Goal: Task Accomplishment & Management: Complete application form

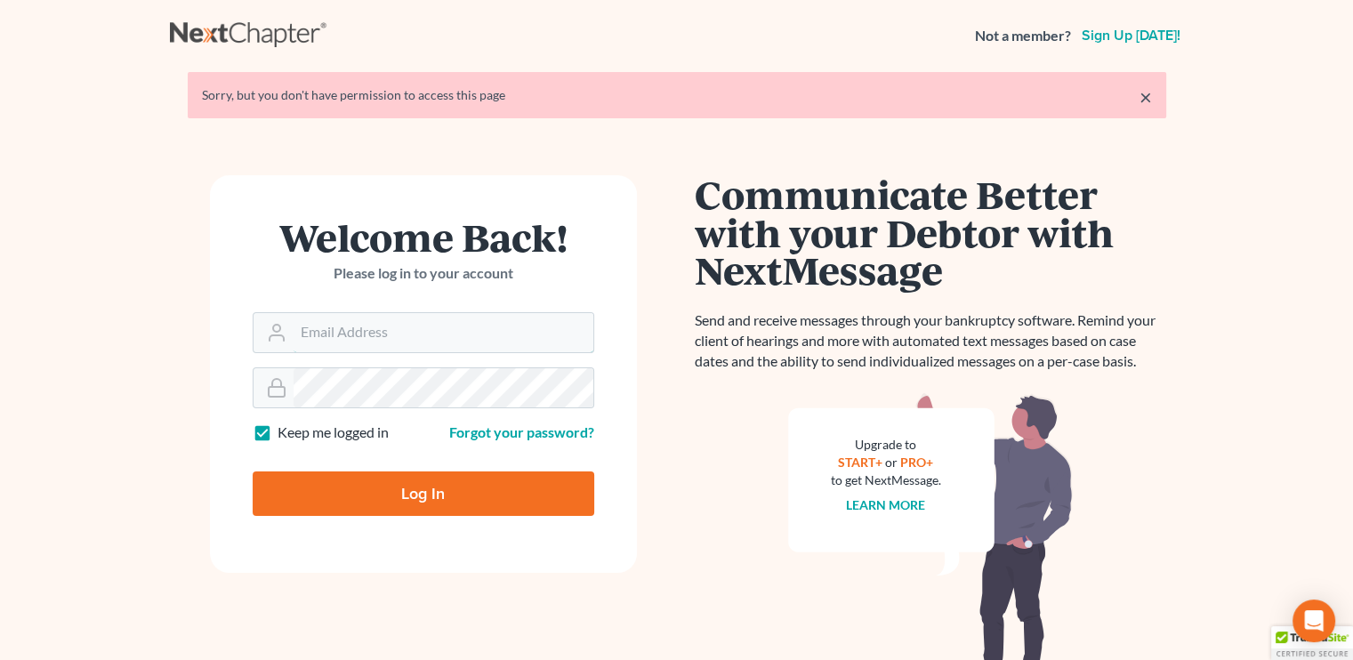
type input "[EMAIL_ADDRESS][DOMAIN_NAME]"
click at [403, 494] on input "Log In" at bounding box center [423, 493] width 341 height 44
type input "Thinking..."
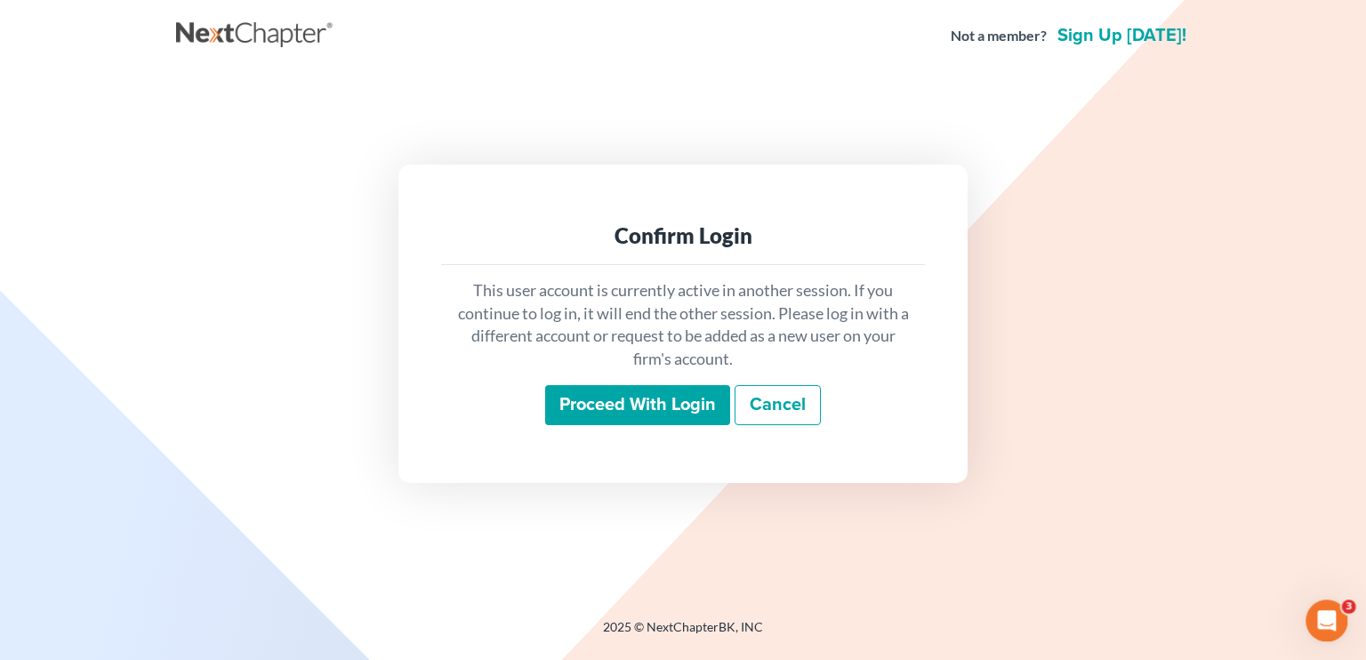
click at [637, 398] on input "Proceed with login" at bounding box center [637, 405] width 185 height 41
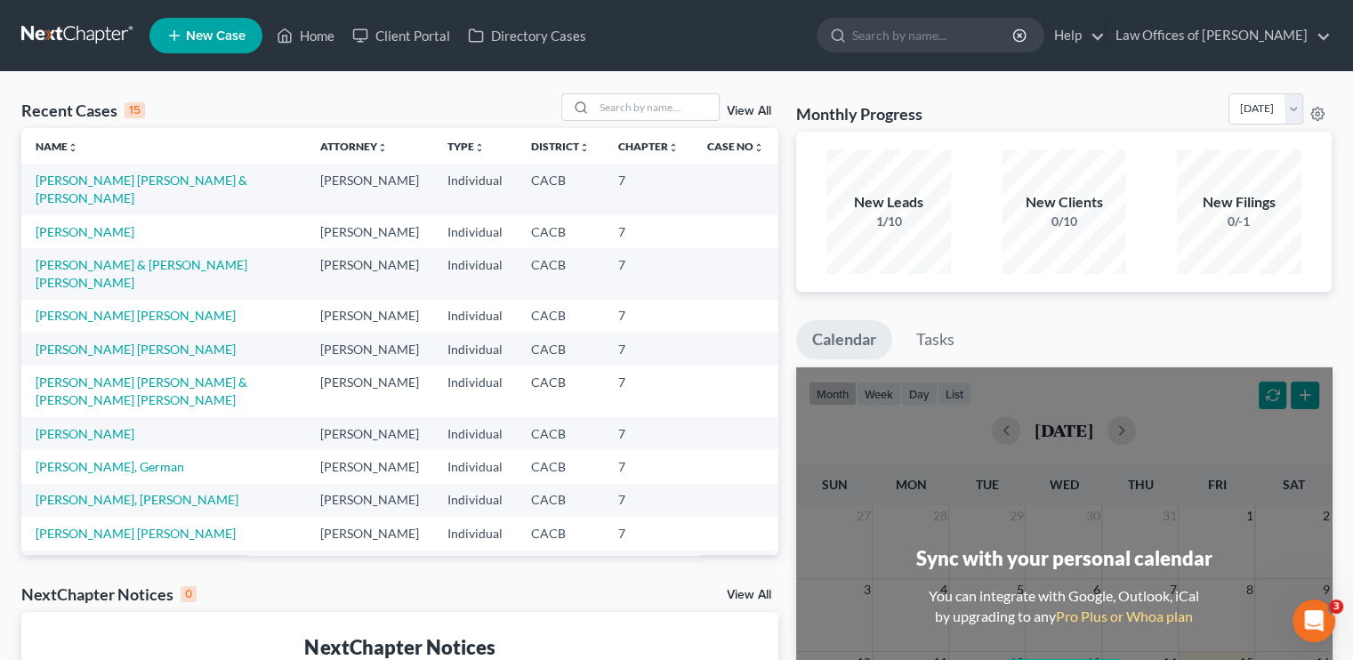
click at [132, 190] on td "Ayala Navarrete, Federico & Toledo Diaz, Margarita" at bounding box center [163, 189] width 285 height 51
click at [132, 188] on td "Ayala Navarrete, Federico & Toledo Diaz, Margarita" at bounding box center [163, 189] width 285 height 51
click at [133, 183] on link "Ayala Navarrete, Federico & Toledo Diaz, Margarita" at bounding box center [142, 189] width 212 height 33
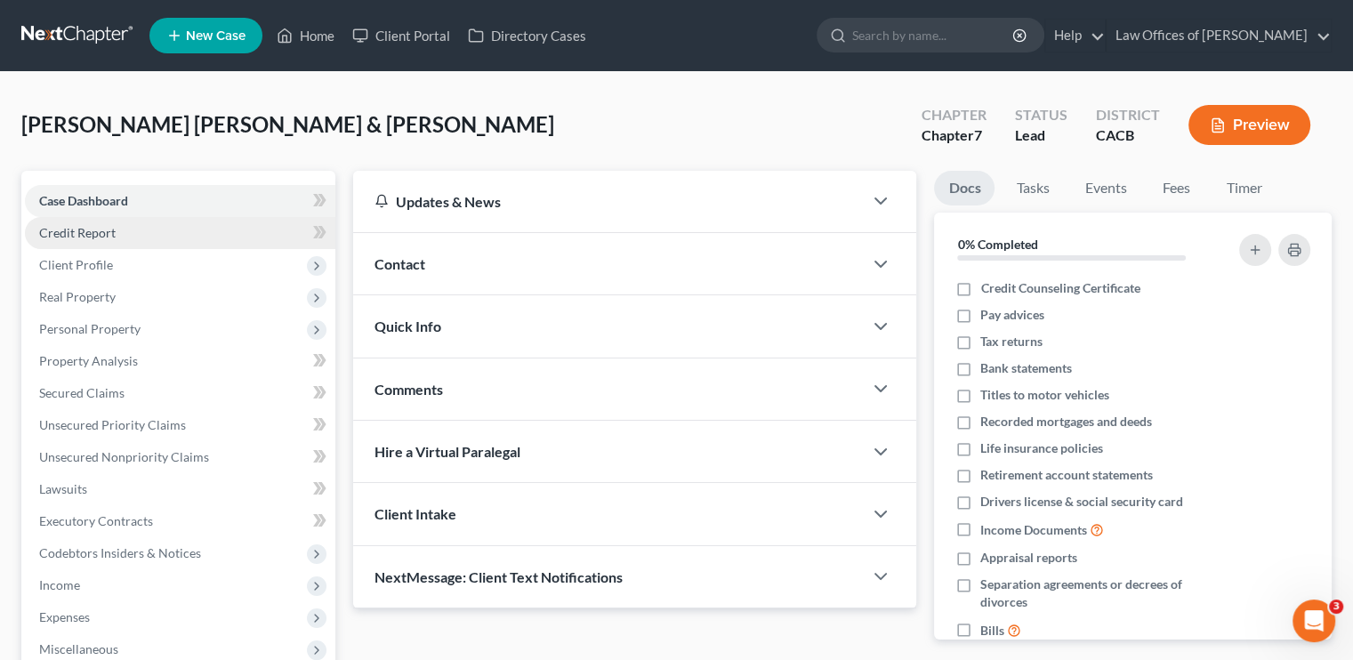
click at [110, 221] on link "Credit Report" at bounding box center [180, 233] width 310 height 32
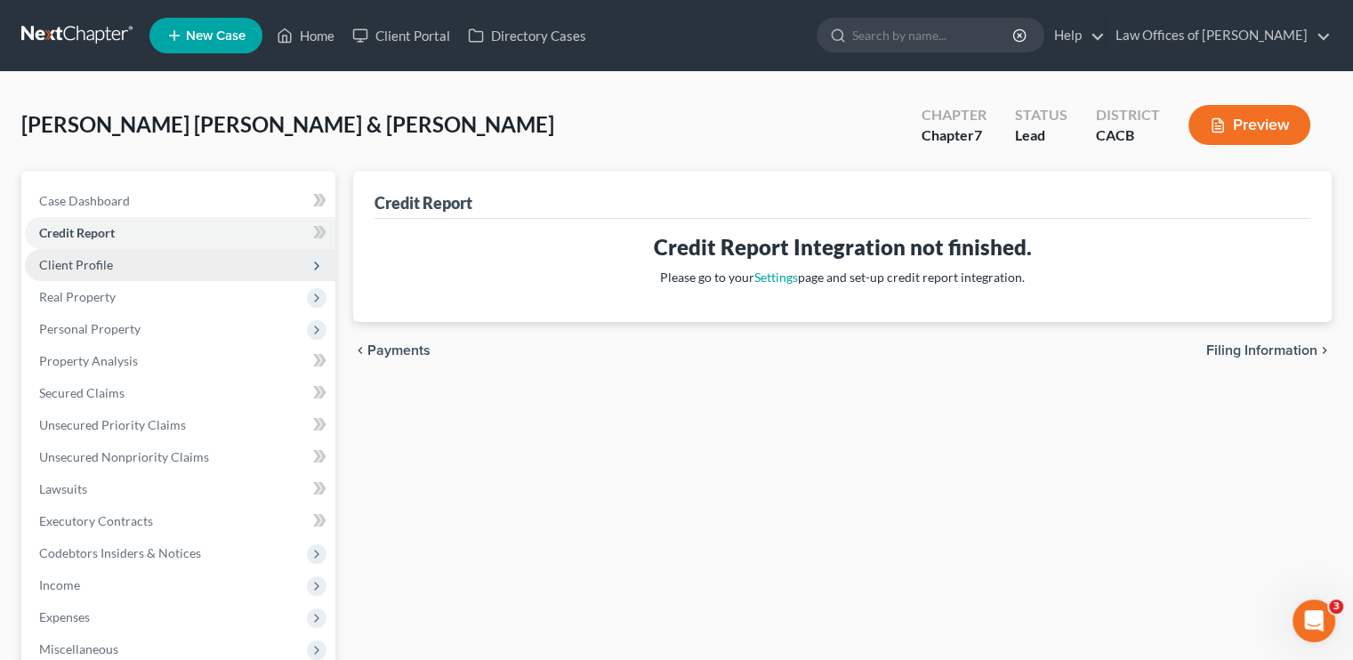
click at [85, 263] on span "Client Profile" at bounding box center [76, 264] width 74 height 15
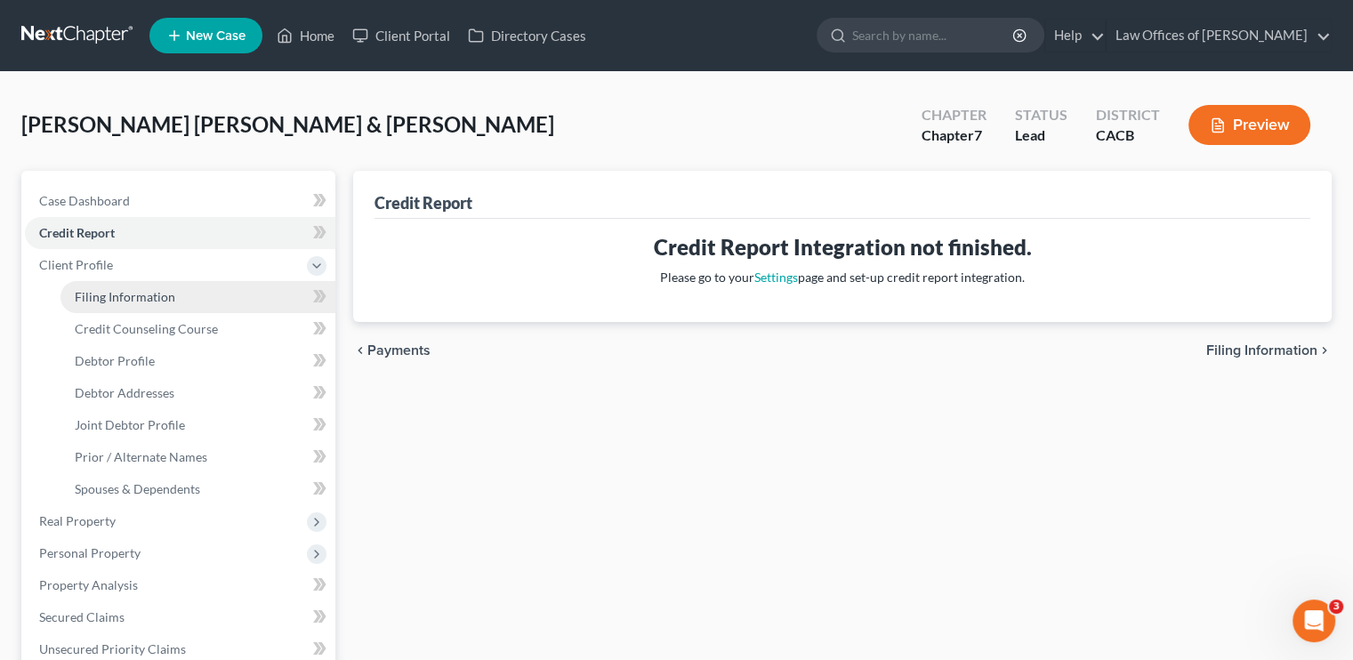
click at [141, 297] on span "Filing Information" at bounding box center [125, 296] width 100 height 15
select select "1"
select select "0"
select select "4"
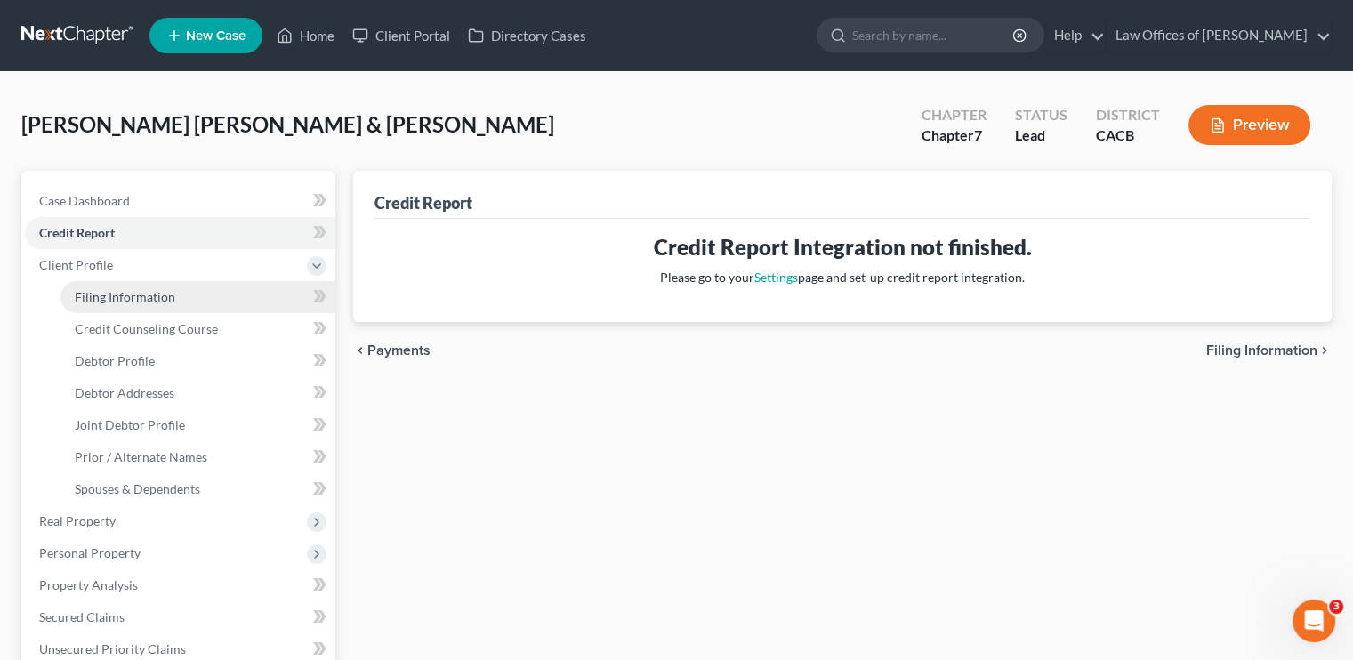
select select "0"
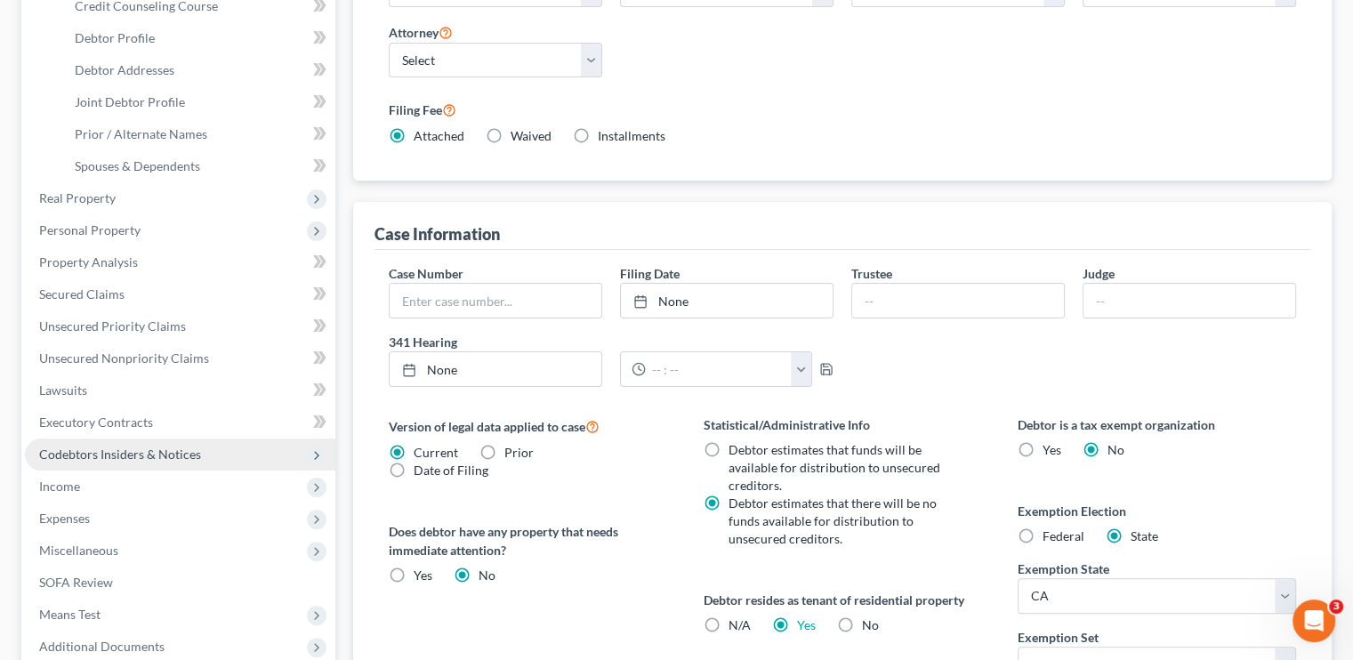
scroll to position [356, 0]
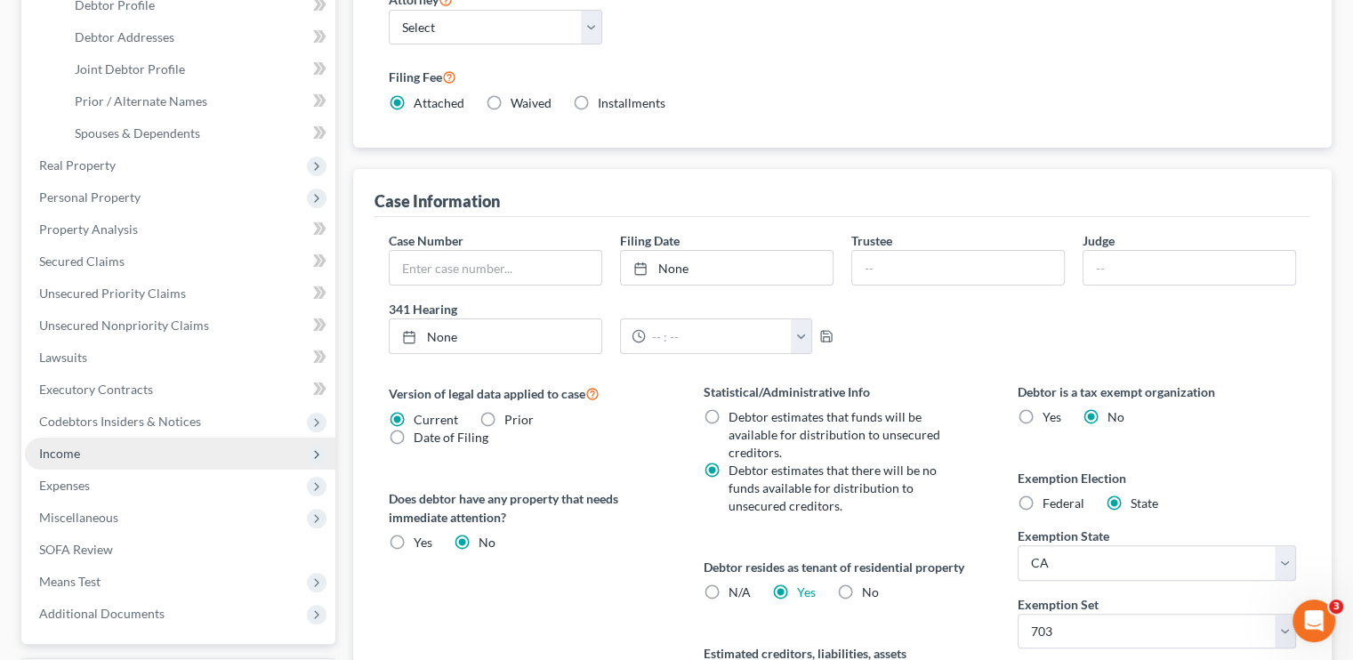
click at [84, 454] on span "Income" at bounding box center [180, 454] width 310 height 32
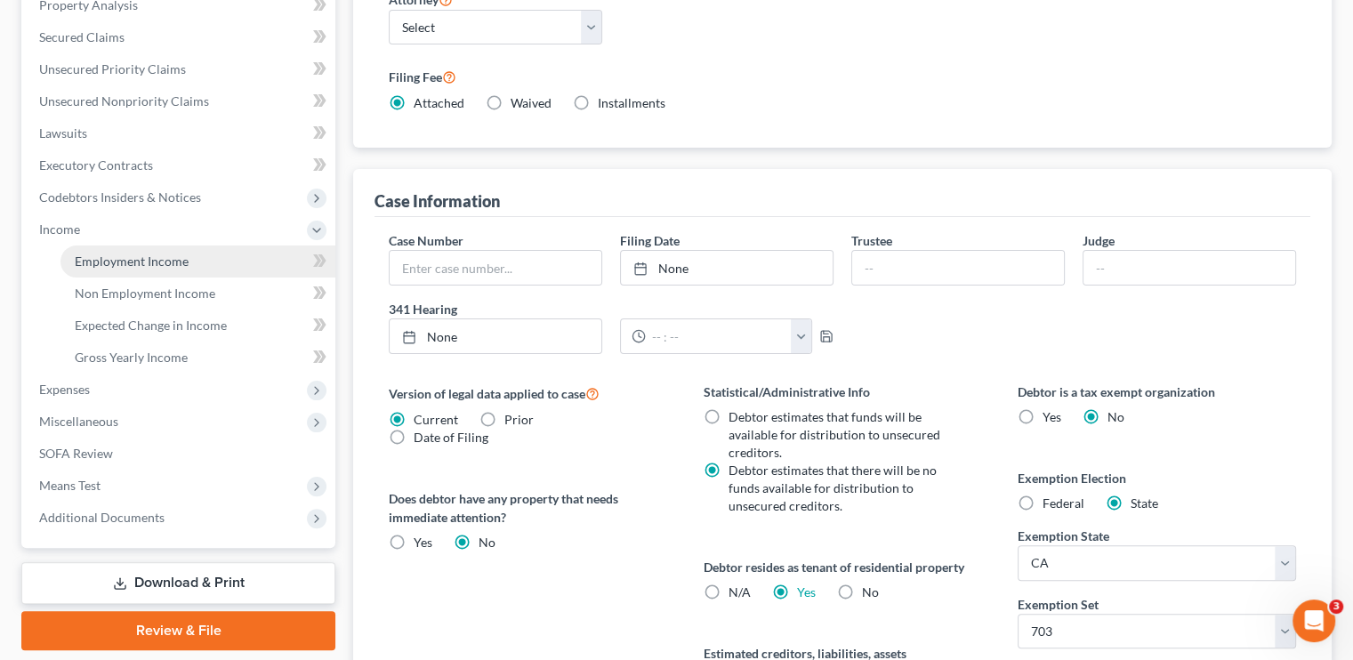
click at [123, 257] on span "Employment Income" at bounding box center [132, 260] width 114 height 15
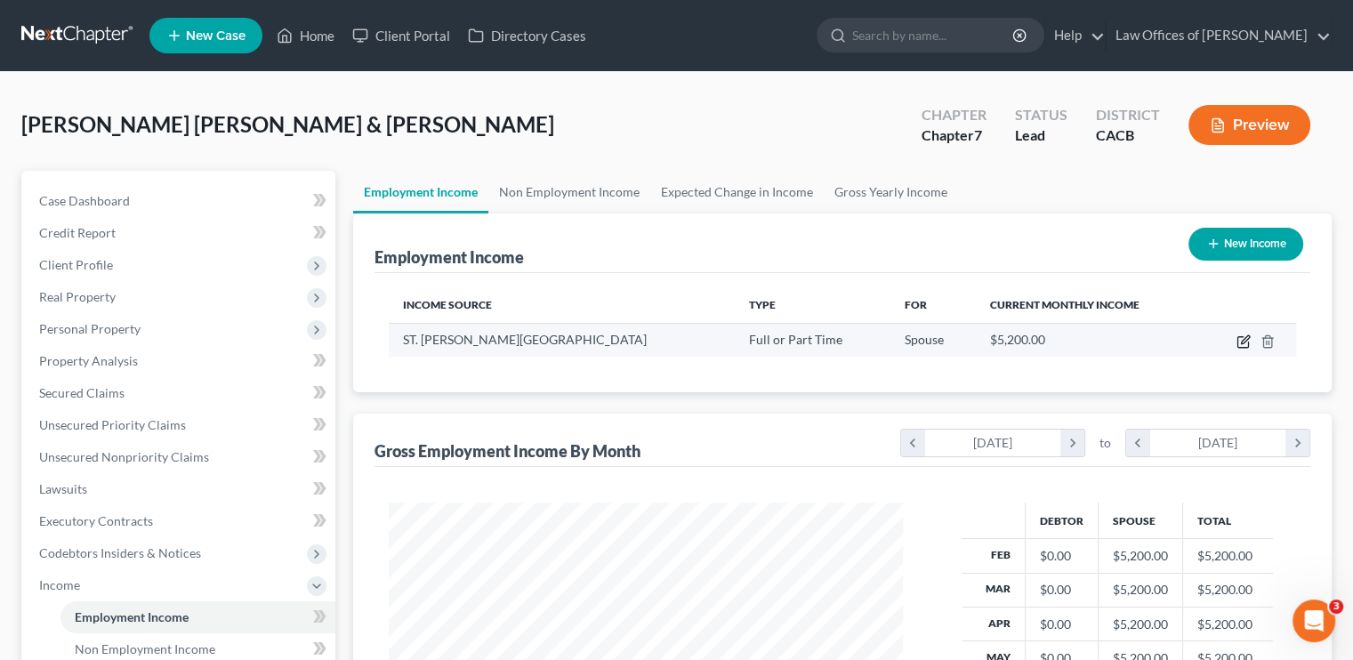
click at [1241, 343] on icon "button" at bounding box center [1243, 341] width 14 height 14
select select "0"
select select "4"
select select "0"
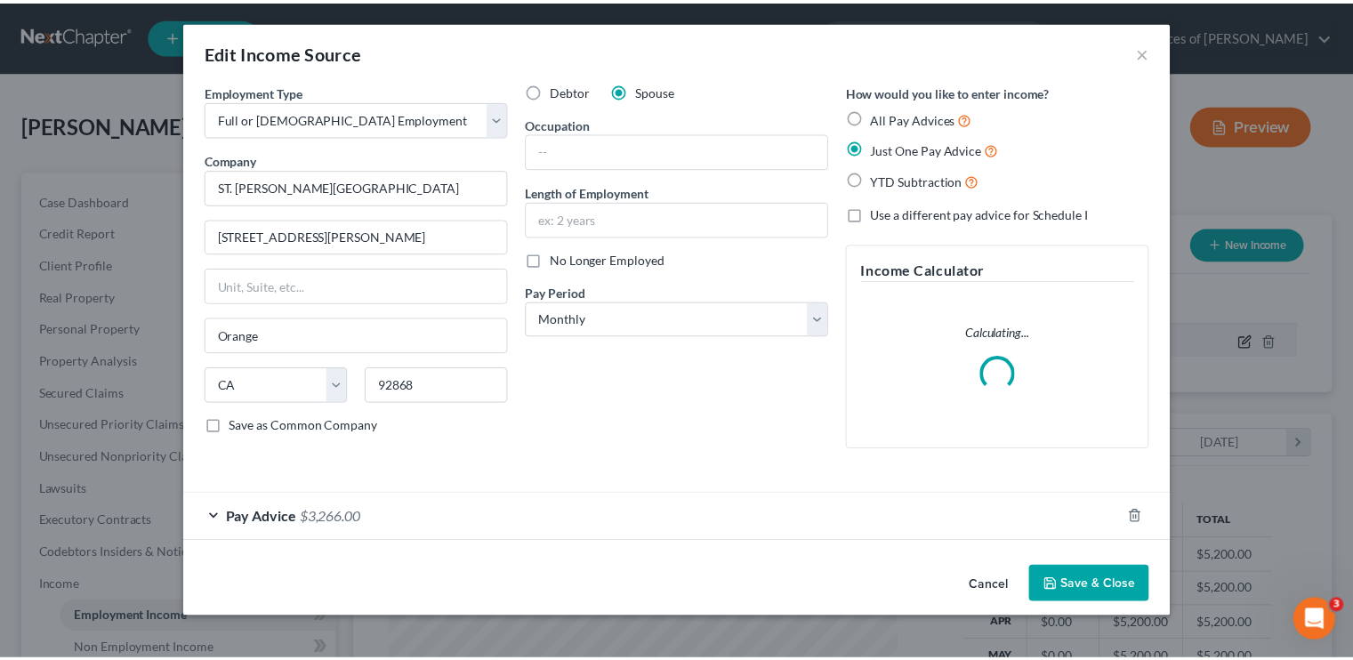
scroll to position [317, 555]
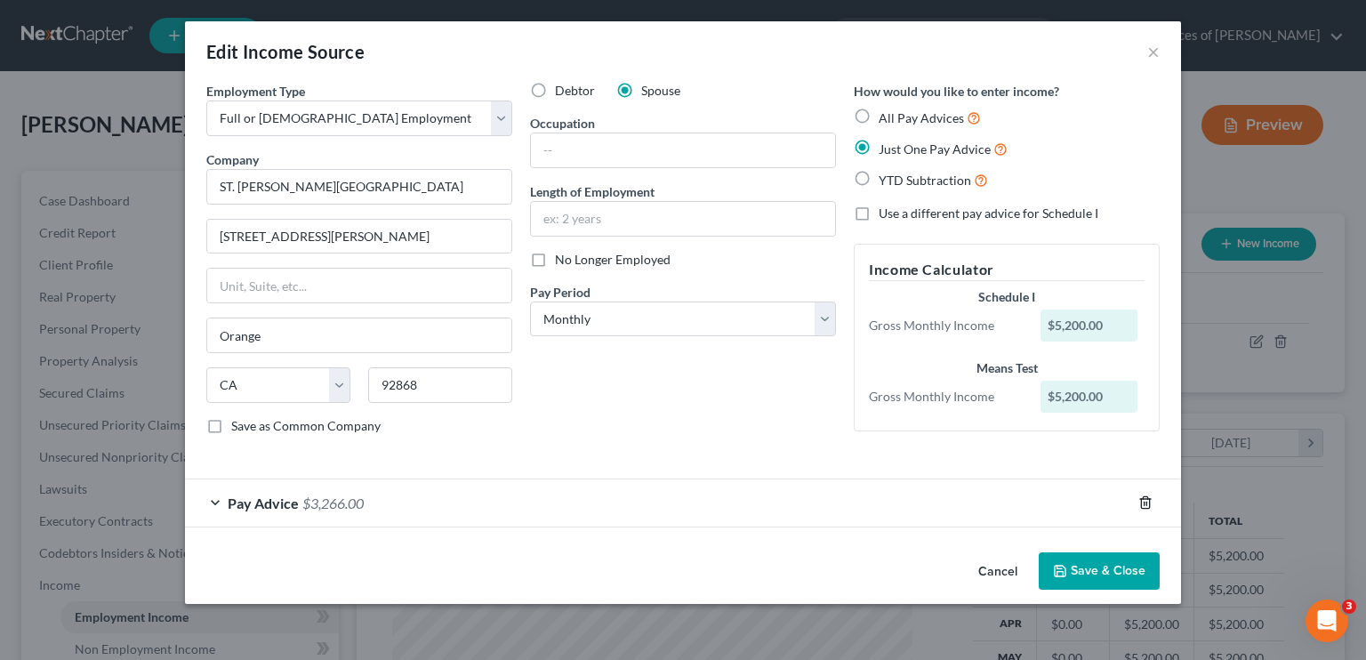
click at [1141, 500] on icon "button" at bounding box center [1145, 503] width 8 height 12
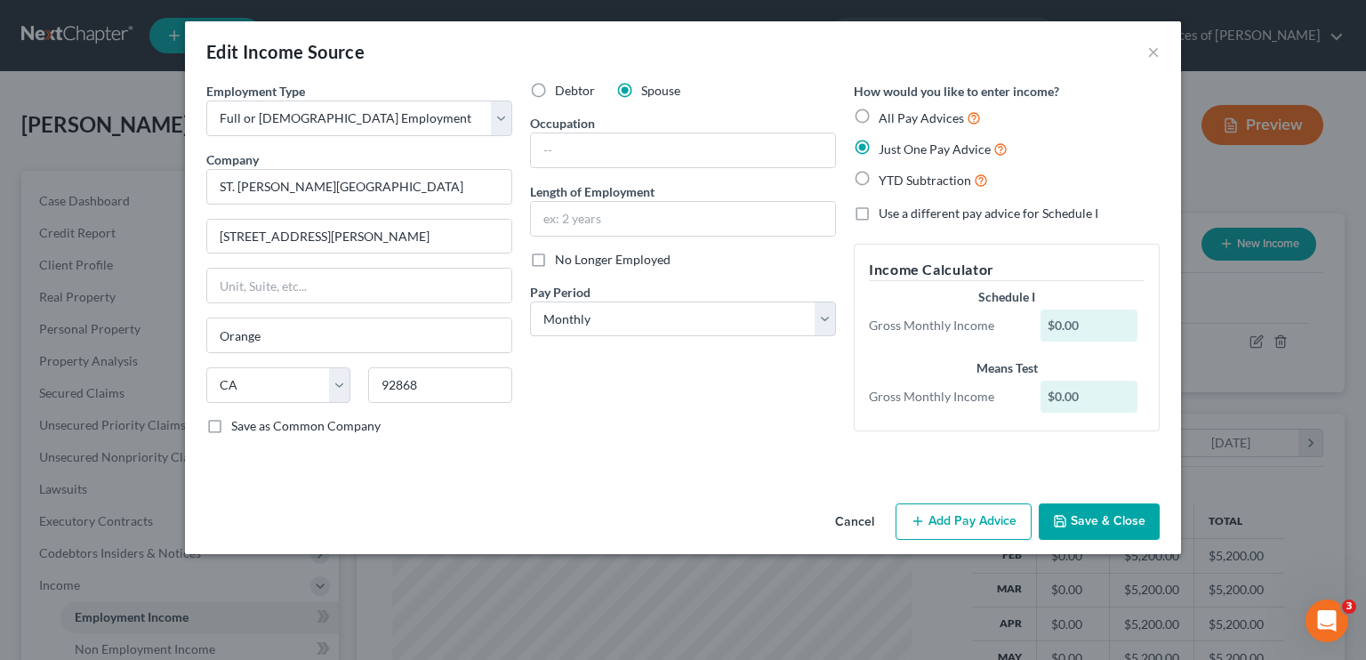
click at [1145, 521] on button "Save & Close" at bounding box center [1099, 521] width 121 height 37
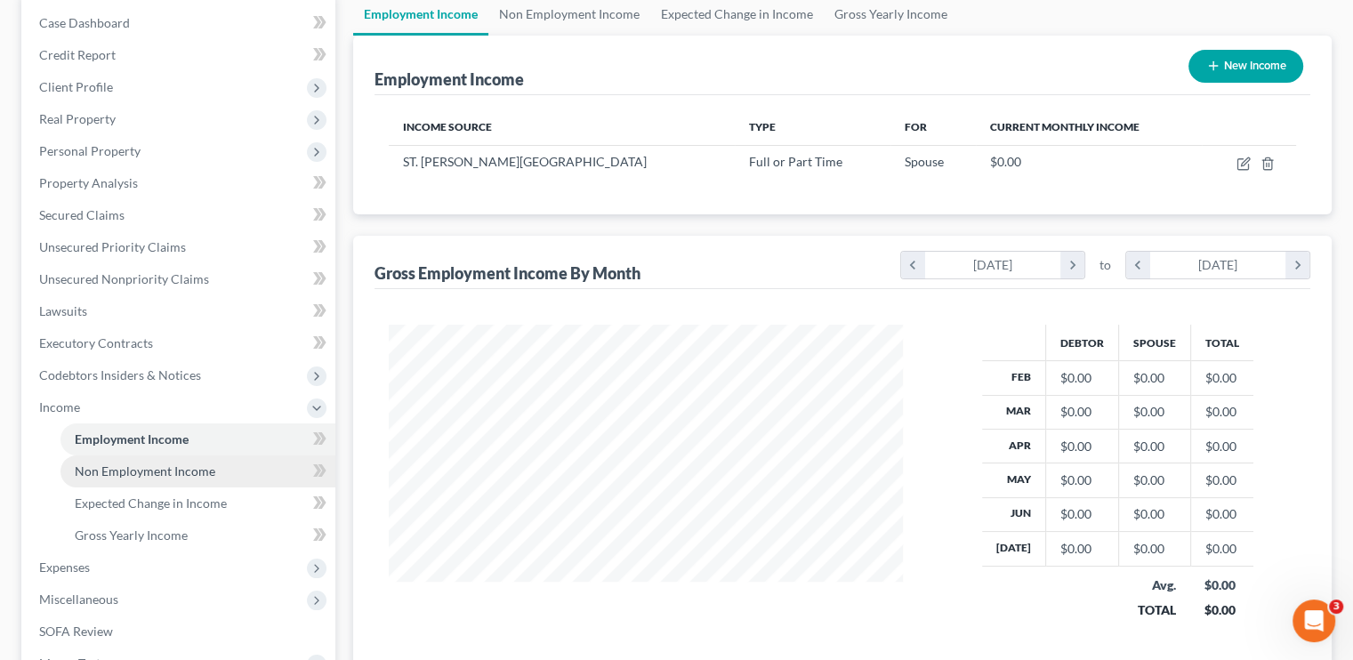
scroll to position [267, 0]
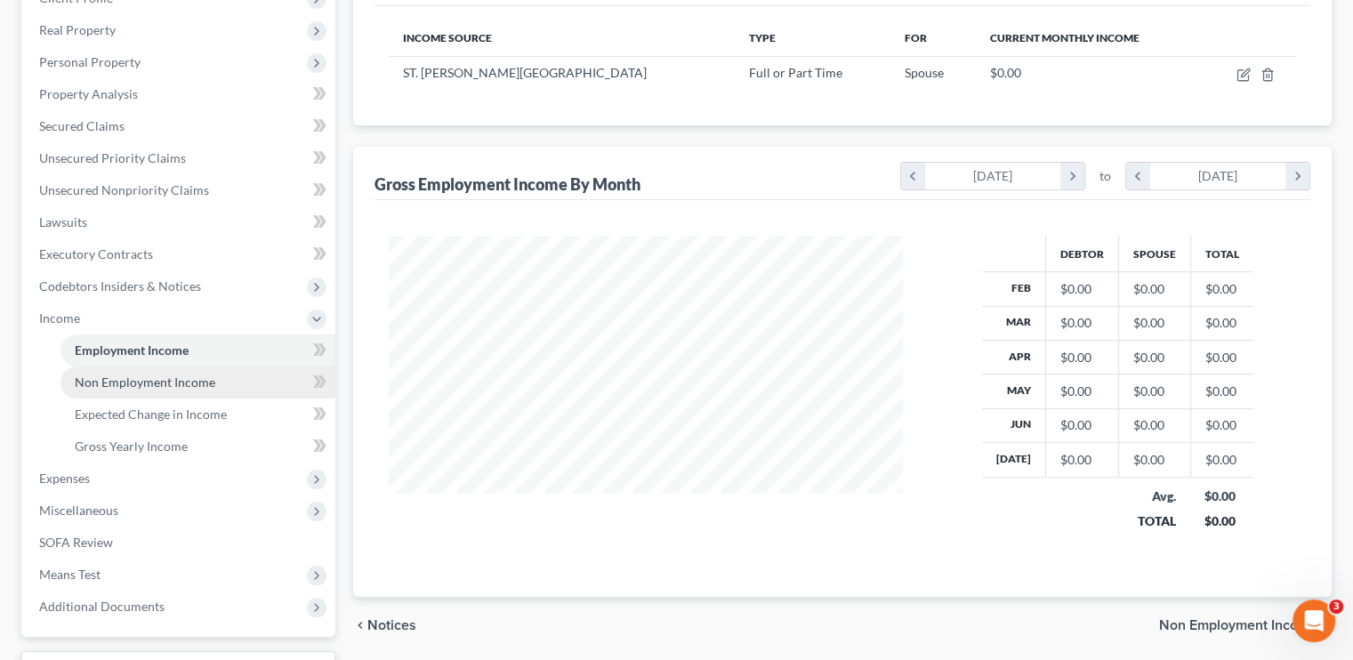
click at [169, 373] on link "Non Employment Income" at bounding box center [197, 382] width 275 height 32
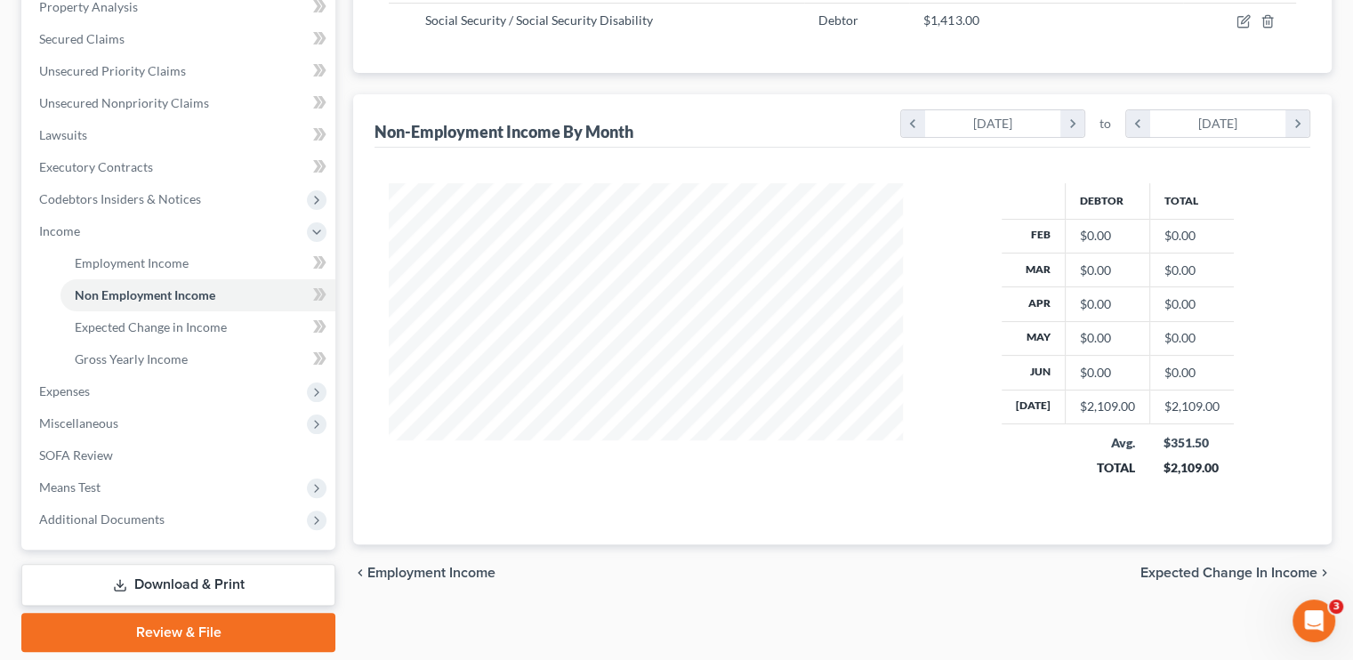
scroll to position [356, 0]
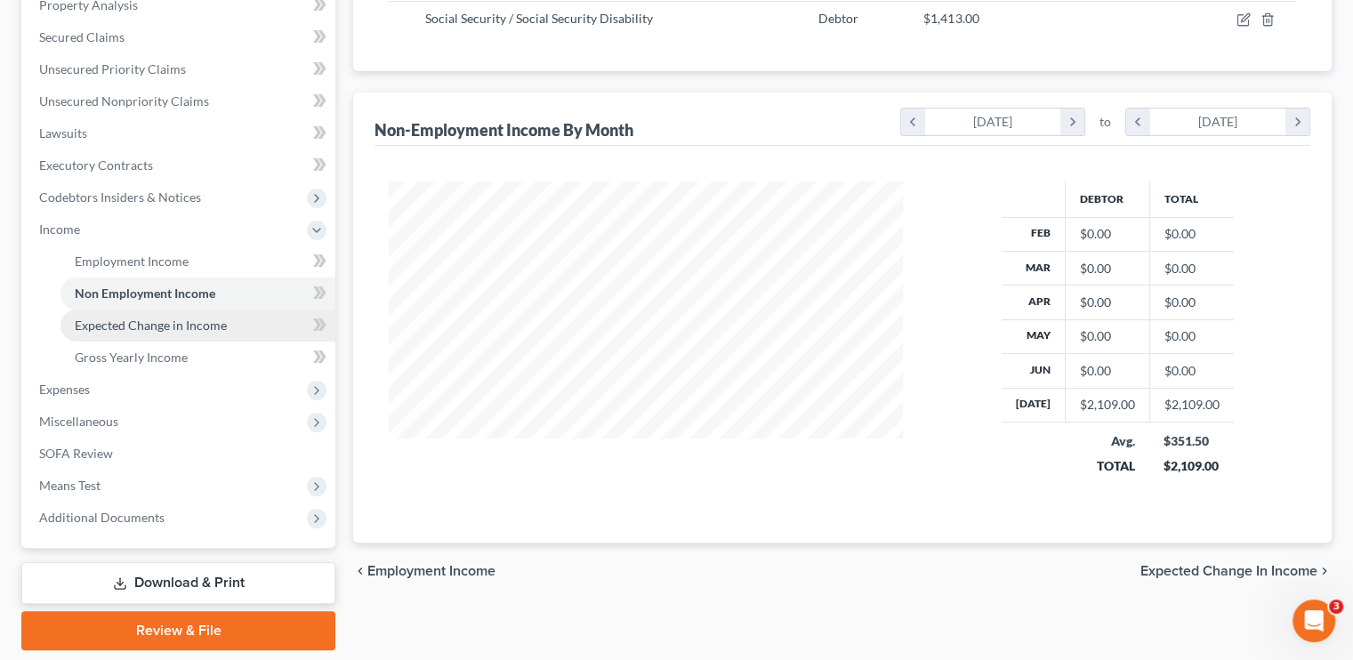
click at [142, 324] on span "Expected Change in Income" at bounding box center [151, 324] width 152 height 15
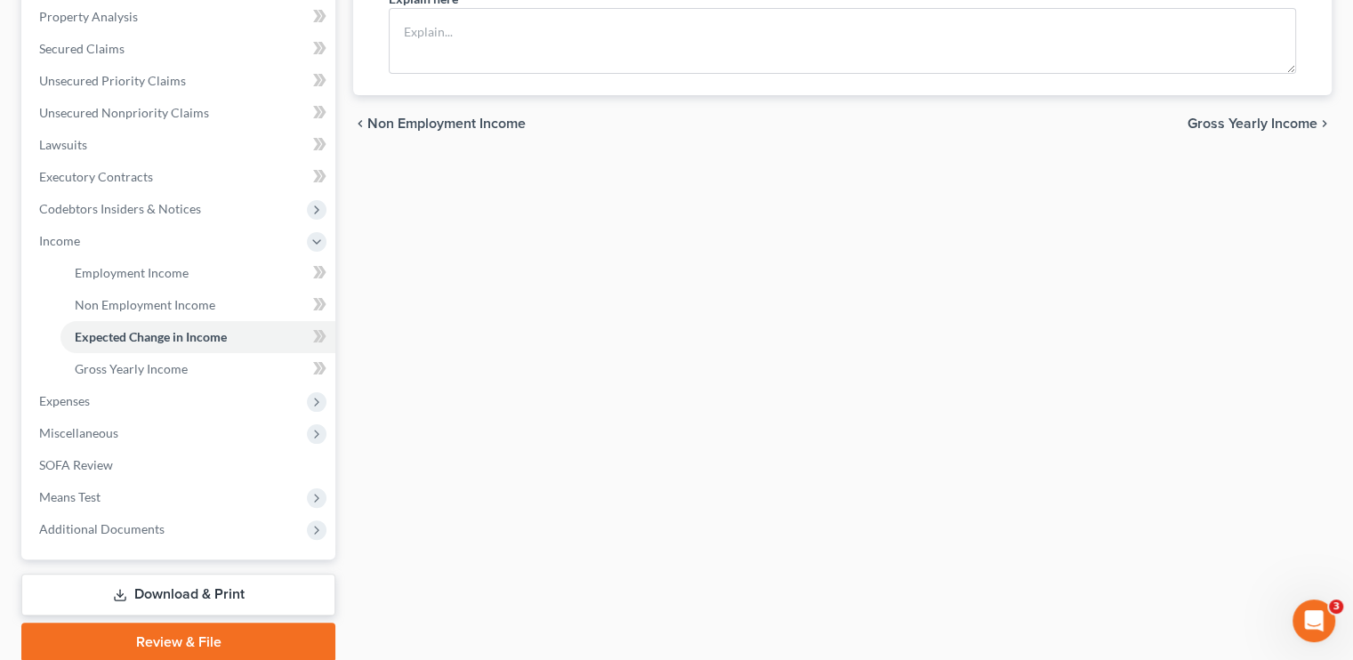
scroll to position [356, 0]
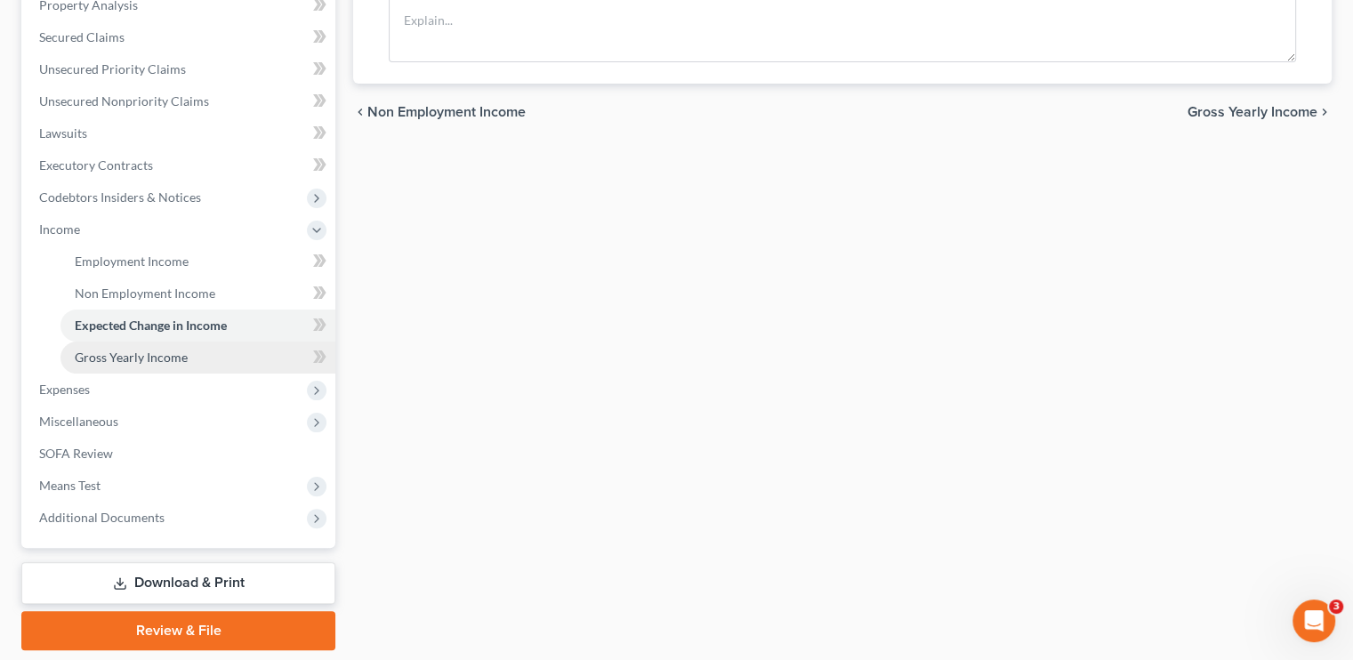
click at [132, 362] on span "Gross Yearly Income" at bounding box center [131, 357] width 113 height 15
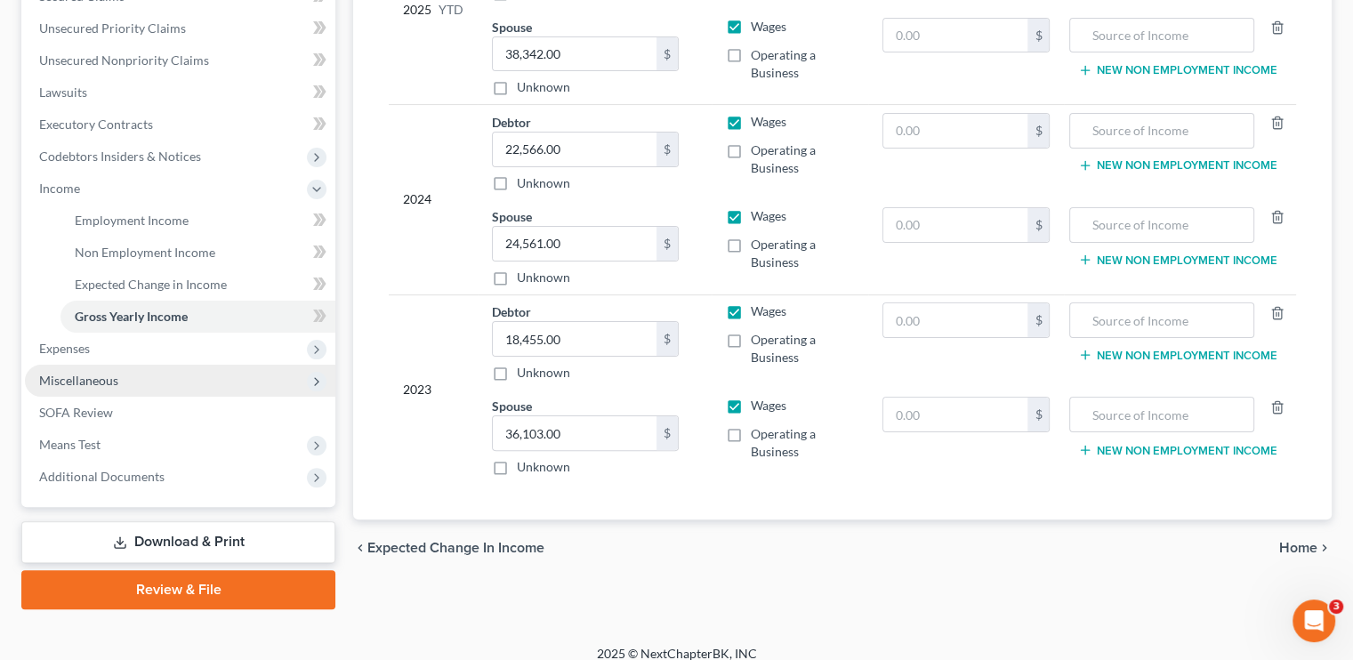
scroll to position [412, 0]
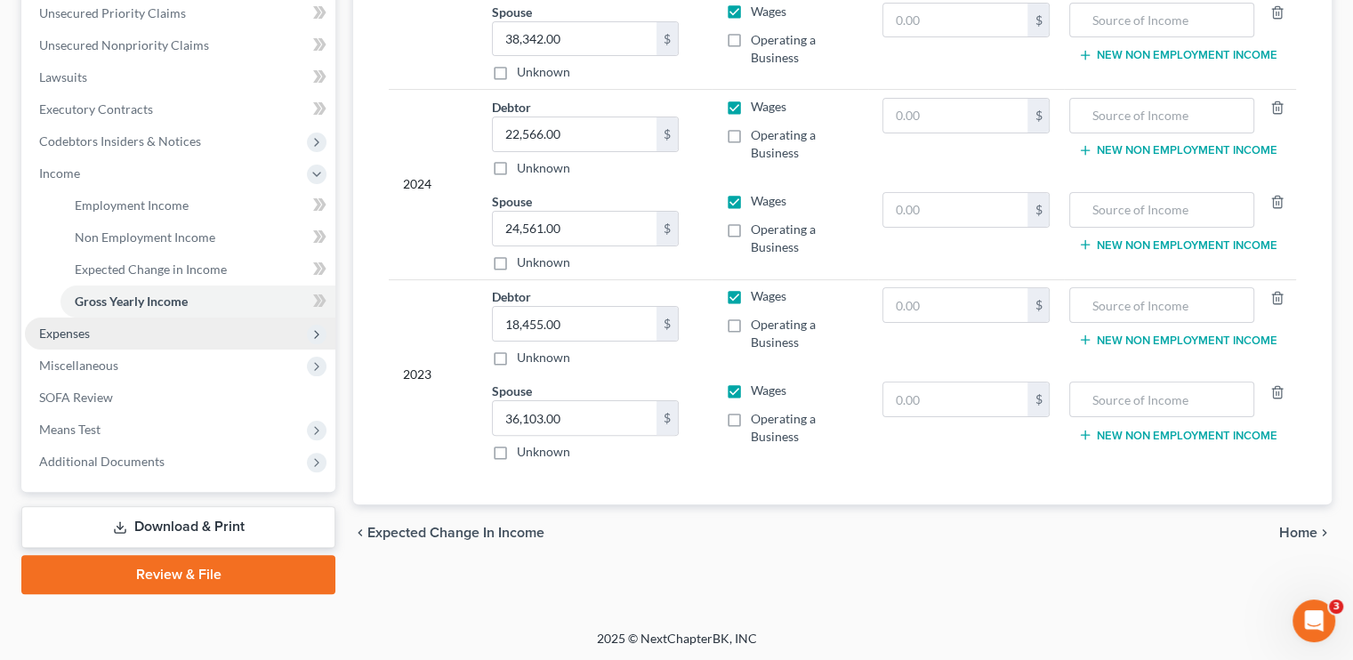
click at [65, 327] on span "Expenses" at bounding box center [64, 332] width 51 height 15
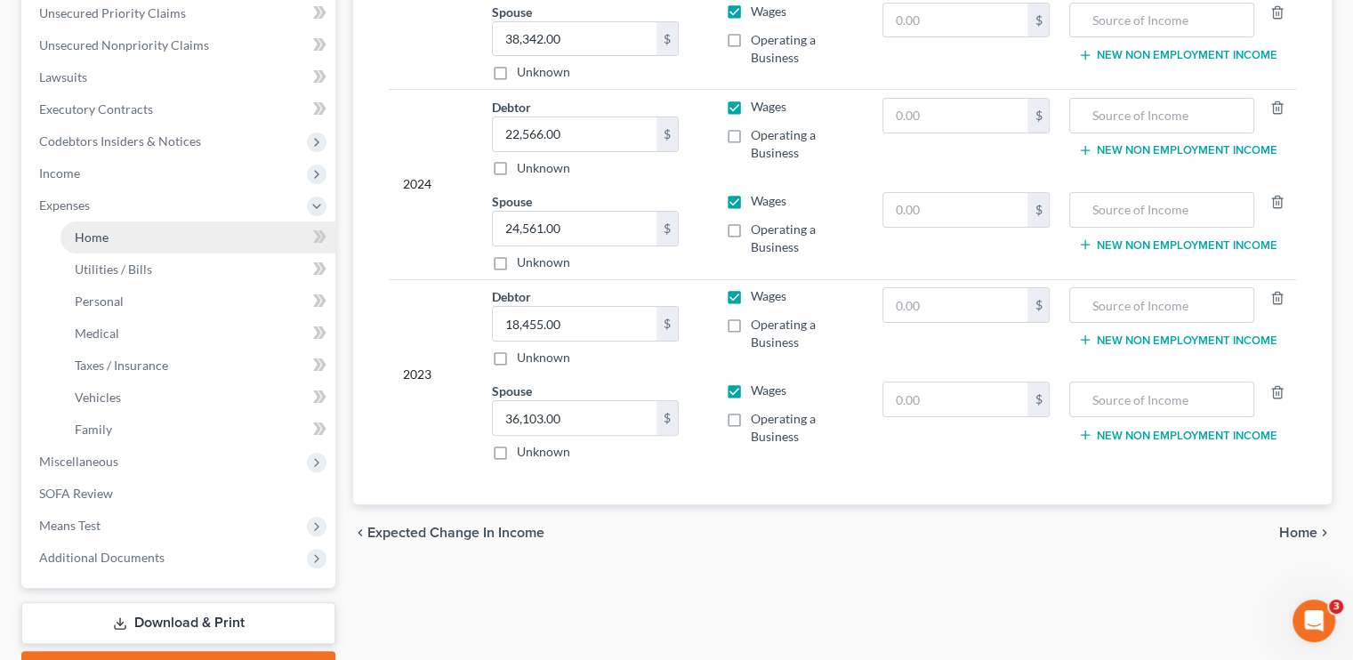
click at [126, 241] on link "Home" at bounding box center [197, 237] width 275 height 32
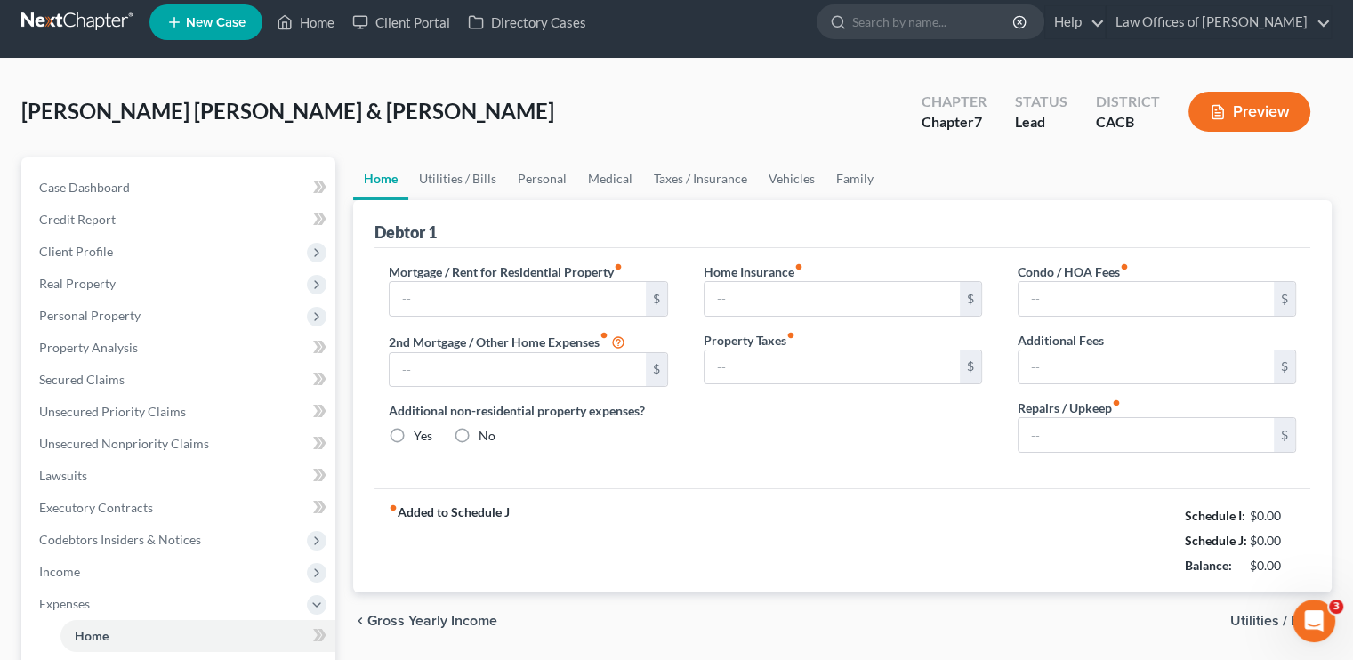
type input "1,780.00"
type input "0.00"
radio input "true"
type input "0.00"
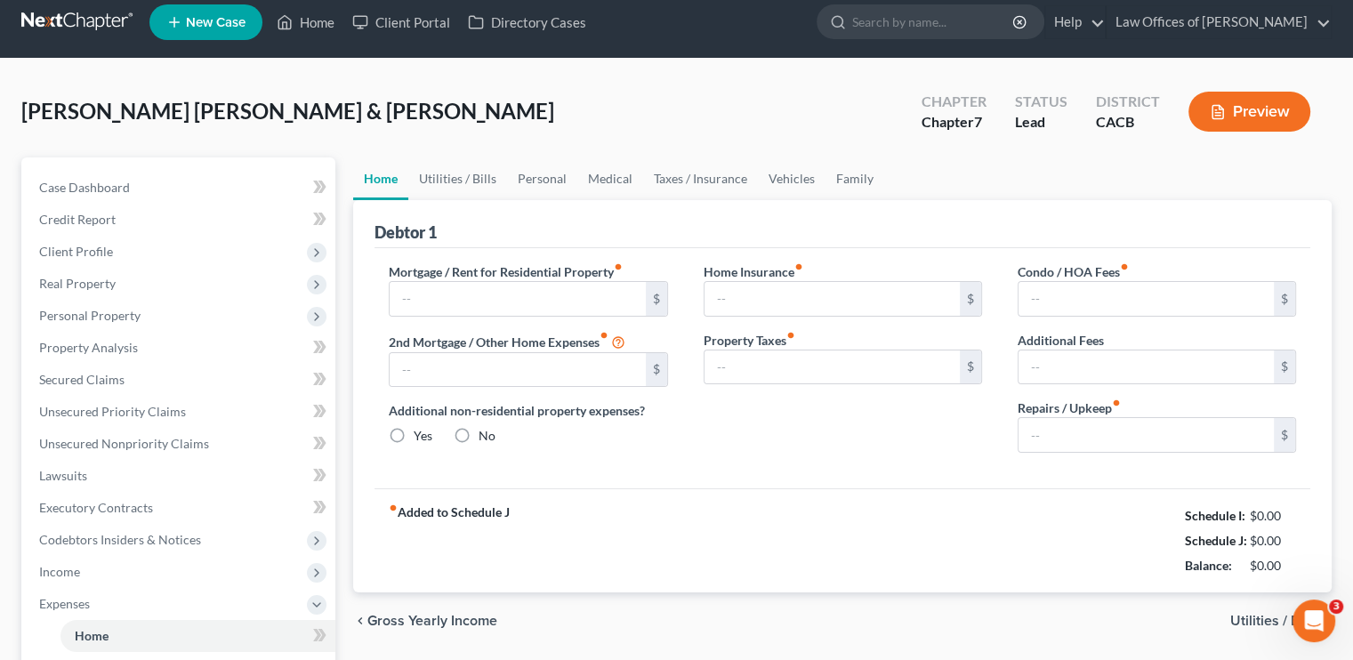
type input "0.00"
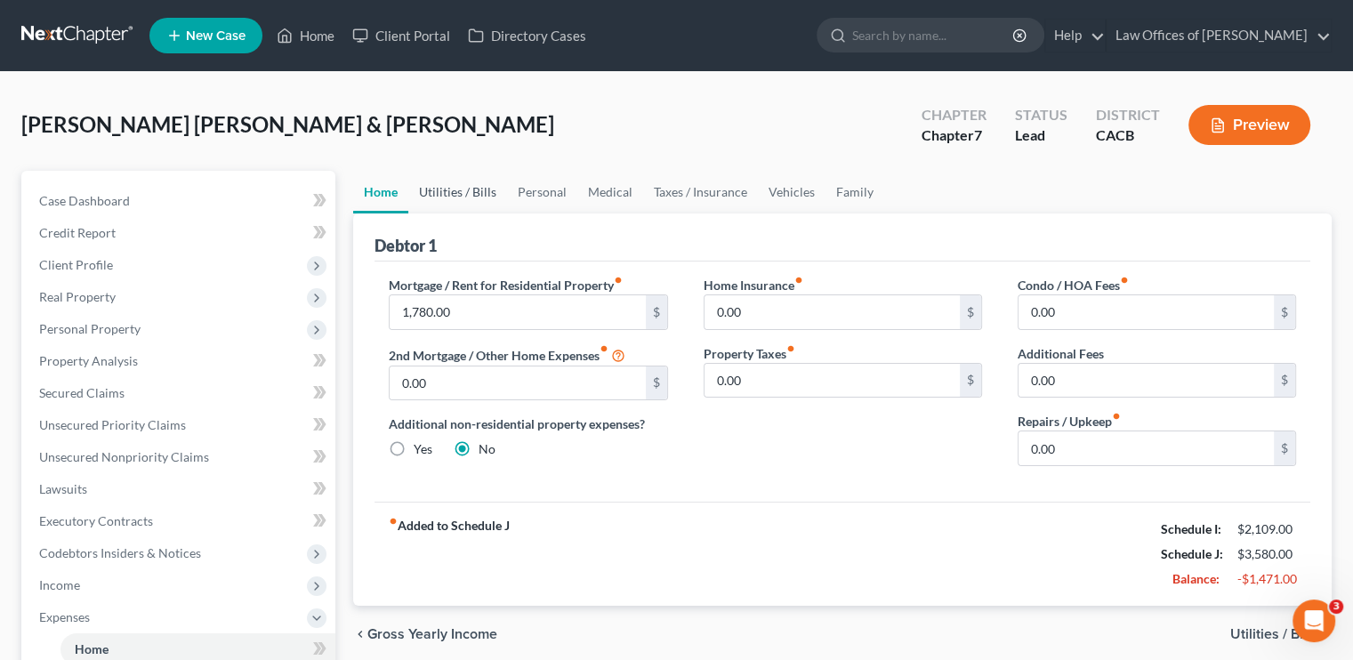
click at [470, 192] on link "Utilities / Bills" at bounding box center [457, 192] width 99 height 43
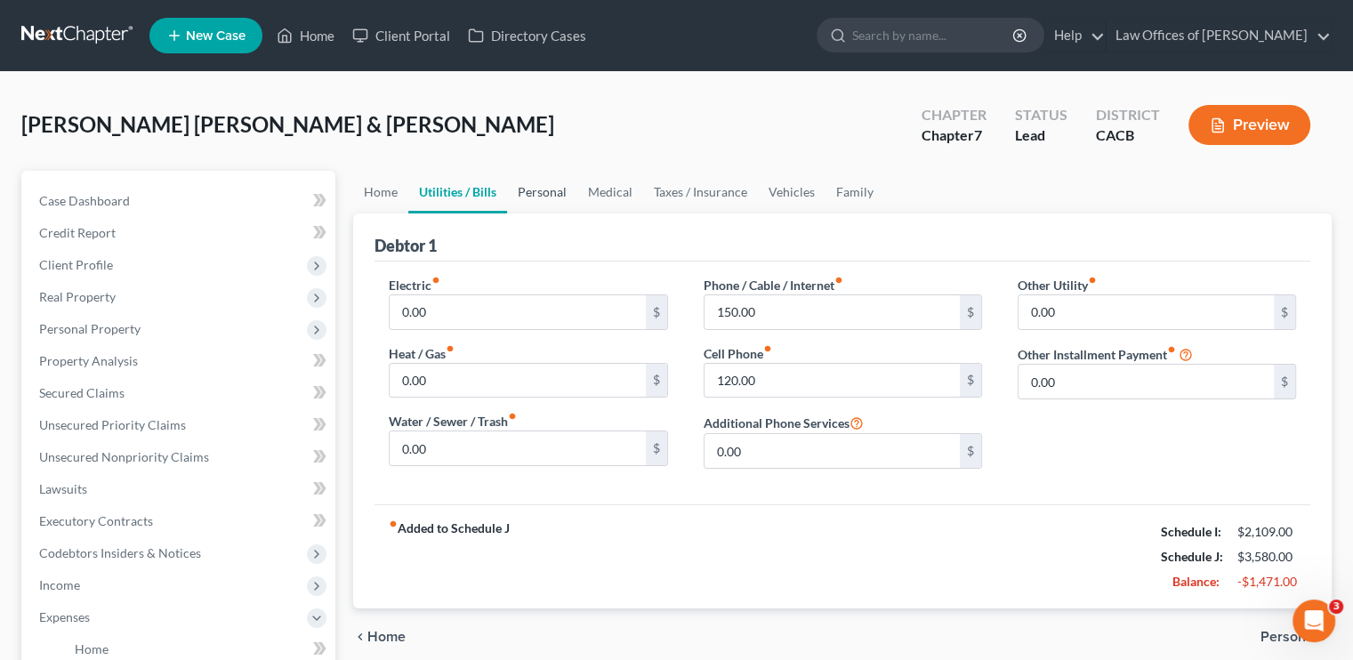
click at [538, 187] on link "Personal" at bounding box center [542, 192] width 70 height 43
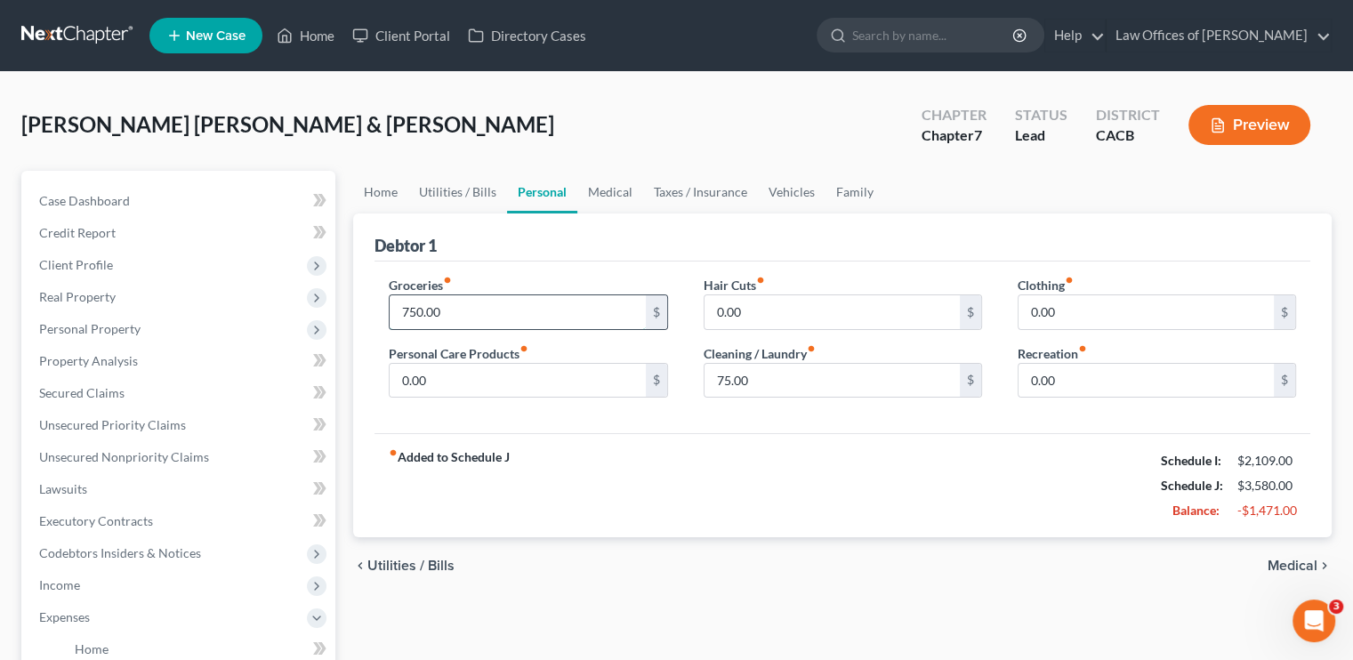
click at [429, 301] on input "750.00" at bounding box center [517, 312] width 255 height 34
type input "600"
click at [619, 184] on link "Medical" at bounding box center [610, 192] width 66 height 43
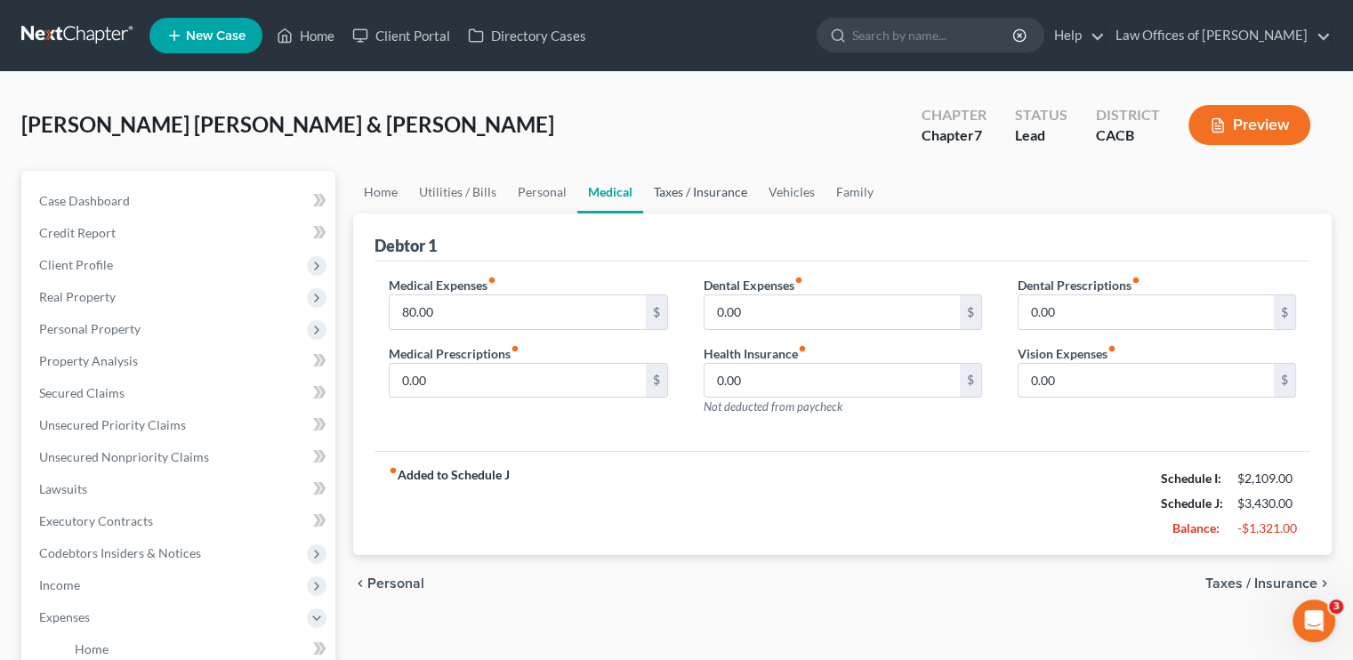
click at [685, 188] on link "Taxes / Insurance" at bounding box center [700, 192] width 115 height 43
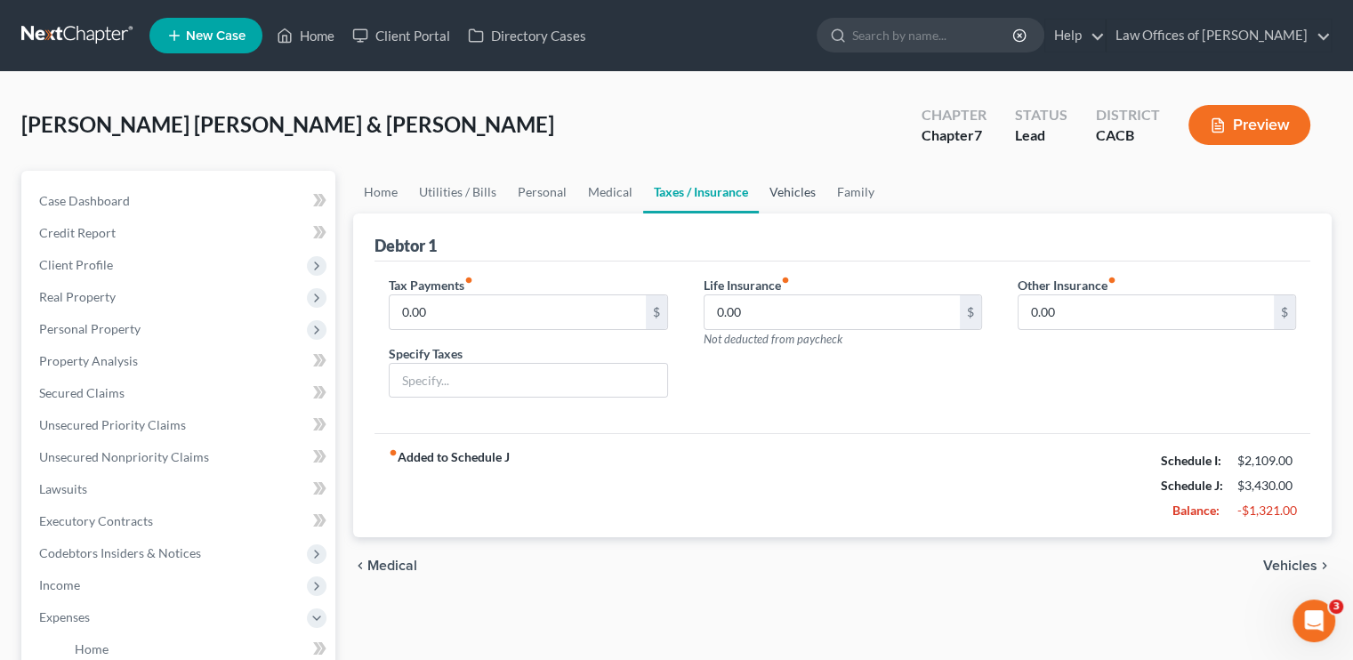
click at [772, 184] on link "Vehicles" at bounding box center [793, 192] width 68 height 43
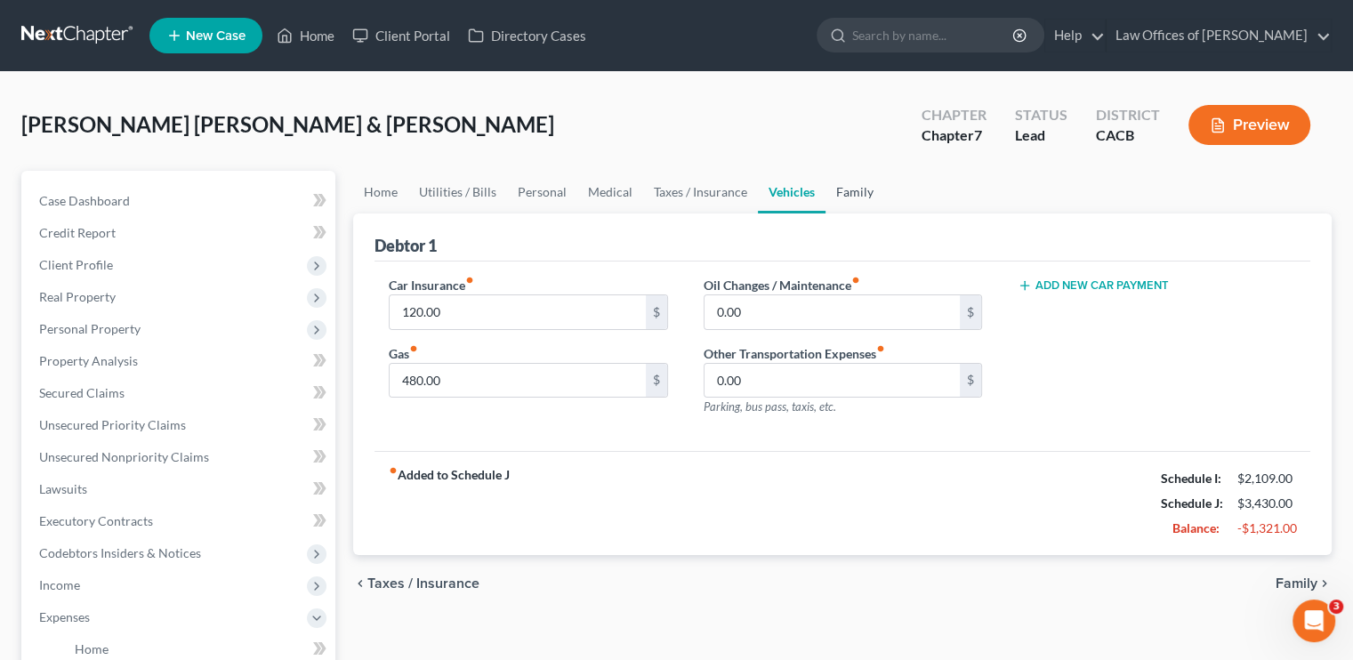
click at [847, 195] on link "Family" at bounding box center [854, 192] width 59 height 43
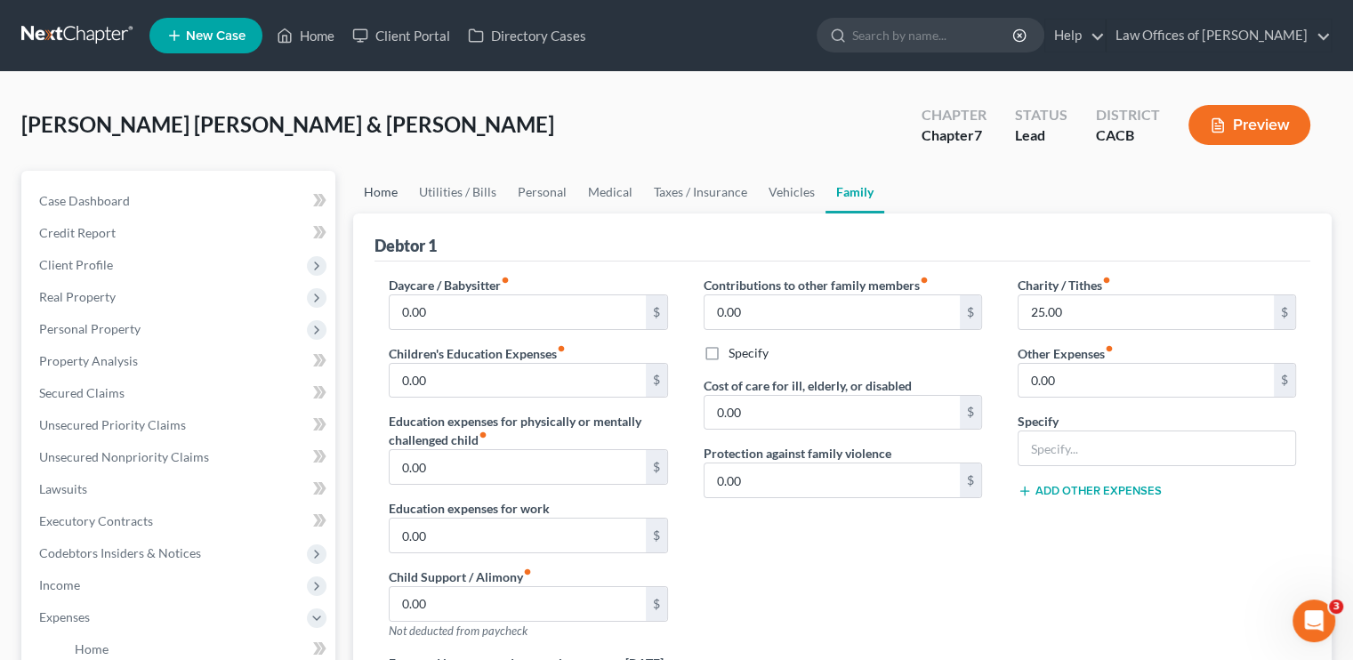
click at [398, 190] on link "Home" at bounding box center [380, 192] width 55 height 43
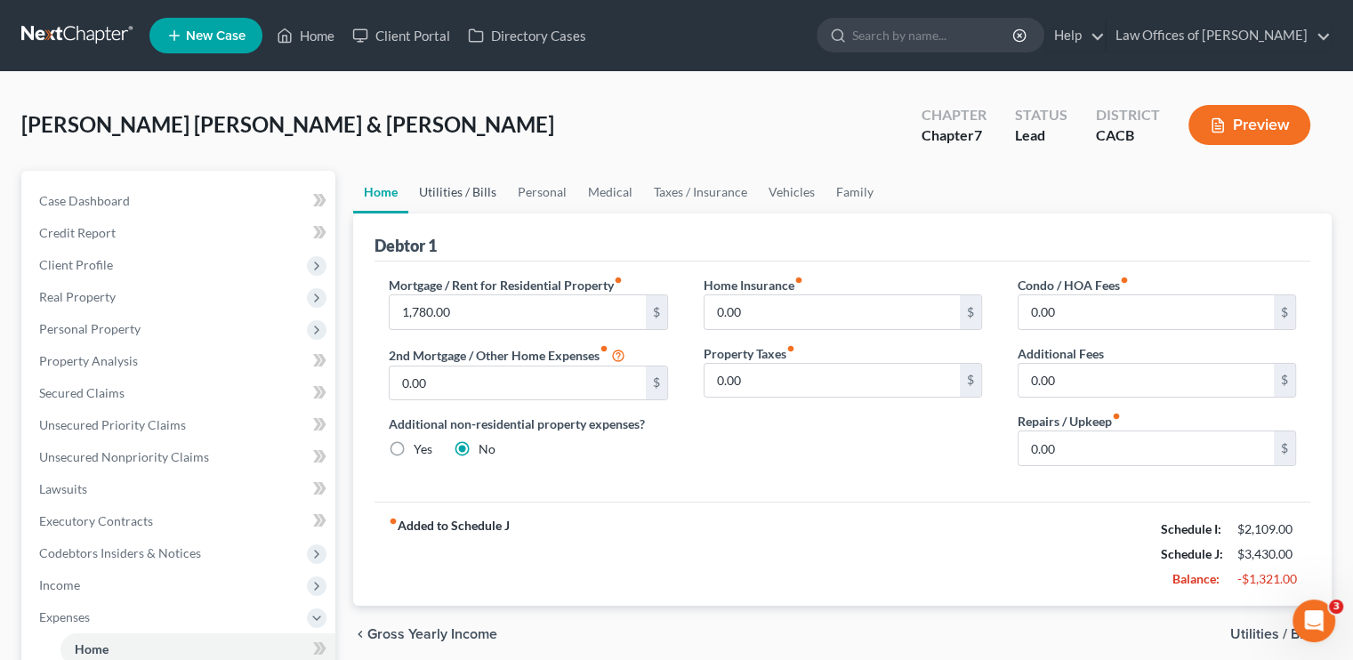
click at [462, 188] on link "Utilities / Bills" at bounding box center [457, 192] width 99 height 43
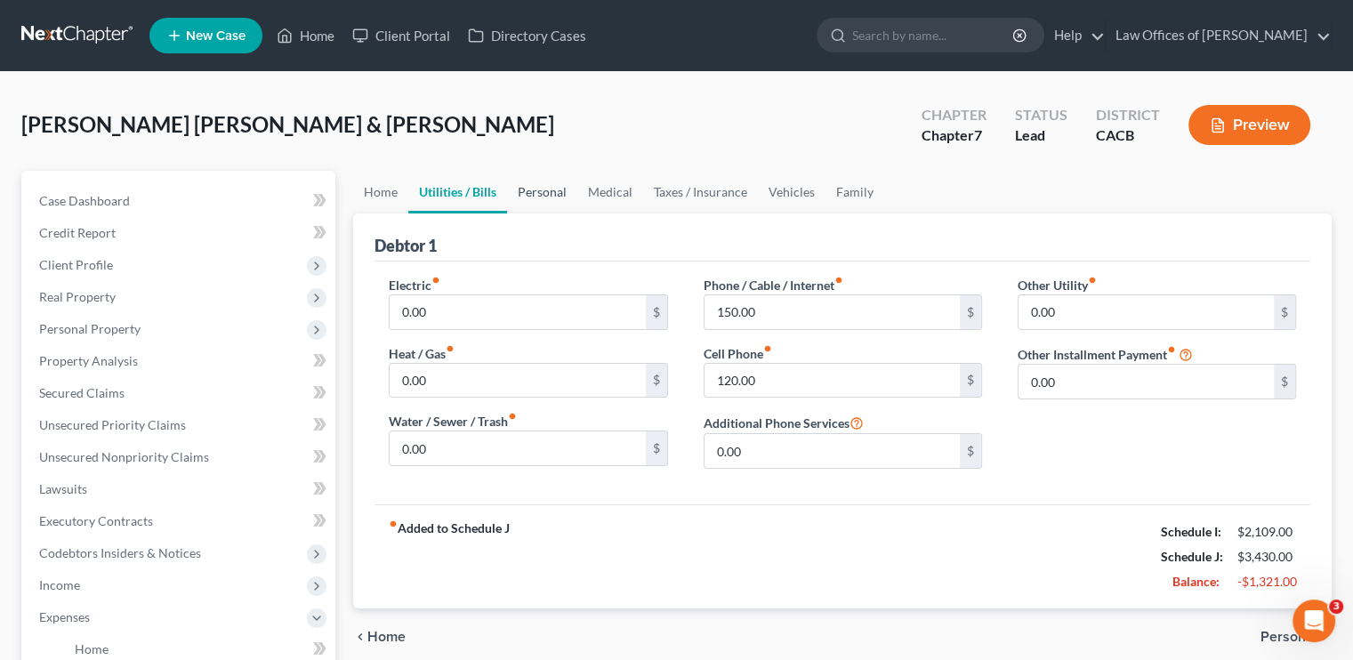
click at [542, 192] on link "Personal" at bounding box center [542, 192] width 70 height 43
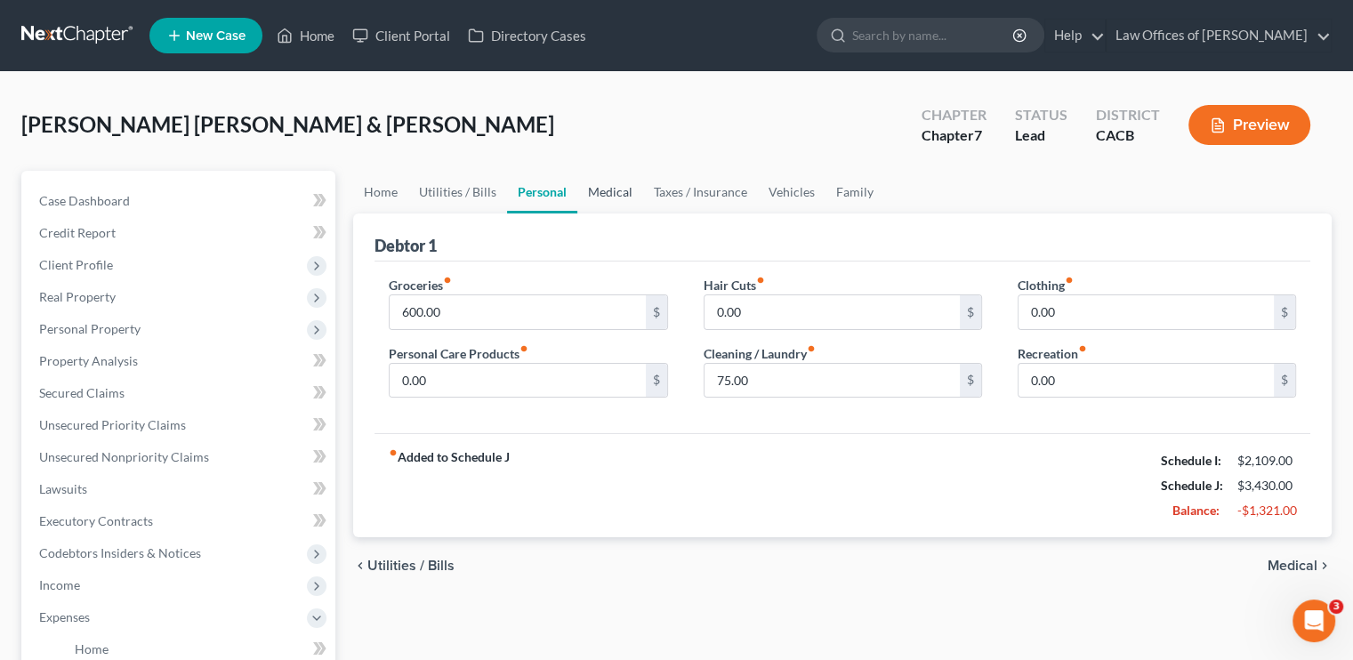
click at [599, 188] on link "Medical" at bounding box center [610, 192] width 66 height 43
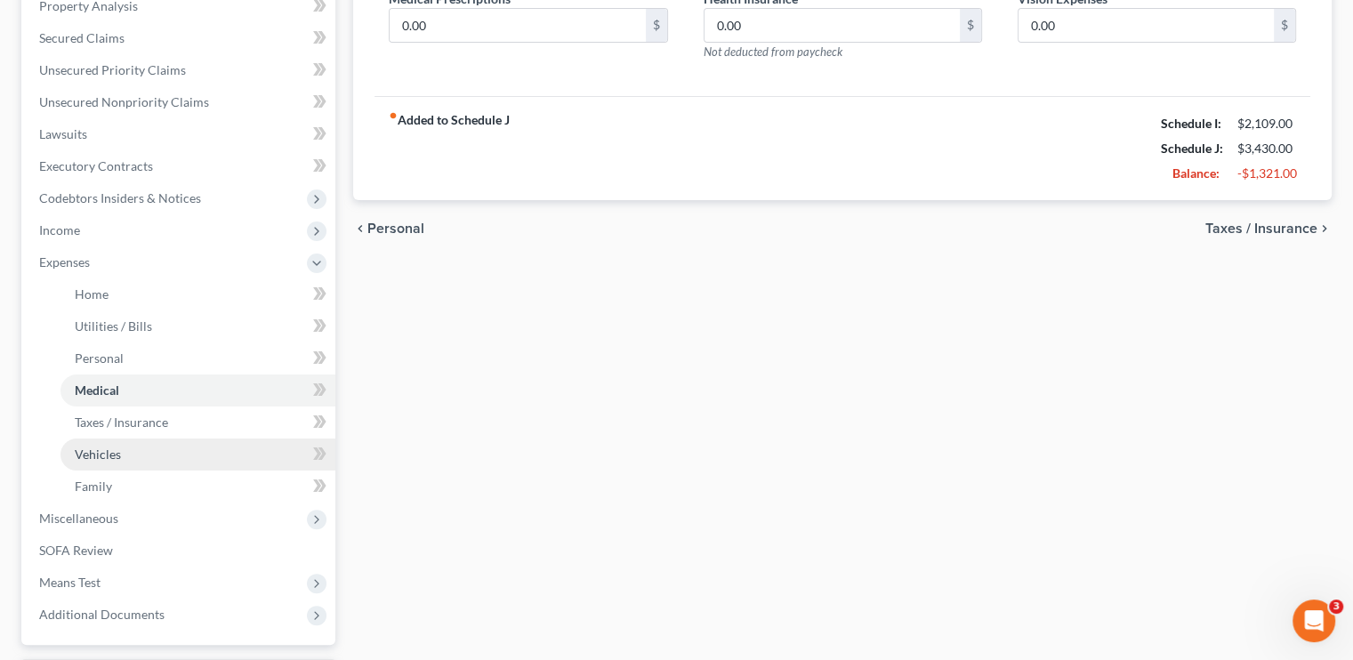
scroll to position [356, 0]
click at [116, 440] on link "Vehicles" at bounding box center [197, 454] width 275 height 32
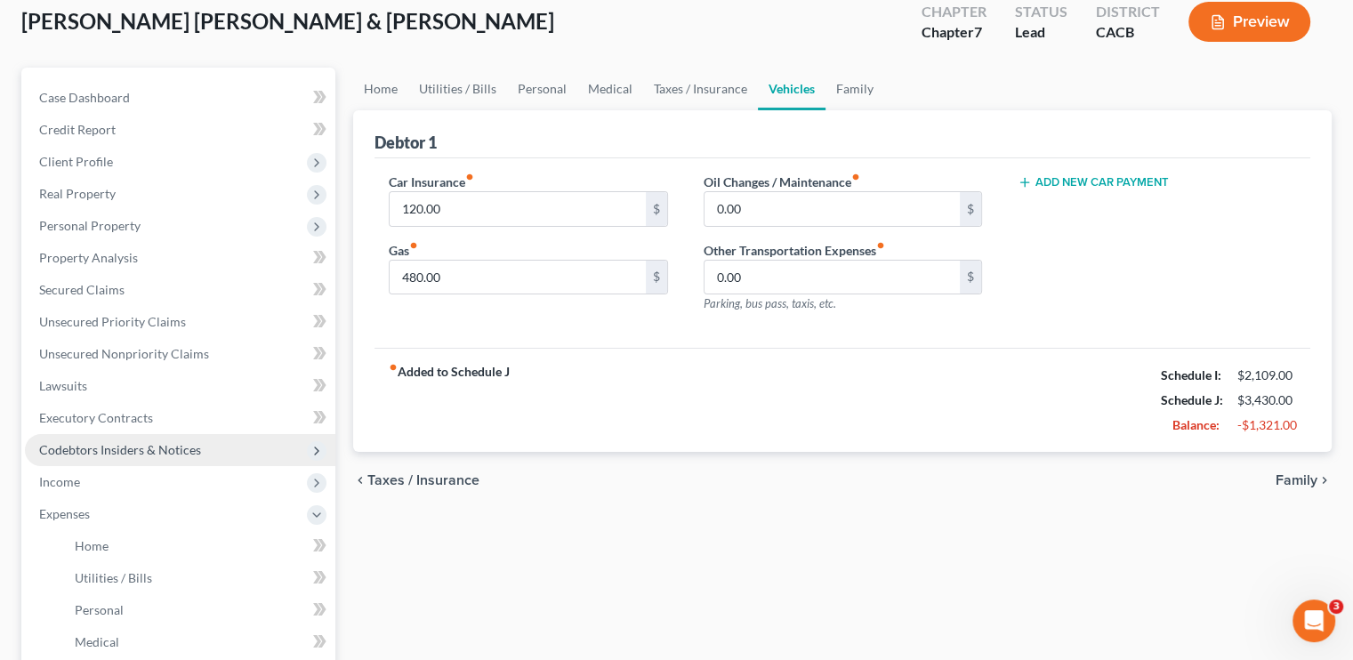
click at [117, 422] on ul "Case Dashboard Payments Invoices Payments Payments Credit Report Client Profile" at bounding box center [180, 482] width 310 height 800
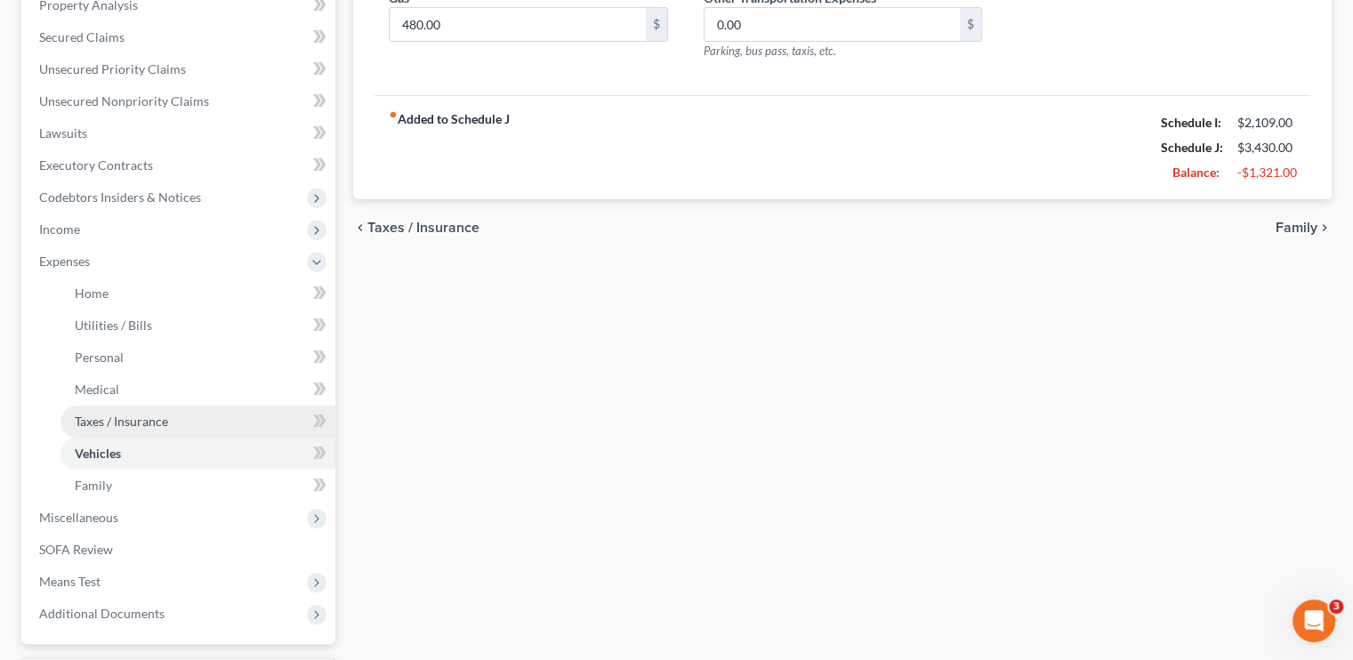
click at [127, 422] on span "Taxes / Insurance" at bounding box center [121, 421] width 93 height 15
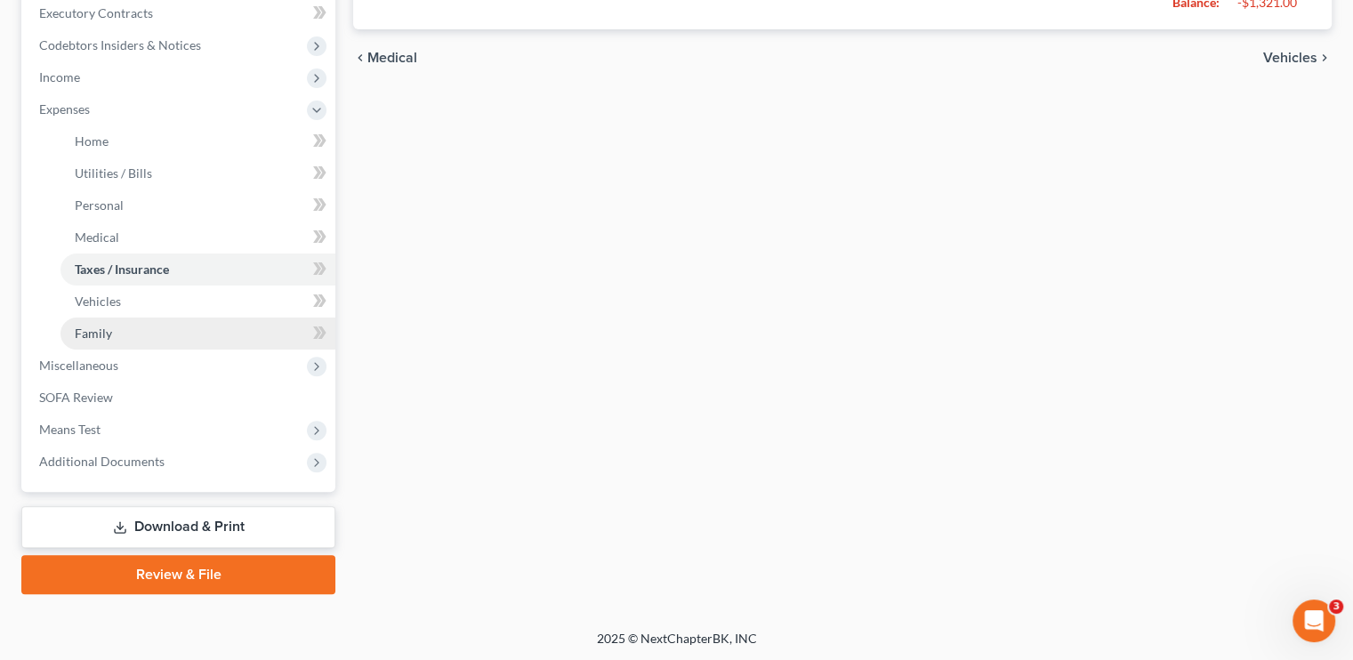
click at [96, 330] on span "Family" at bounding box center [93, 332] width 37 height 15
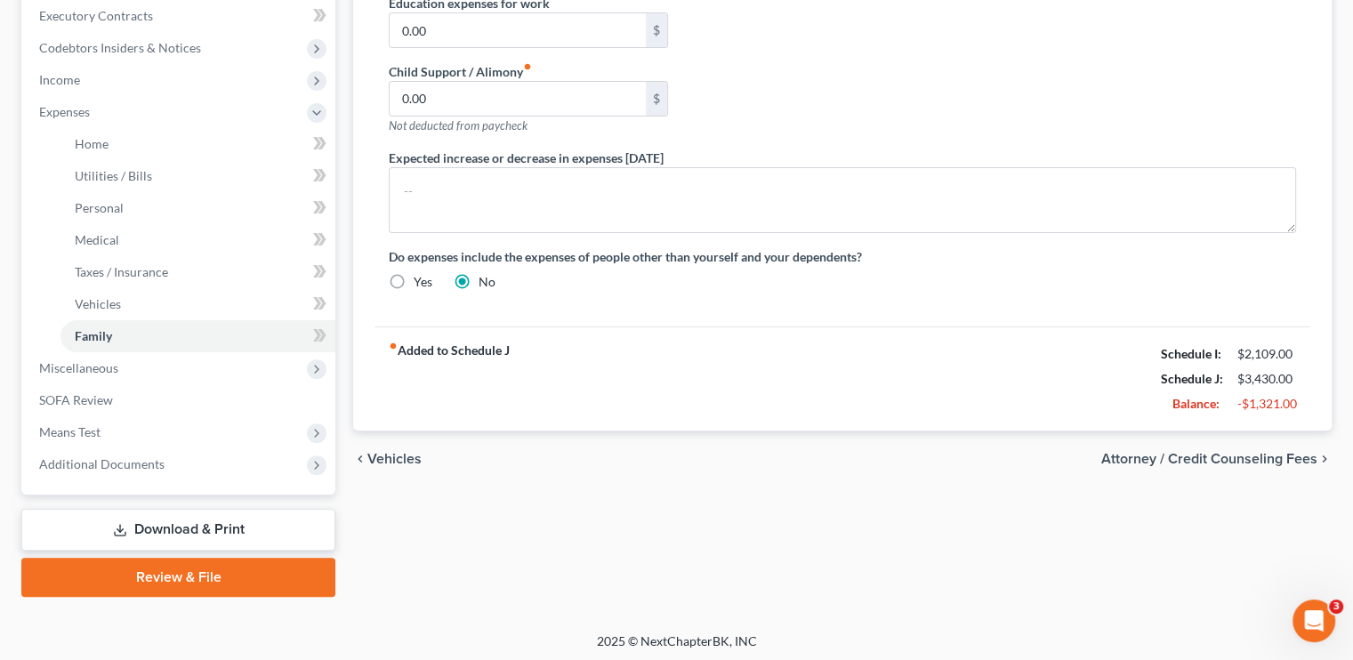
scroll to position [508, 0]
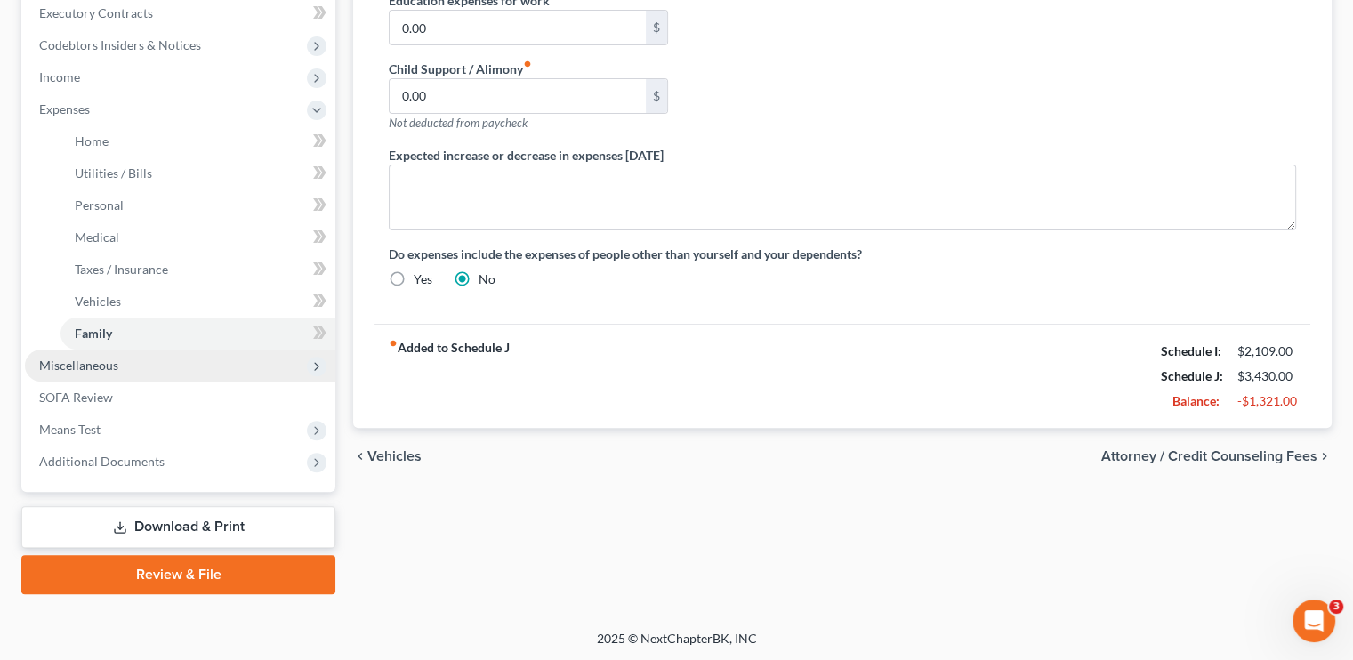
click at [111, 364] on span "Miscellaneous" at bounding box center [78, 365] width 79 height 15
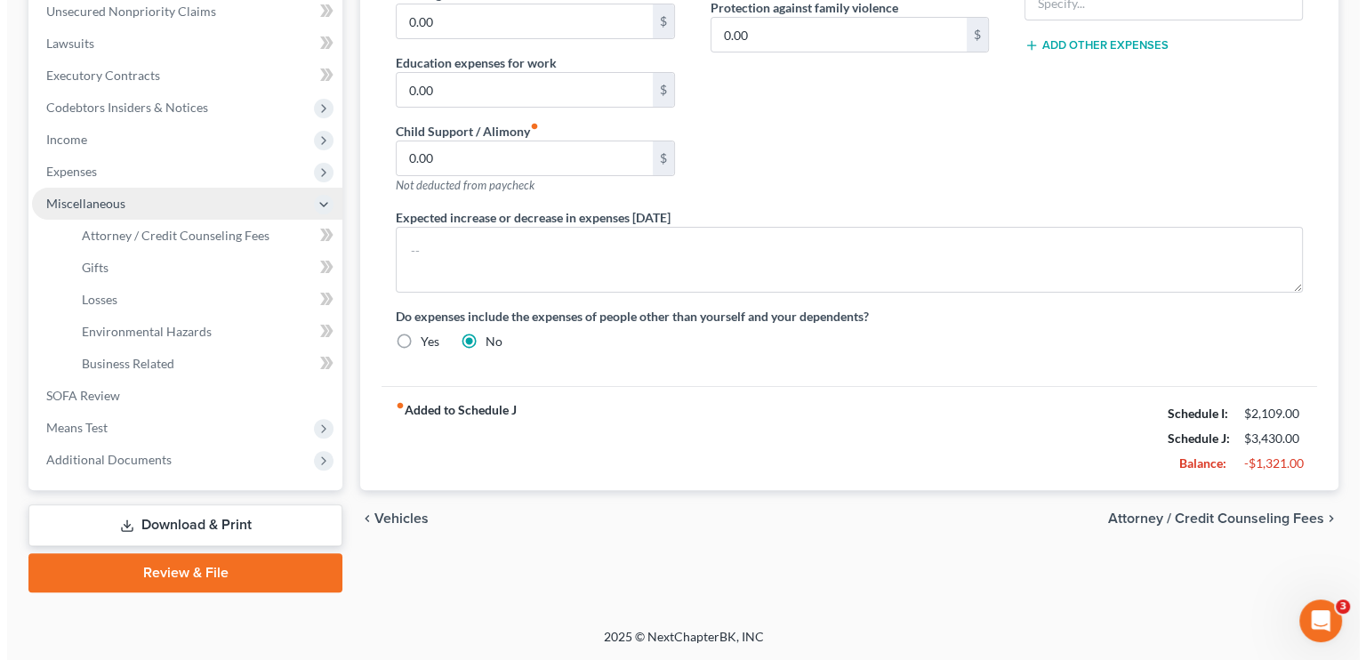
scroll to position [444, 0]
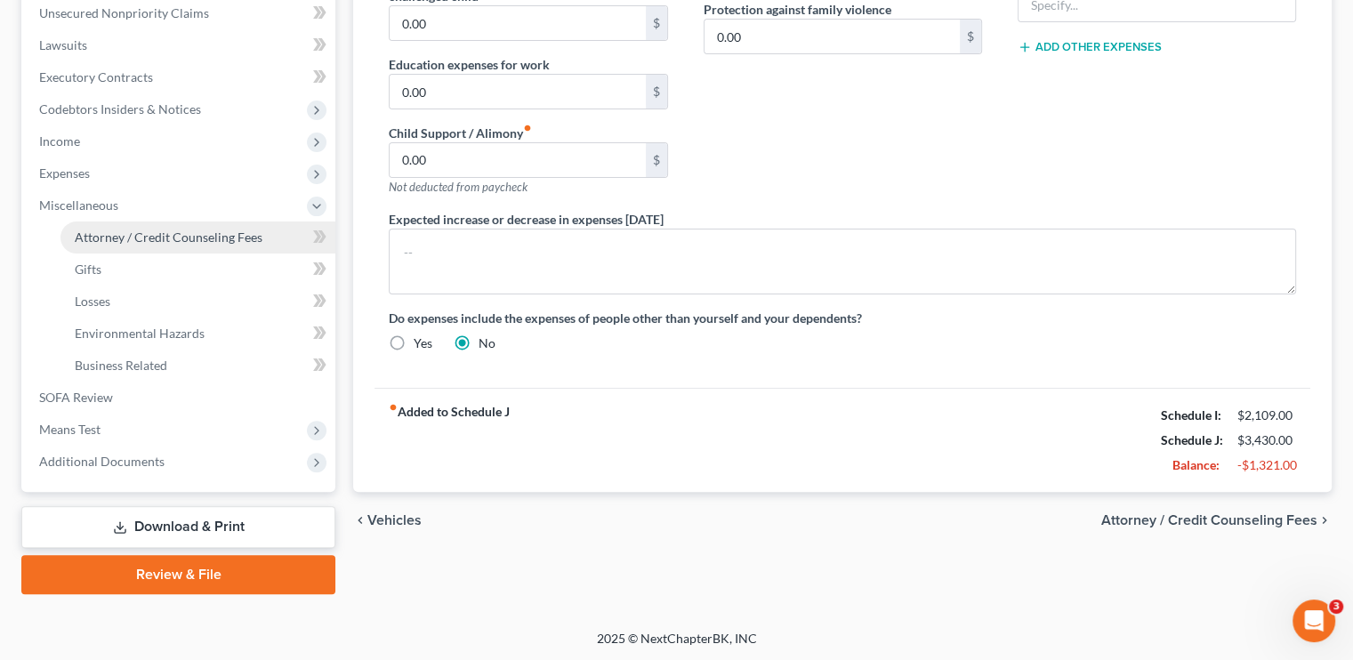
click at [185, 235] on span "Attorney / Credit Counseling Fees" at bounding box center [169, 236] width 188 height 15
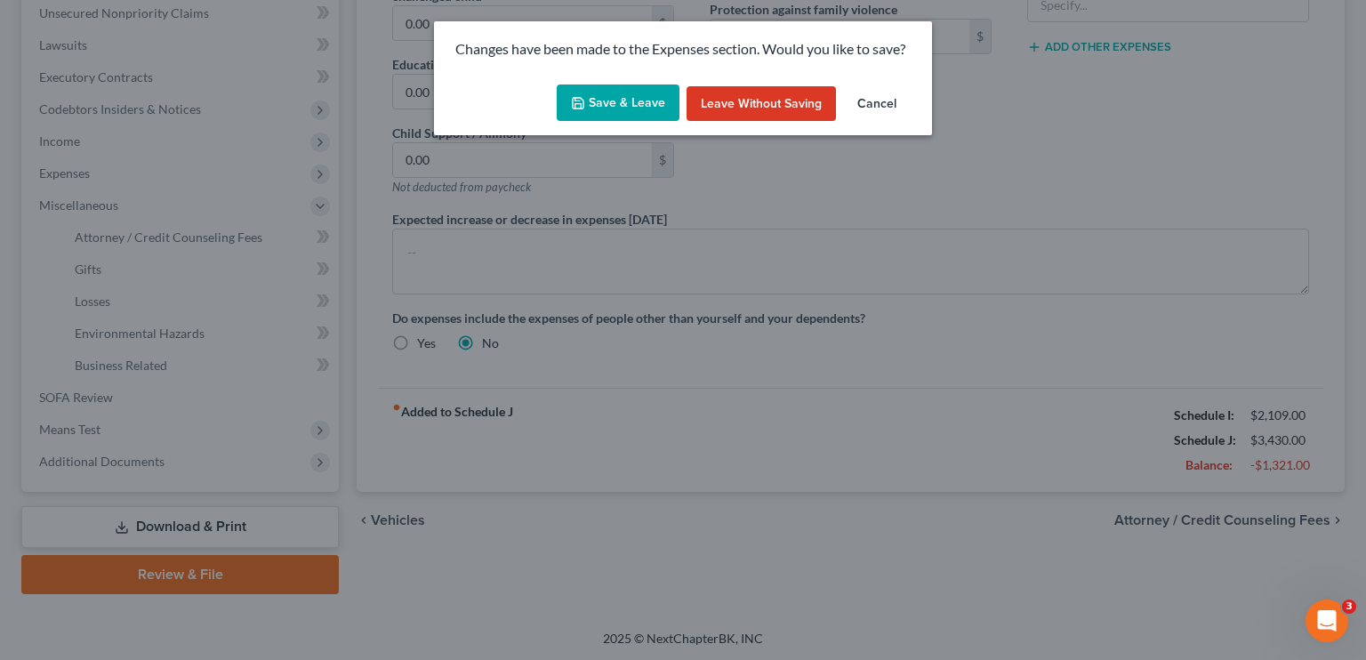
click at [624, 99] on button "Save & Leave" at bounding box center [618, 102] width 123 height 37
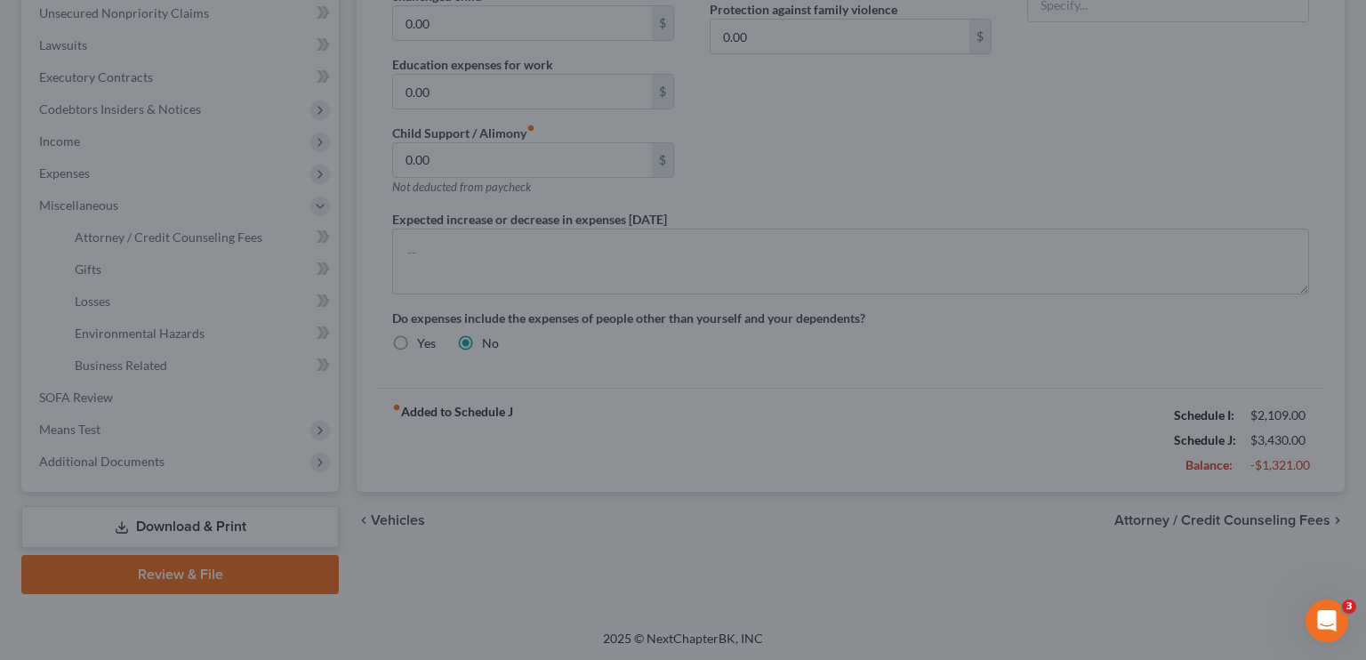
select select "0"
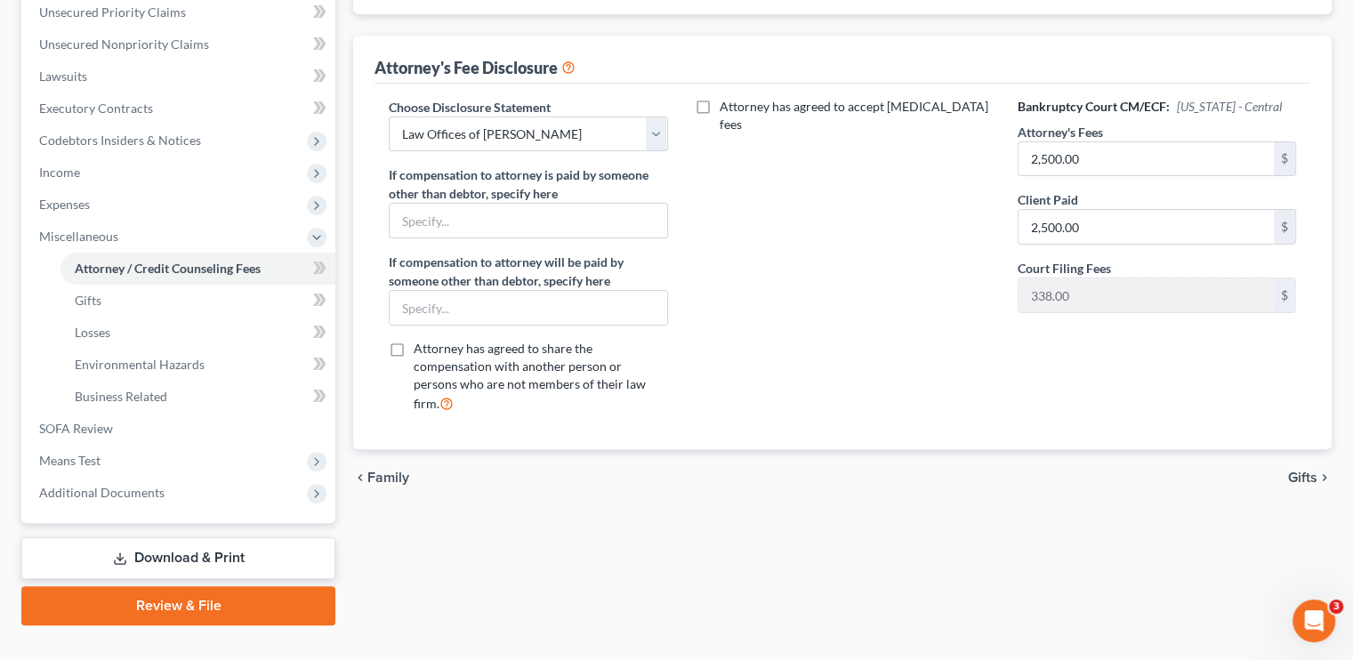
scroll to position [444, 0]
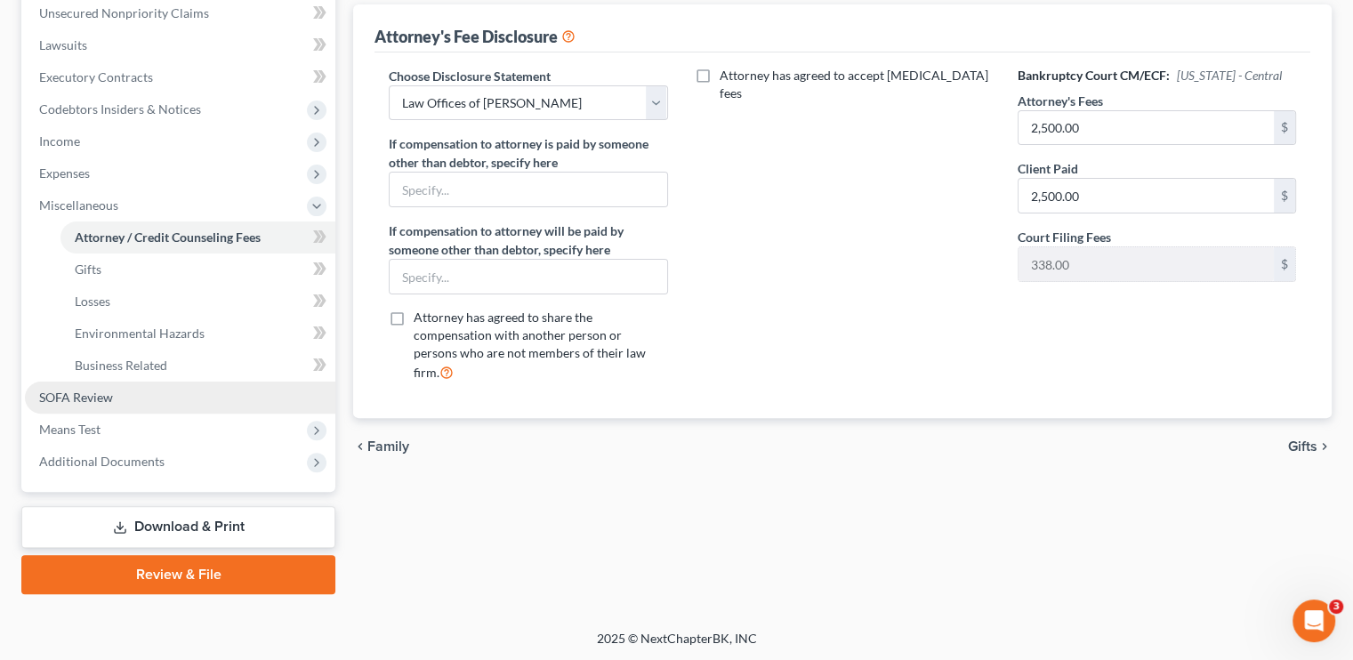
click at [89, 395] on span "SOFA Review" at bounding box center [76, 397] width 74 height 15
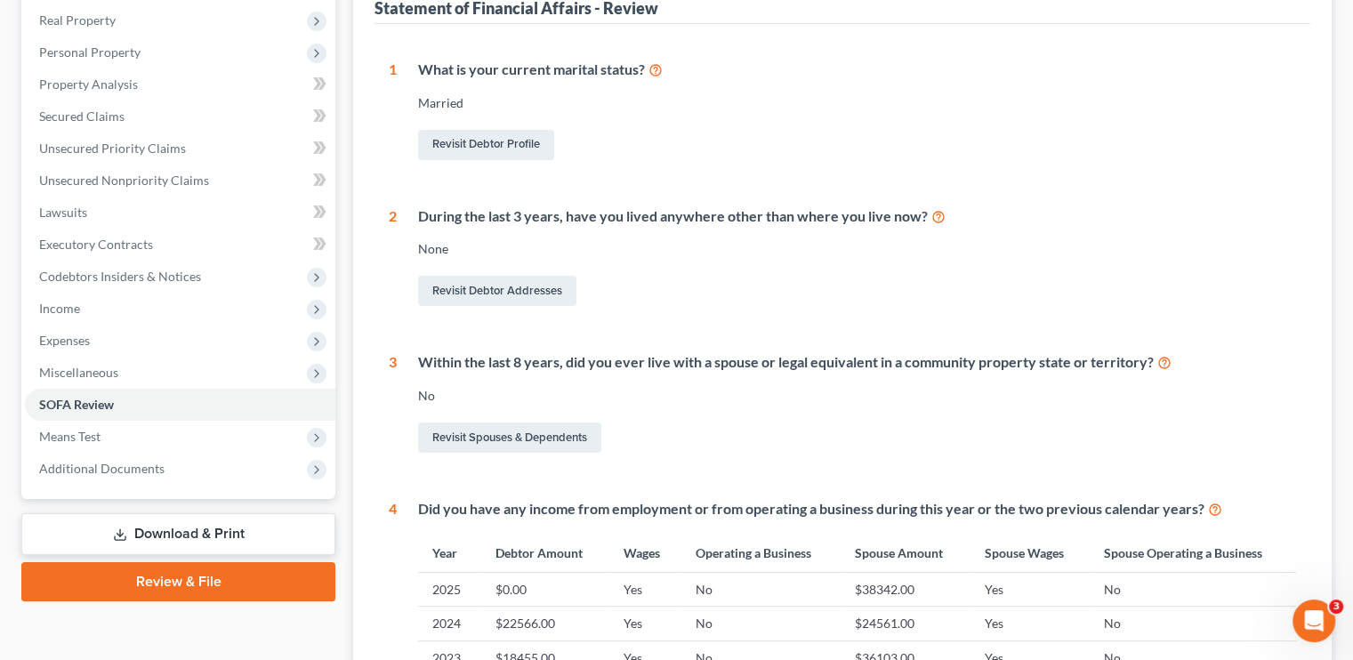
scroll to position [267, 0]
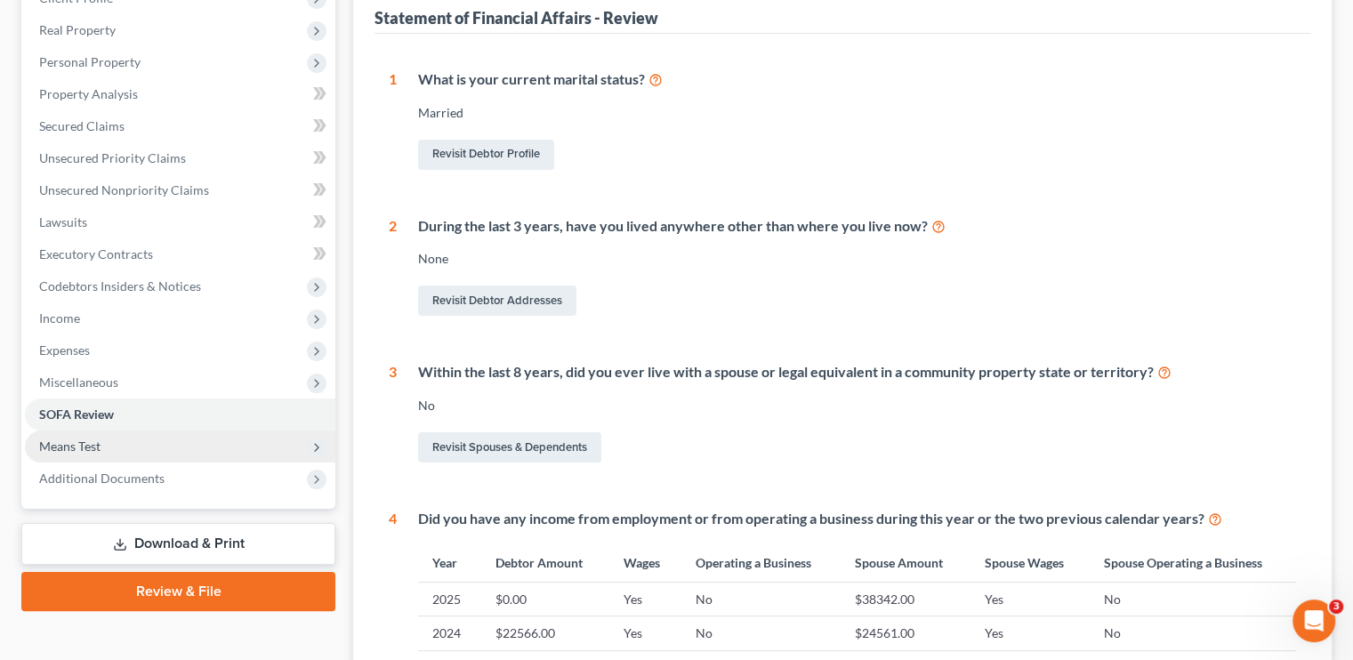
click at [79, 446] on span "Means Test" at bounding box center [69, 445] width 61 height 15
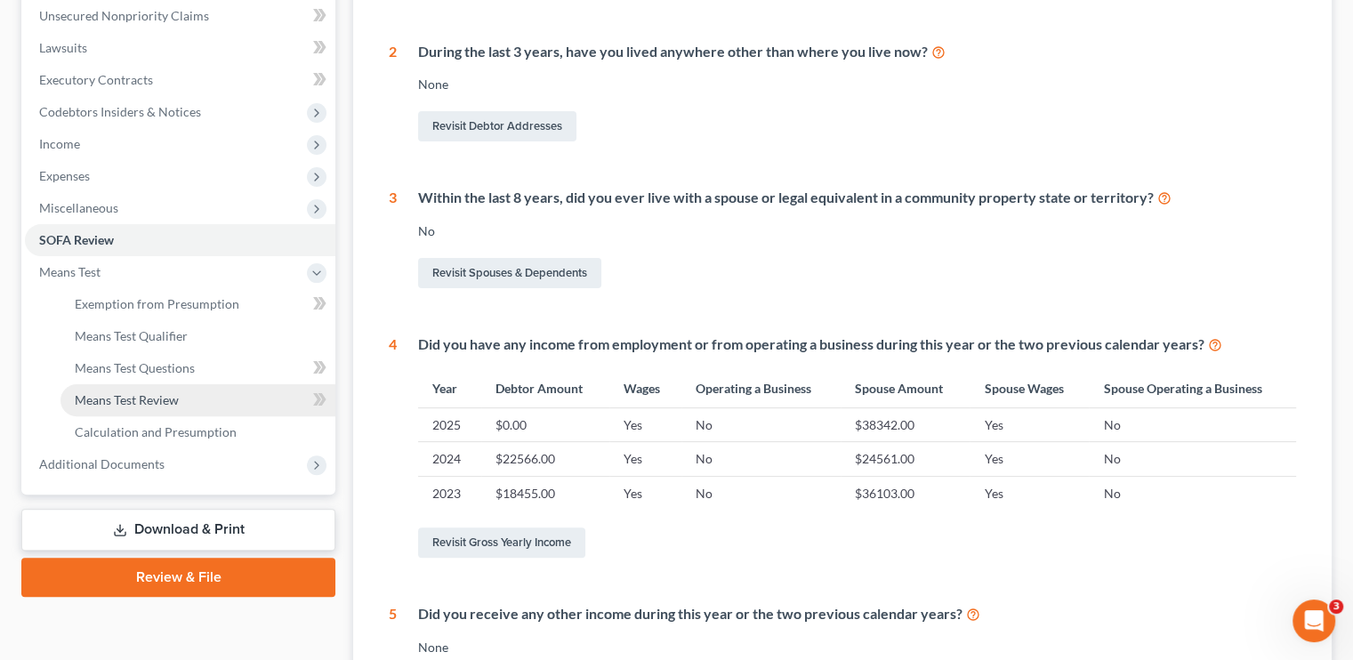
scroll to position [445, 0]
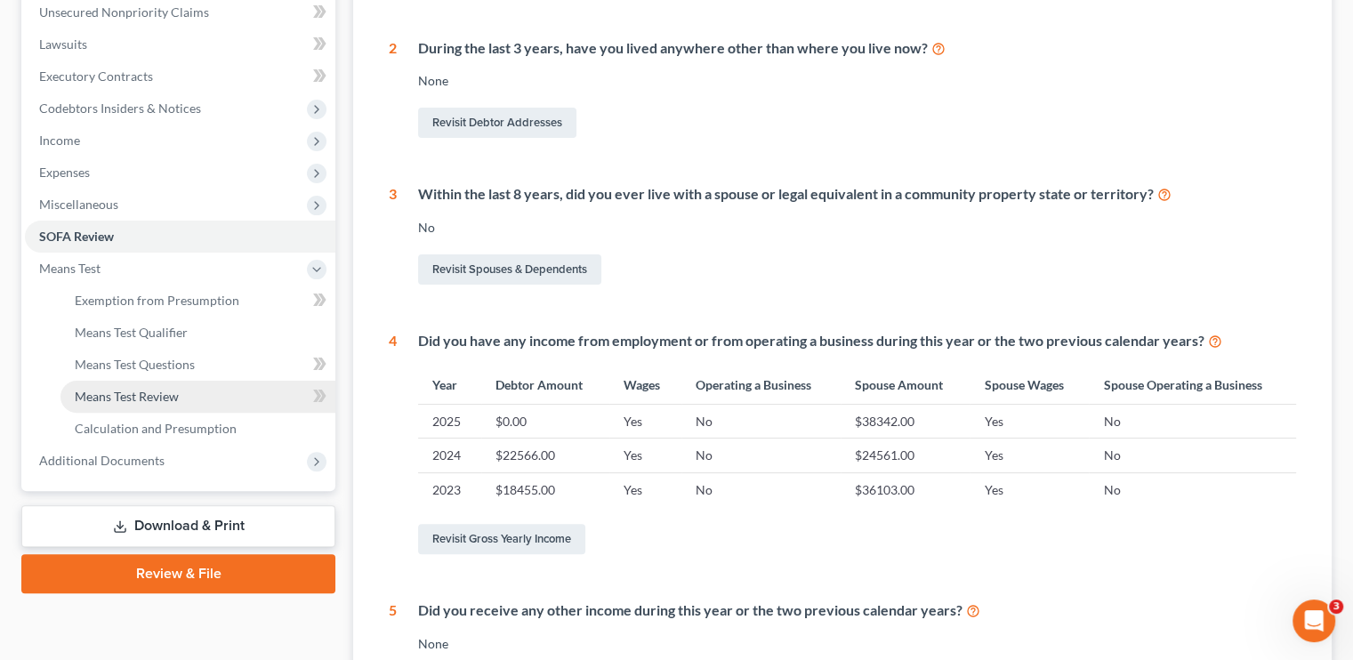
click at [146, 396] on span "Means Test Review" at bounding box center [127, 396] width 104 height 15
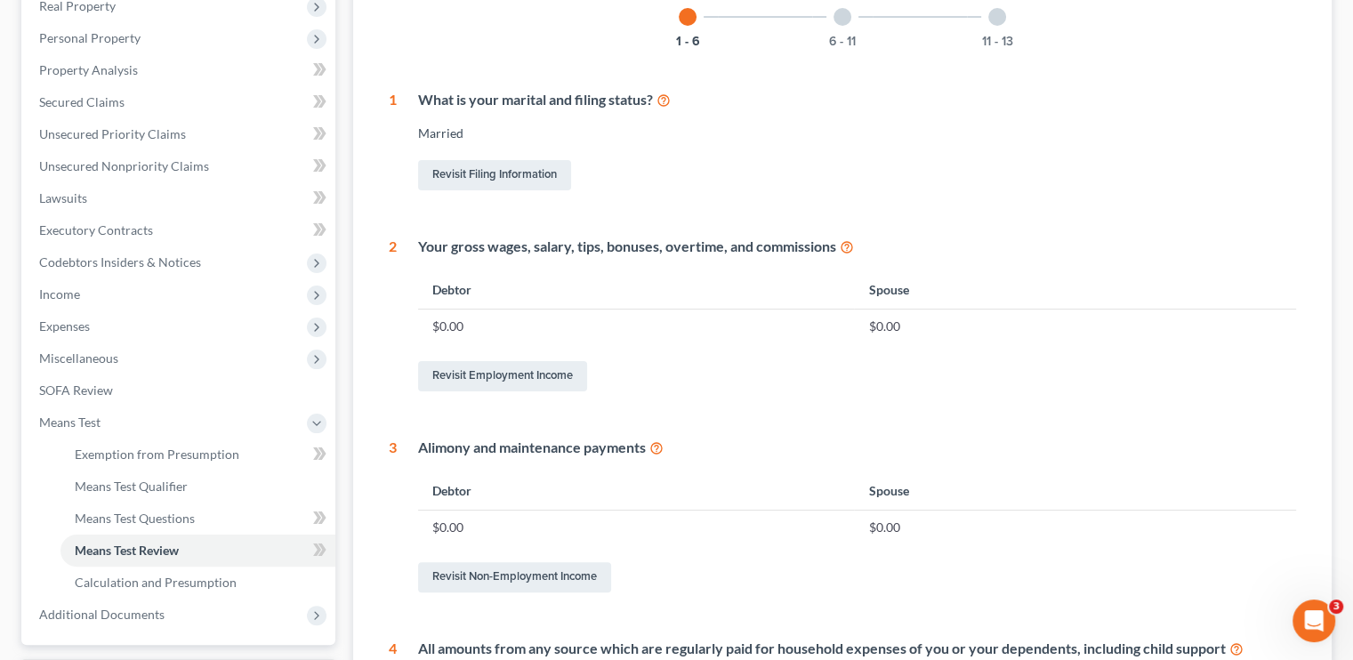
scroll to position [178, 0]
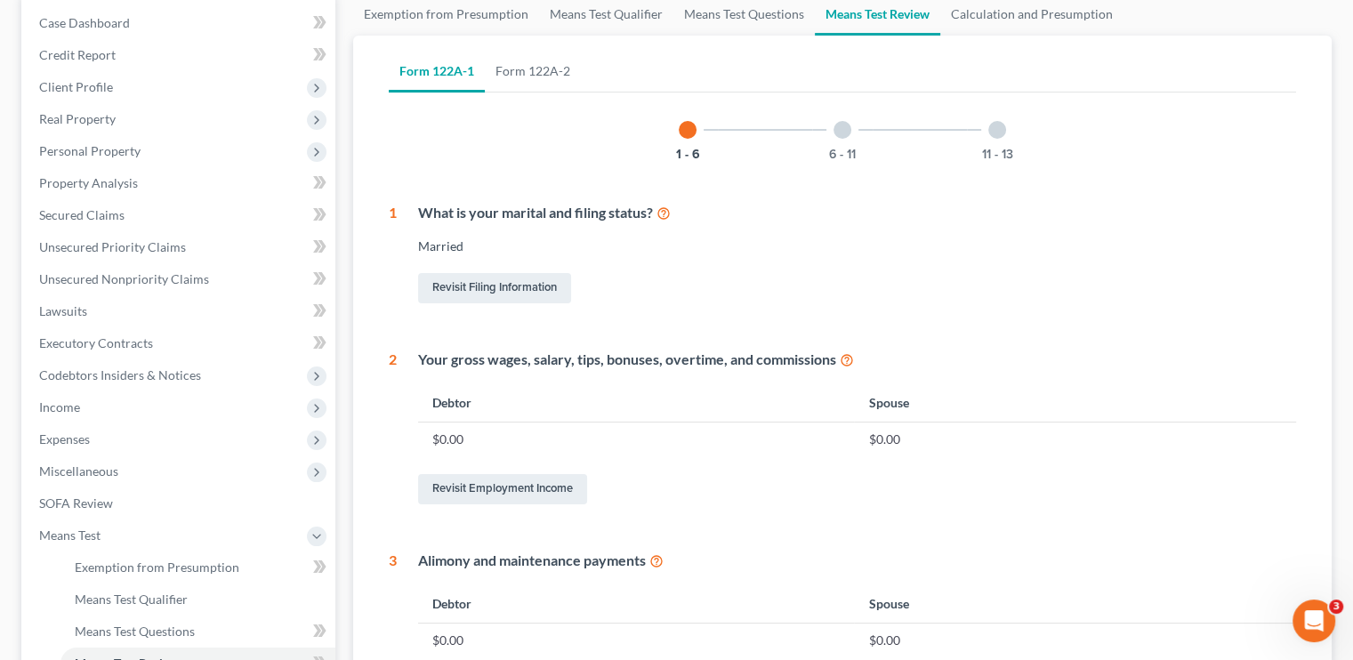
click at [838, 129] on div at bounding box center [842, 130] width 18 height 18
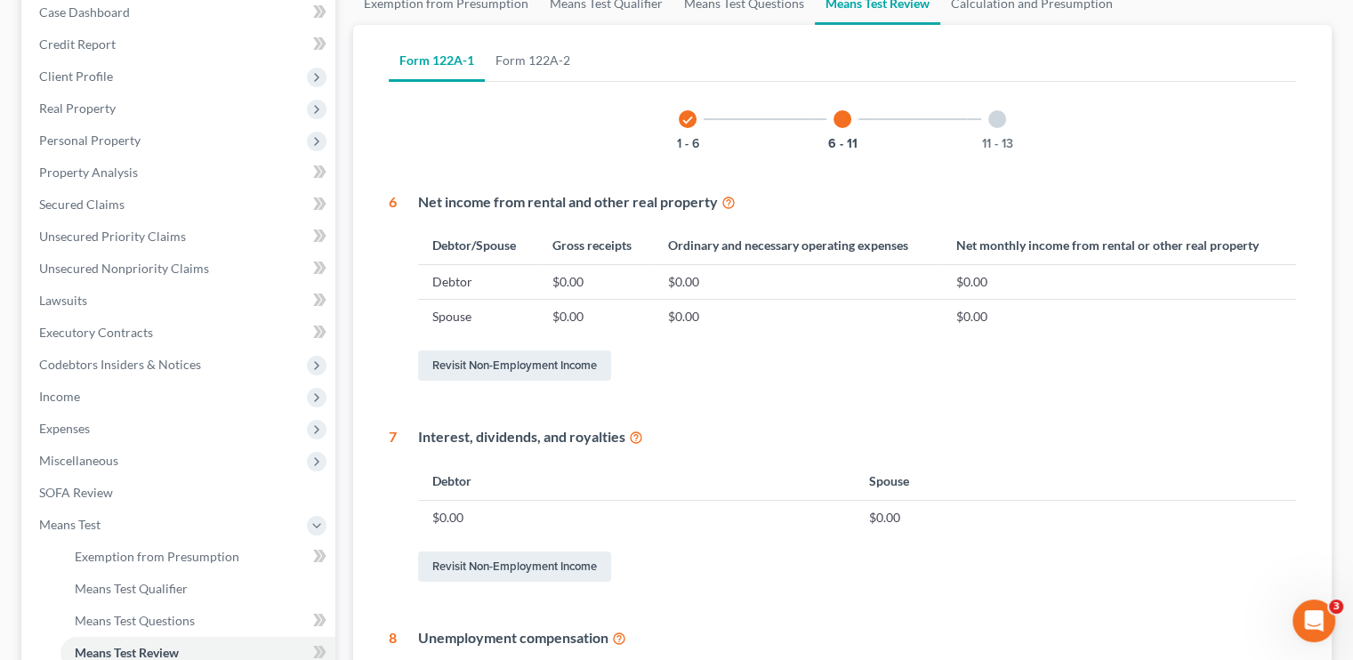
scroll to position [48, 0]
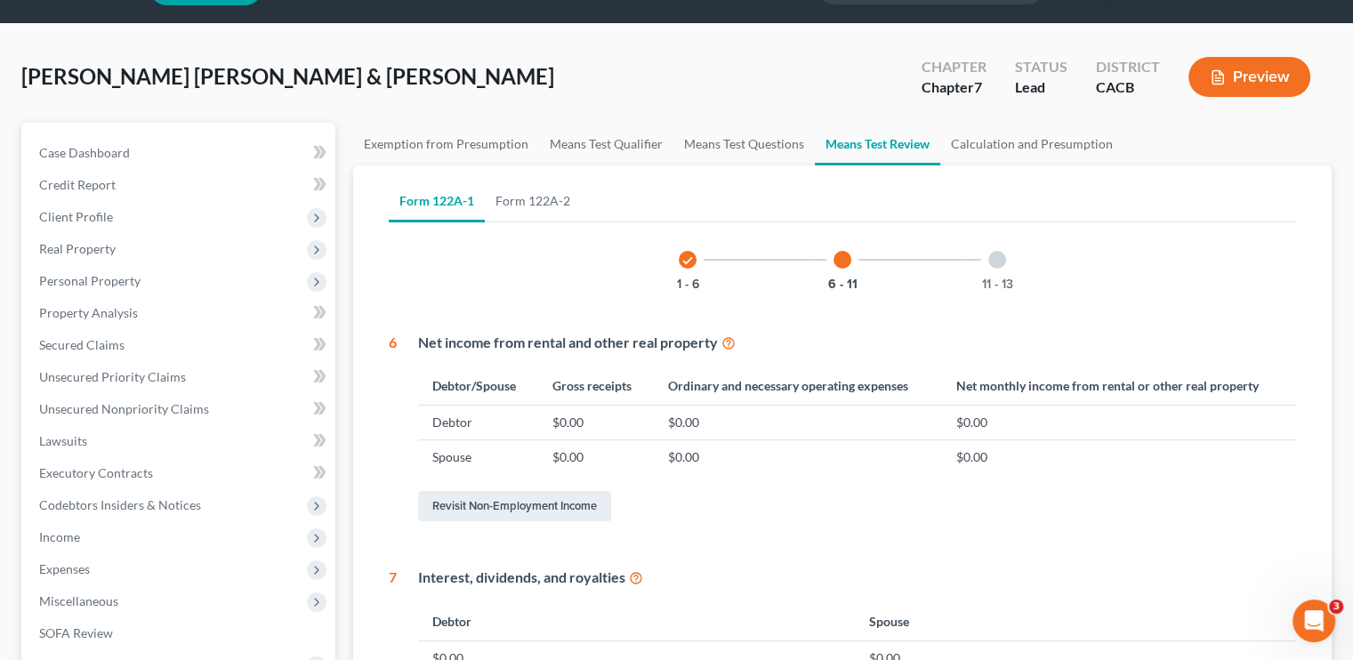
click at [1000, 253] on div at bounding box center [997, 260] width 18 height 18
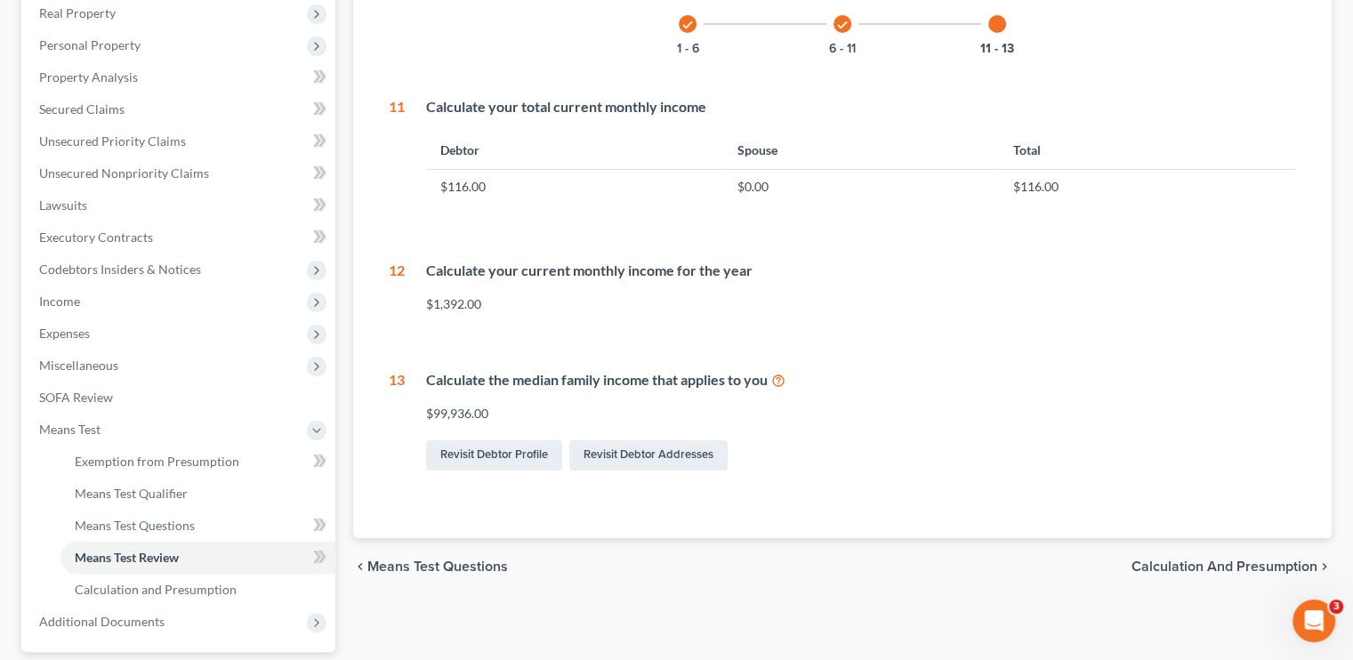
scroll to position [355, 0]
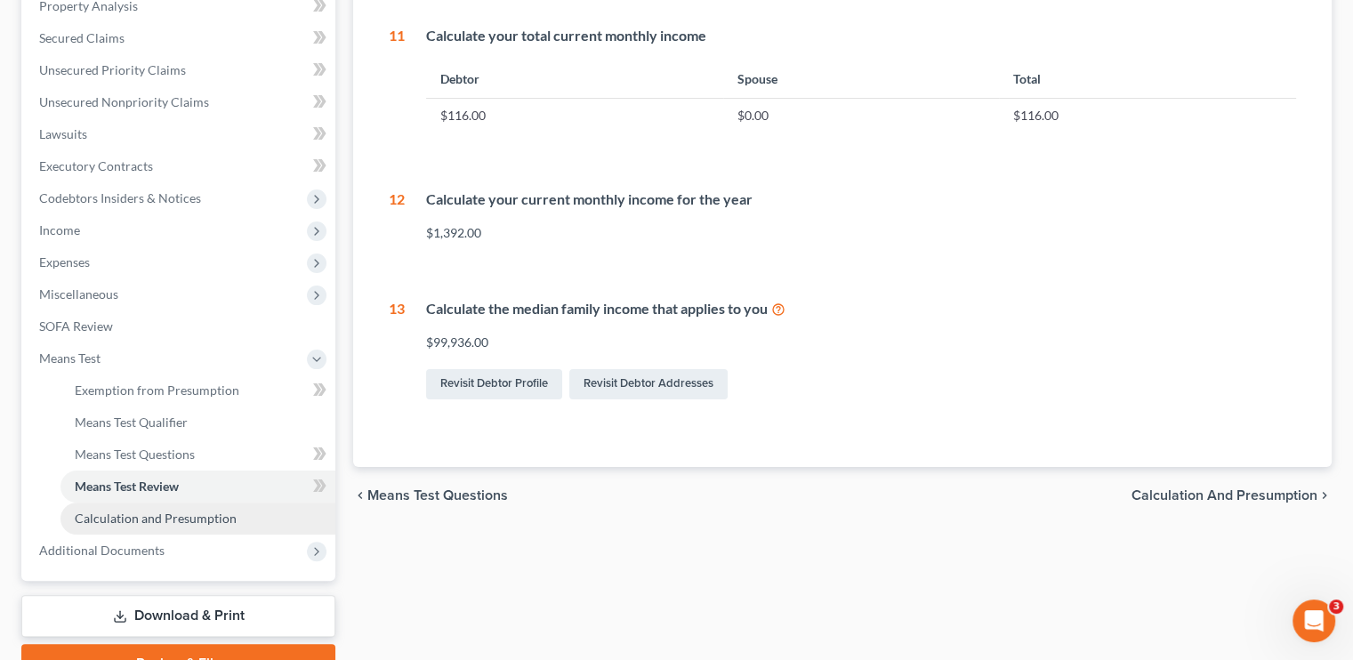
click at [134, 516] on span "Calculation and Presumption" at bounding box center [156, 517] width 162 height 15
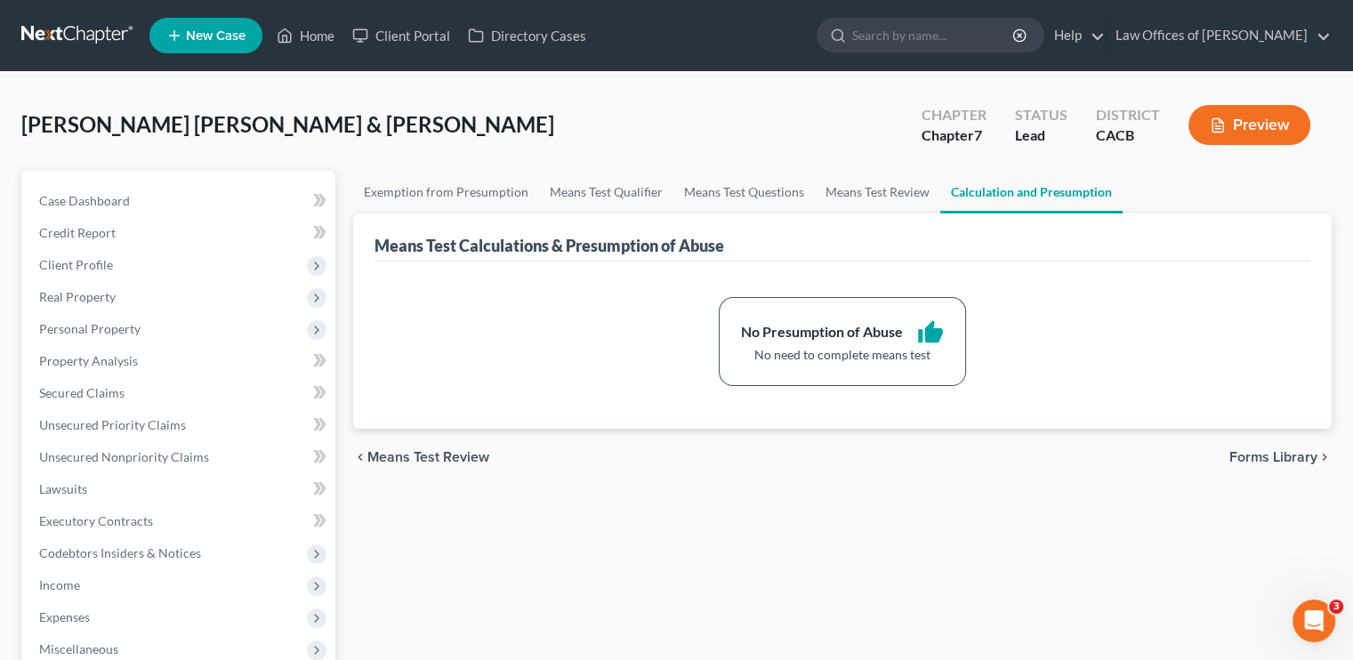
click at [405, 165] on div "Ayala Navarrete, Federico & Toledo Diaz, Margarita Upgraded Chapter Chapter 7 S…" at bounding box center [676, 131] width 1310 height 77
click at [444, 184] on link "Exemption from Presumption" at bounding box center [446, 192] width 186 height 43
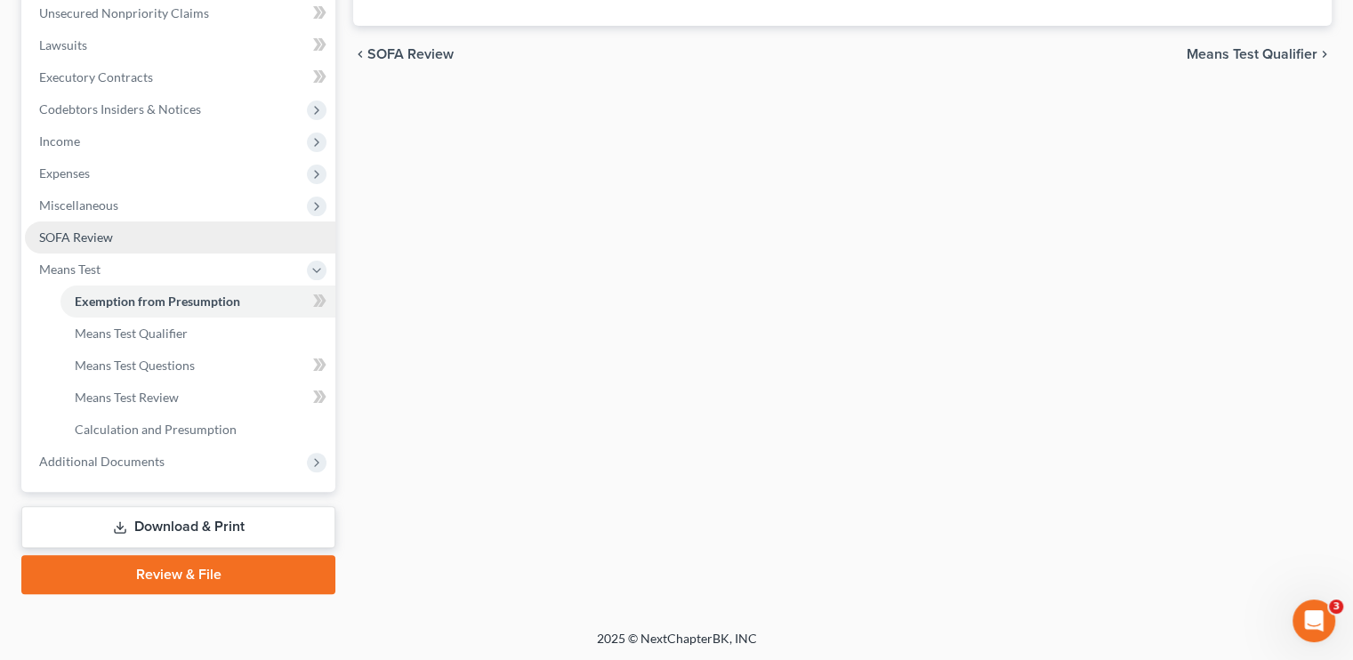
click at [93, 239] on span "SOFA Review" at bounding box center [76, 236] width 74 height 15
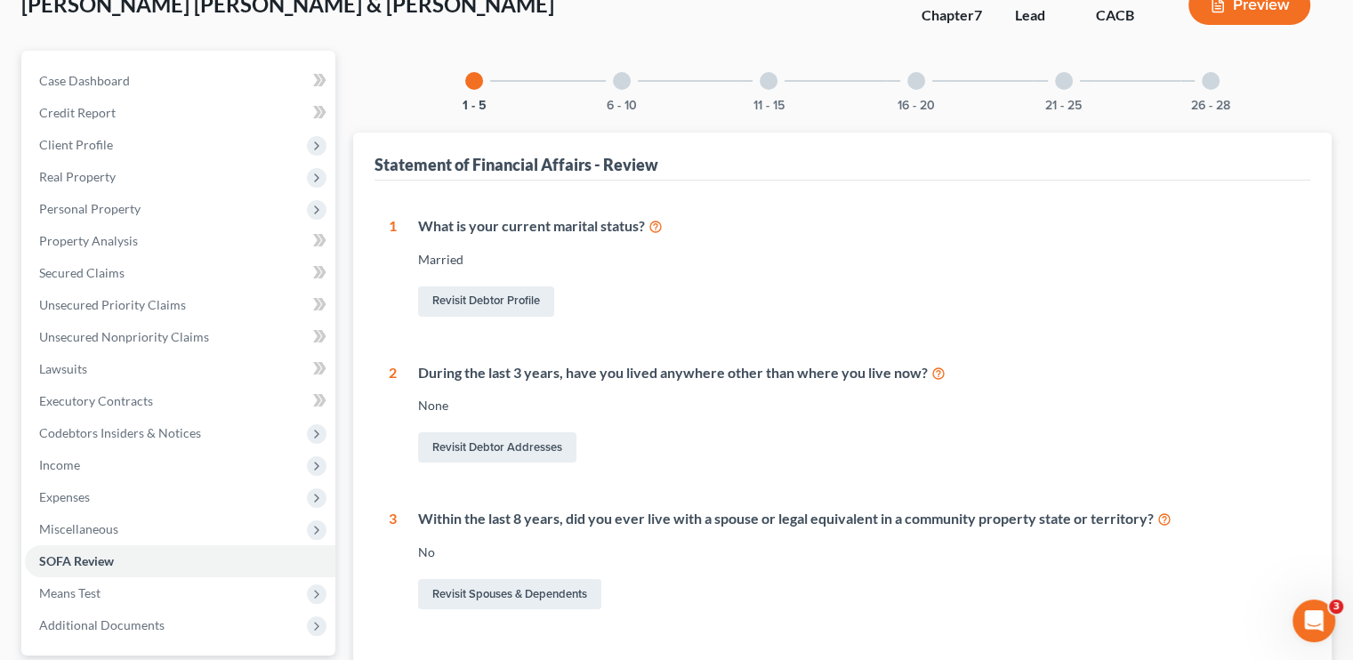
scroll to position [89, 0]
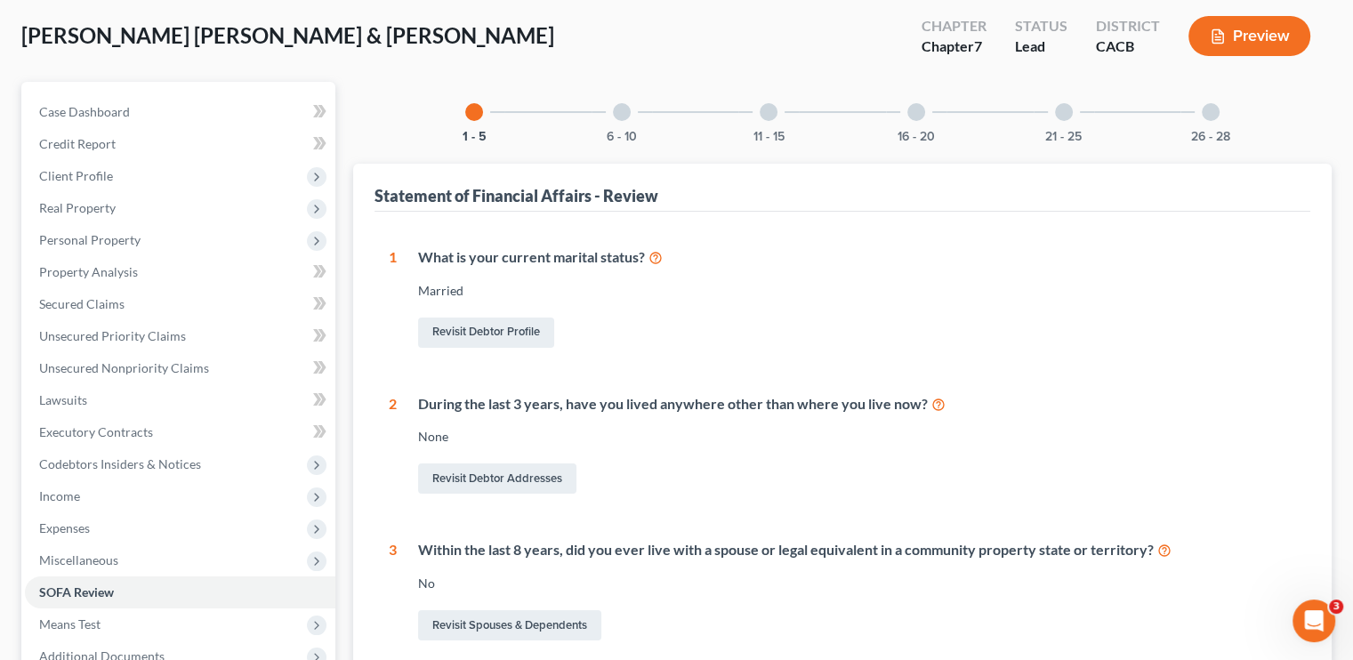
click at [616, 113] on div at bounding box center [622, 112] width 18 height 18
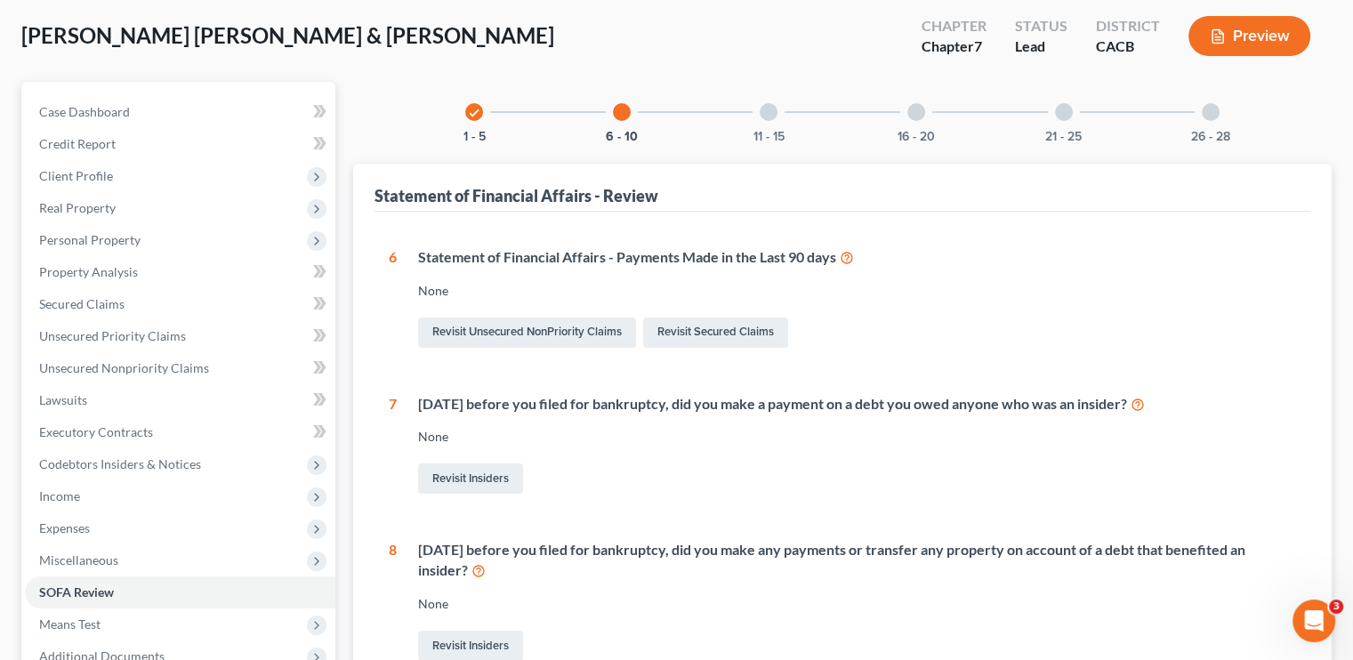
click at [767, 115] on div at bounding box center [768, 112] width 18 height 18
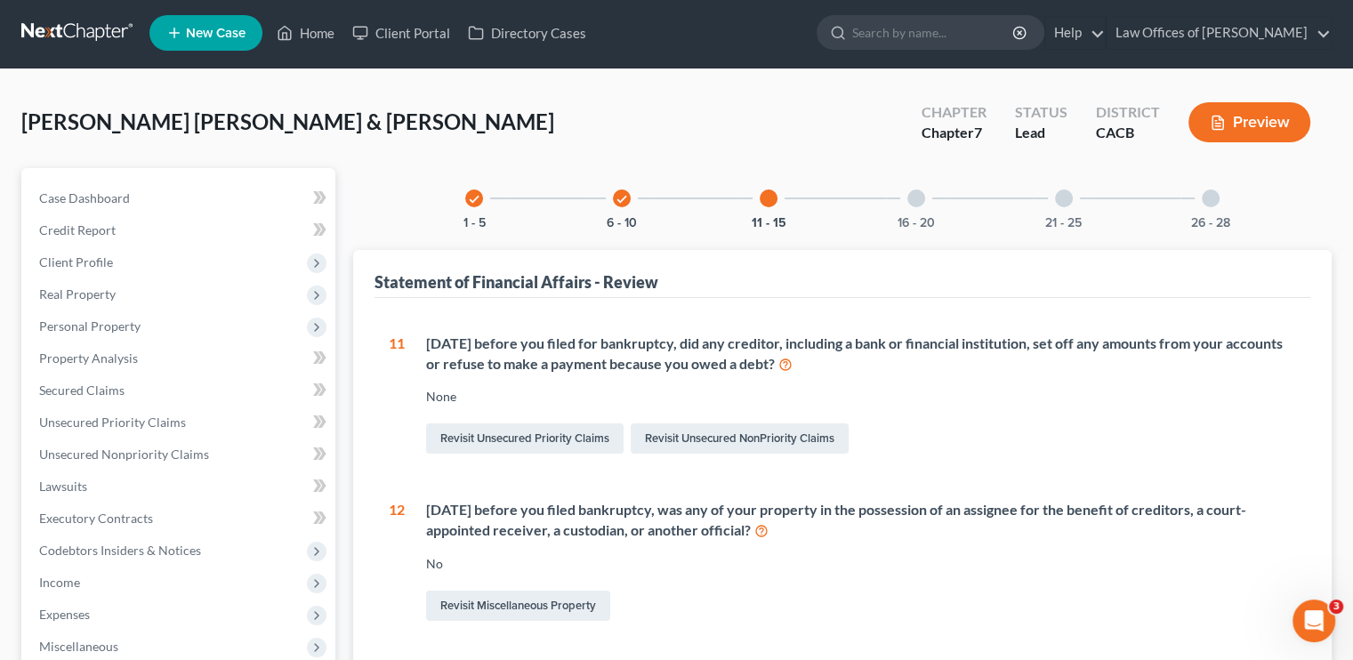
scroll to position [0, 0]
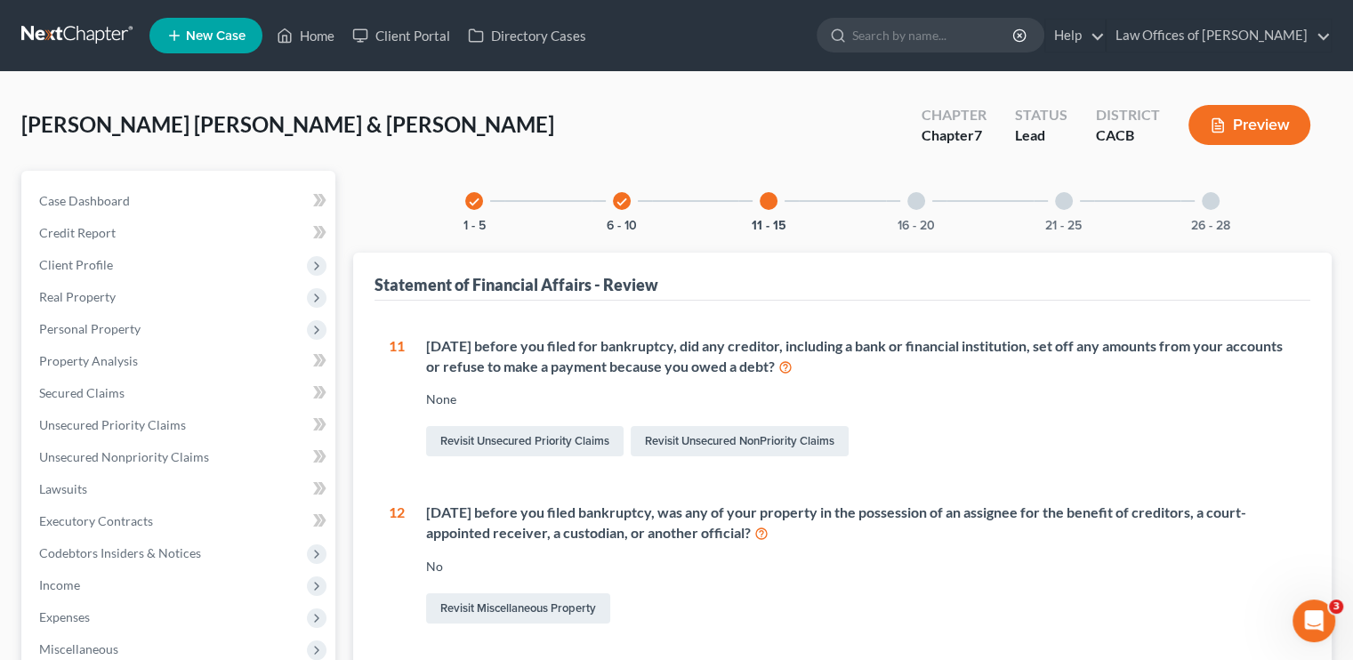
click at [914, 202] on div at bounding box center [916, 201] width 18 height 18
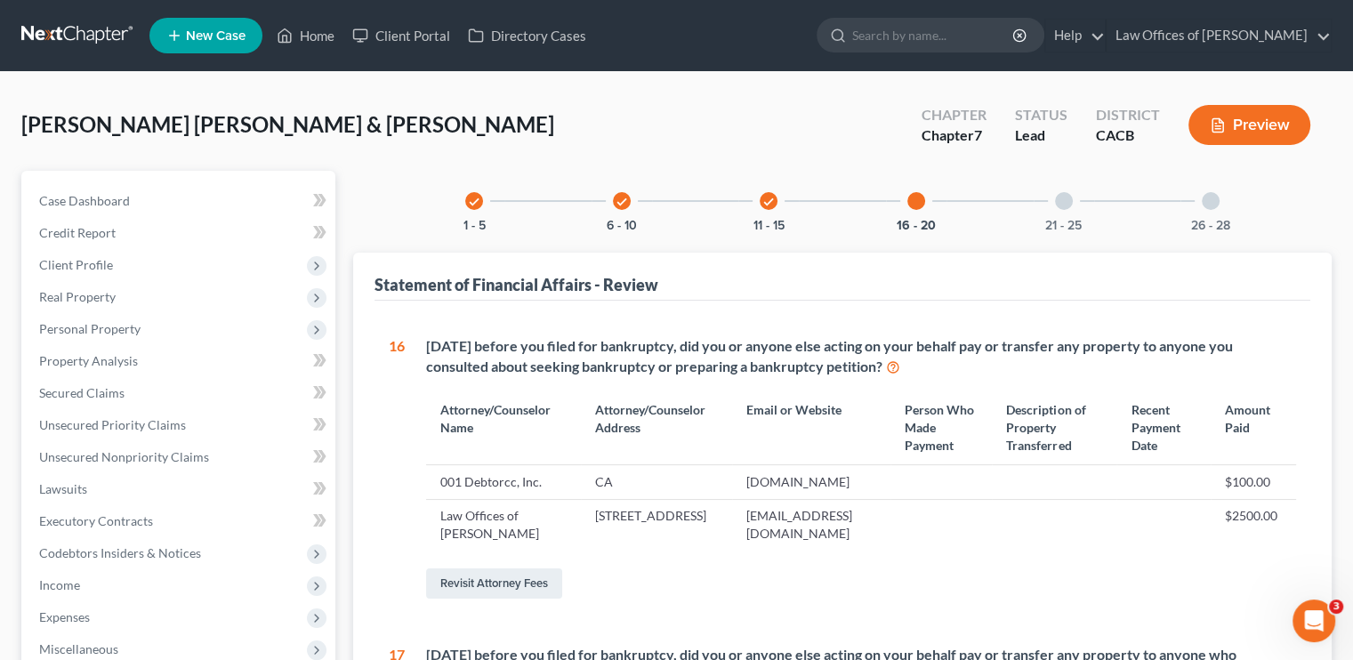
click at [1064, 205] on div at bounding box center [1064, 201] width 18 height 18
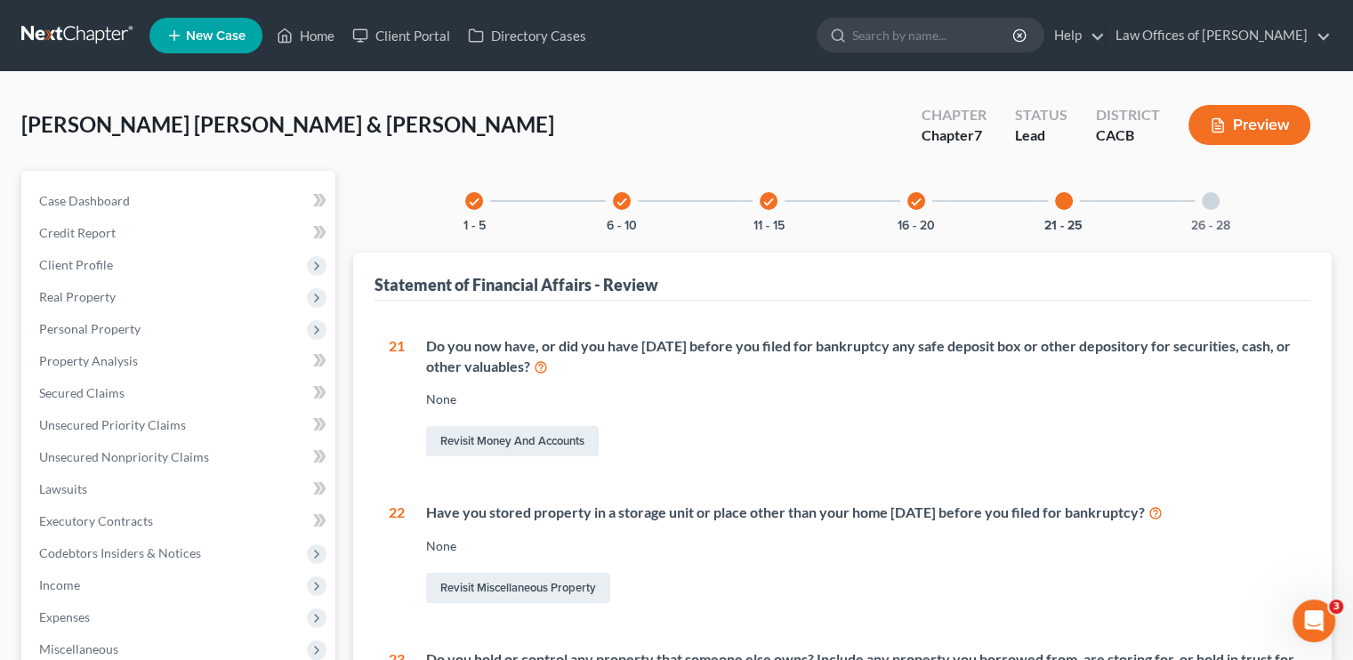
click at [1217, 200] on div at bounding box center [1210, 201] width 18 height 18
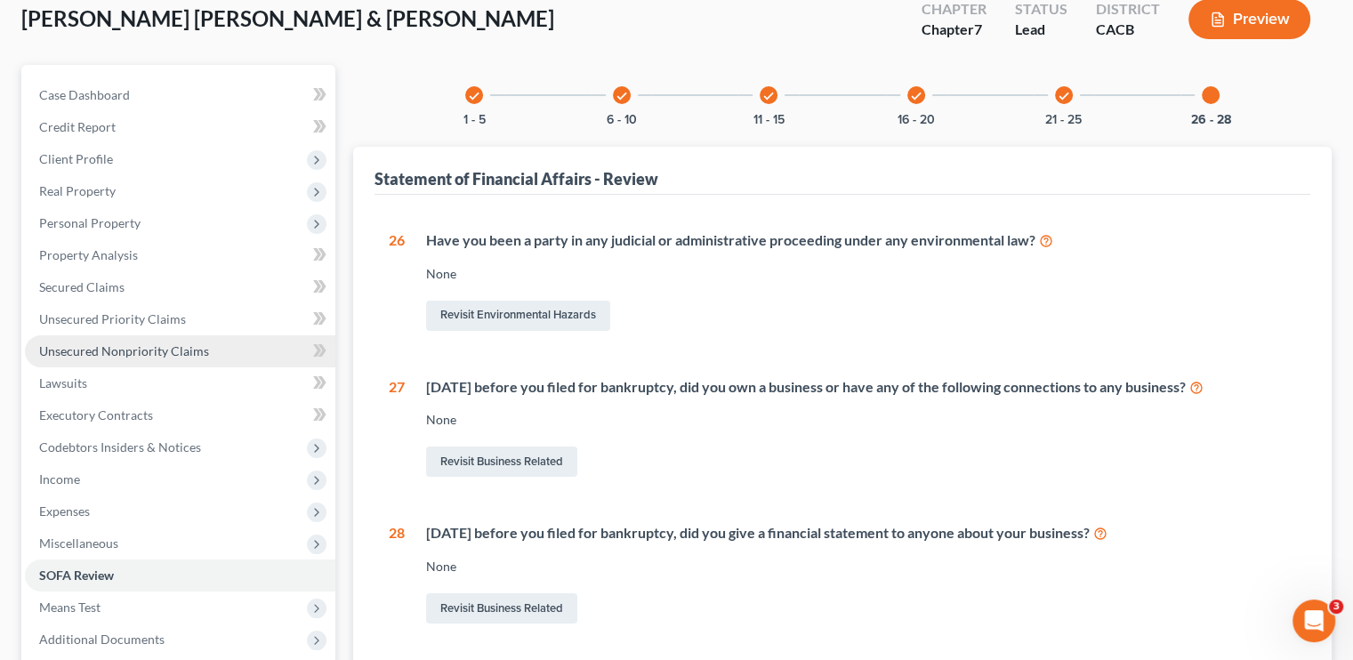
click at [107, 351] on span "Unsecured Nonpriority Claims" at bounding box center [124, 350] width 170 height 15
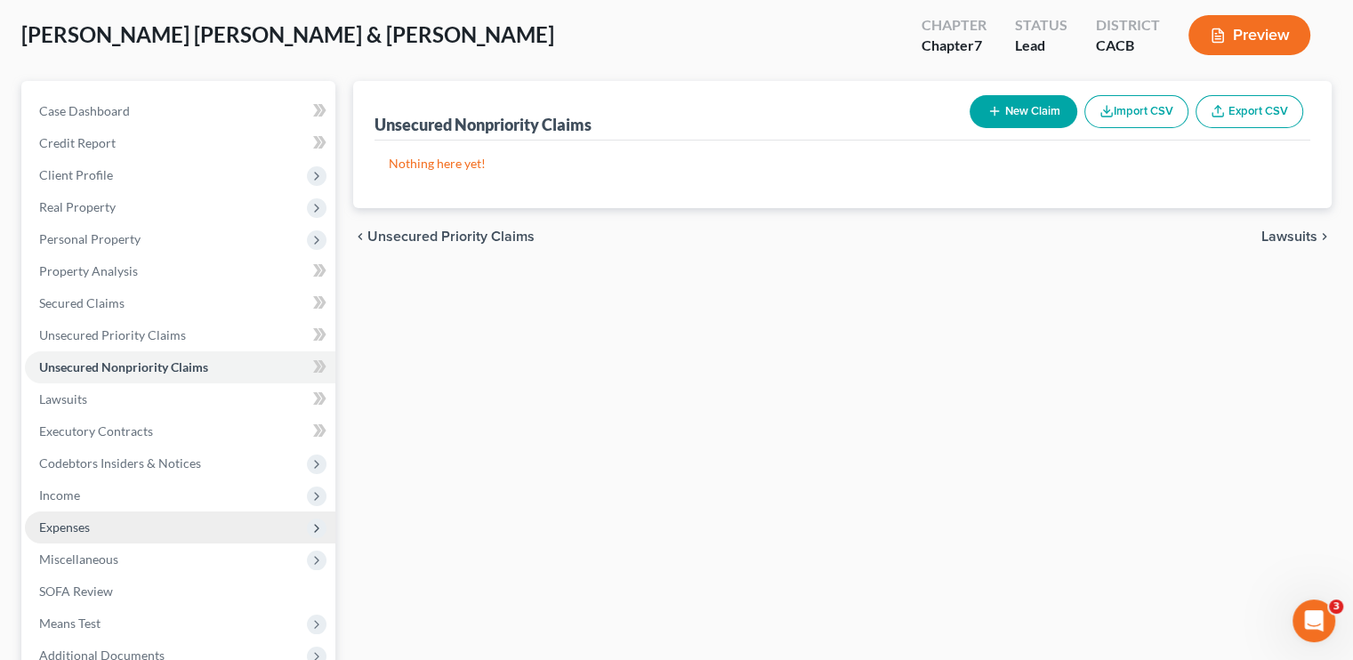
scroll to position [267, 0]
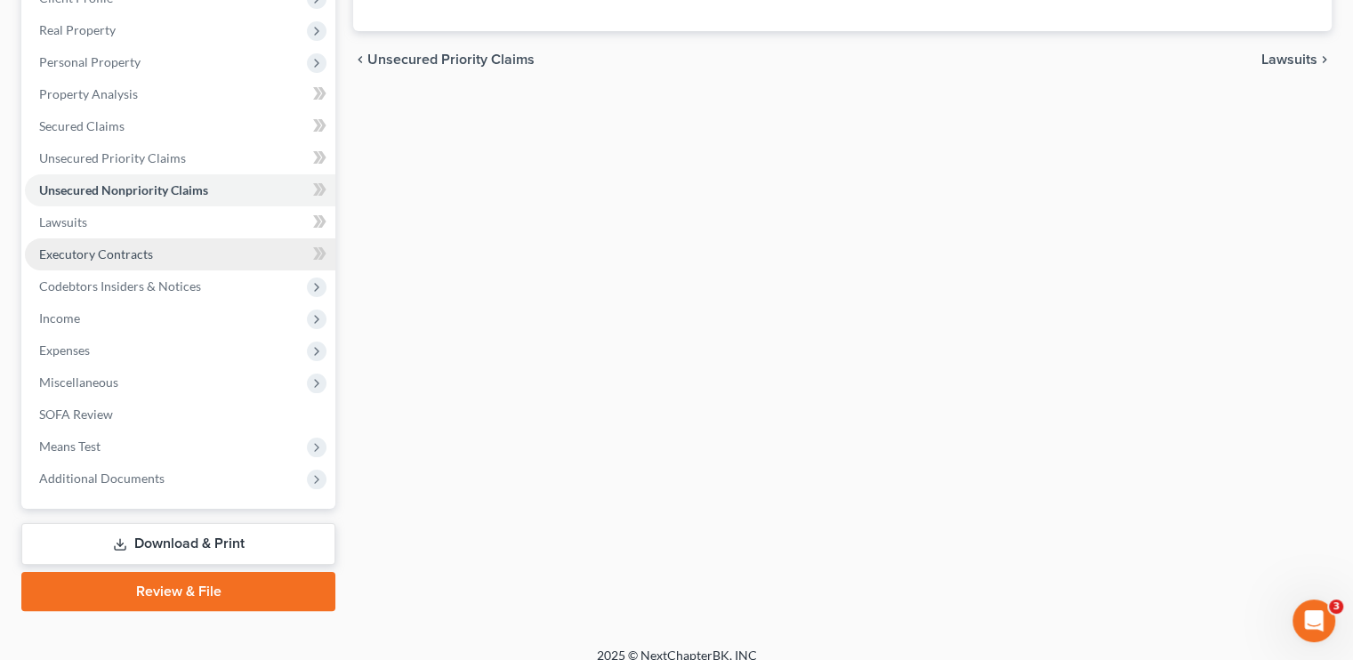
click at [128, 260] on span "Executory Contracts" at bounding box center [96, 253] width 114 height 15
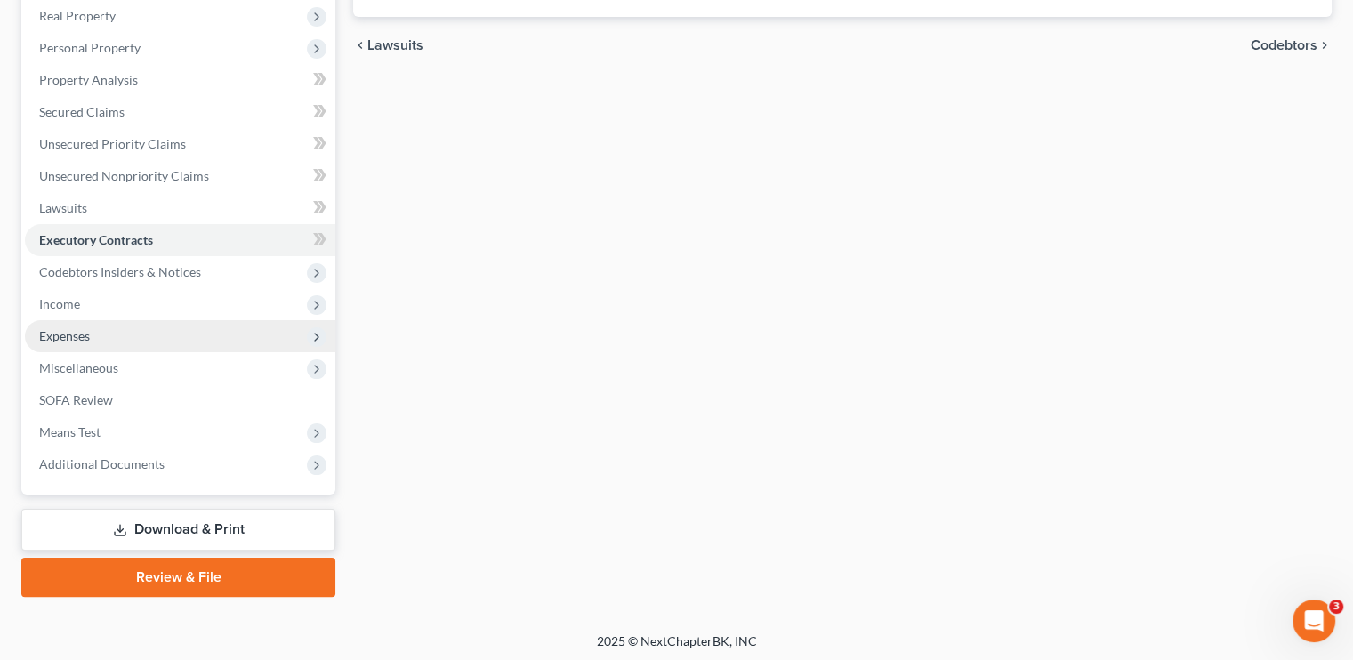
scroll to position [284, 0]
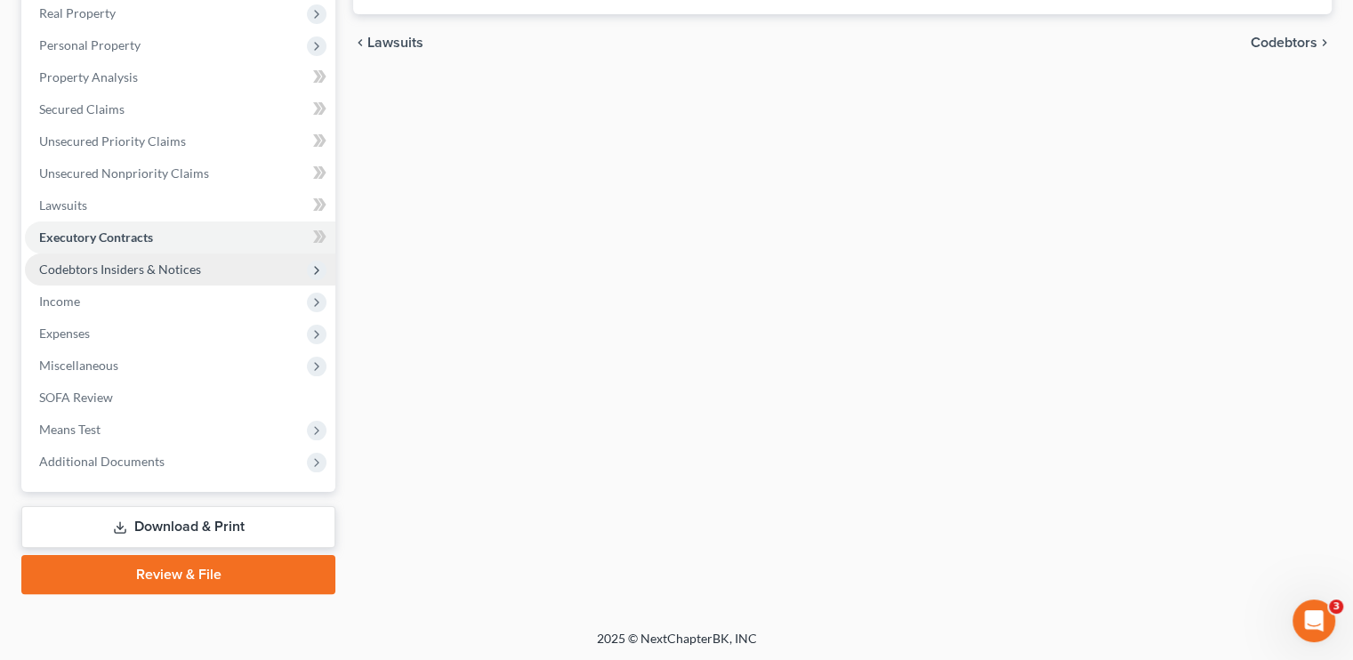
click at [116, 273] on span "Codebtors Insiders & Notices" at bounding box center [120, 268] width 162 height 15
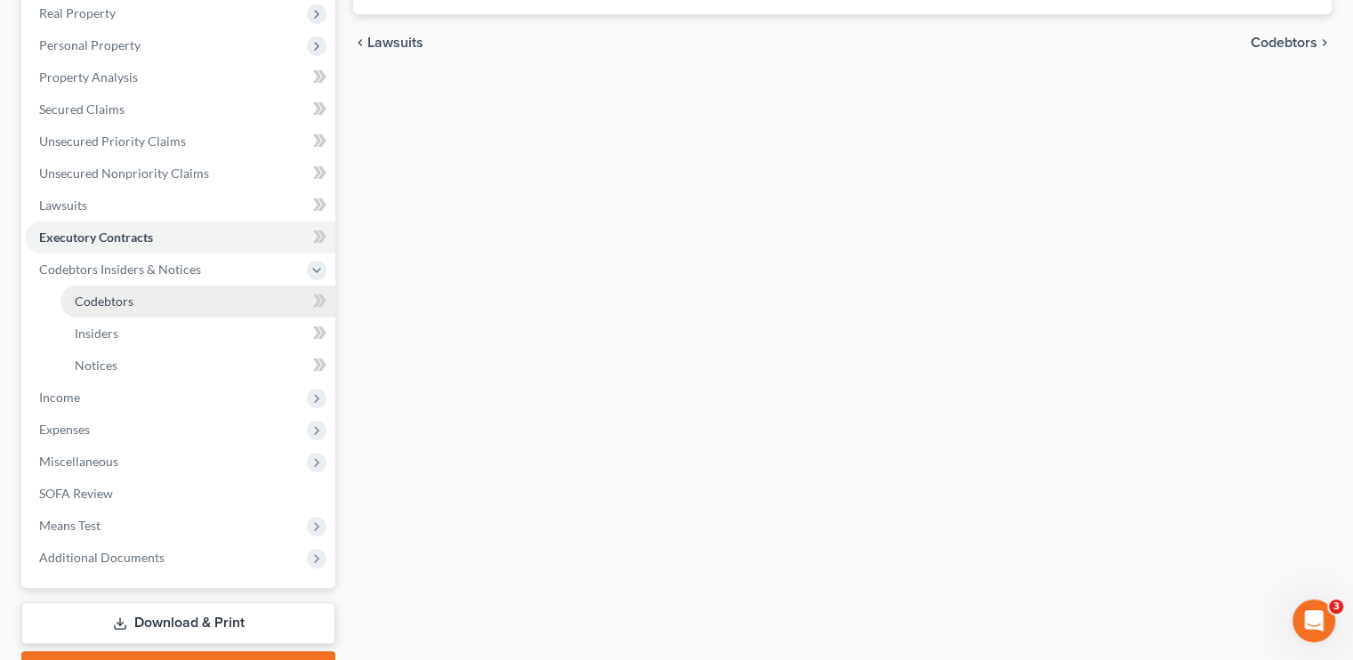
click at [126, 297] on span "Codebtors" at bounding box center [104, 300] width 59 height 15
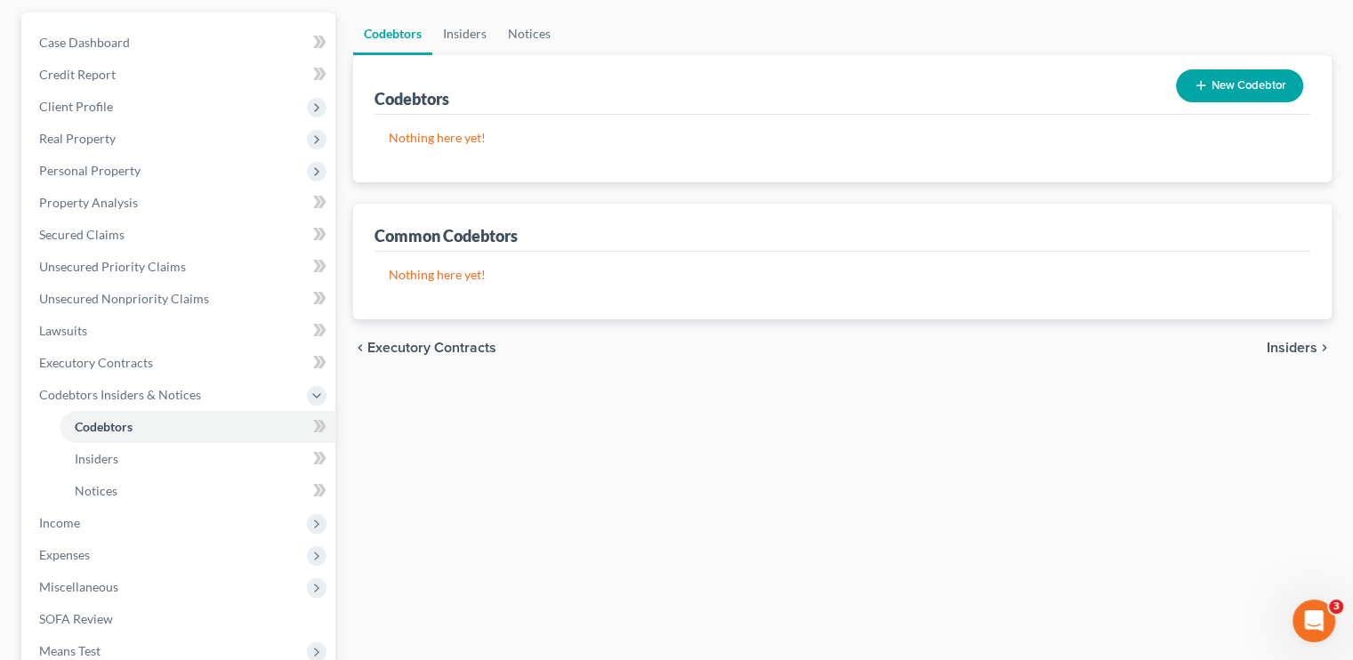
scroll to position [380, 0]
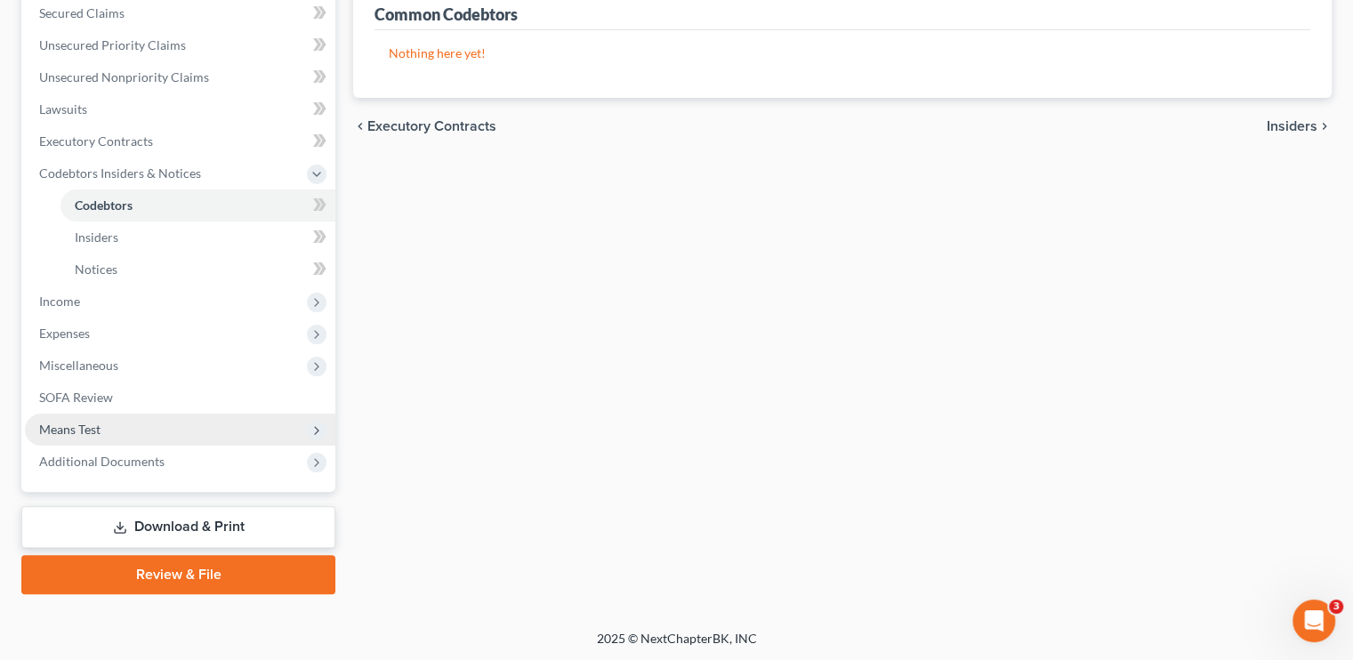
click at [80, 418] on span "Means Test" at bounding box center [180, 430] width 310 height 32
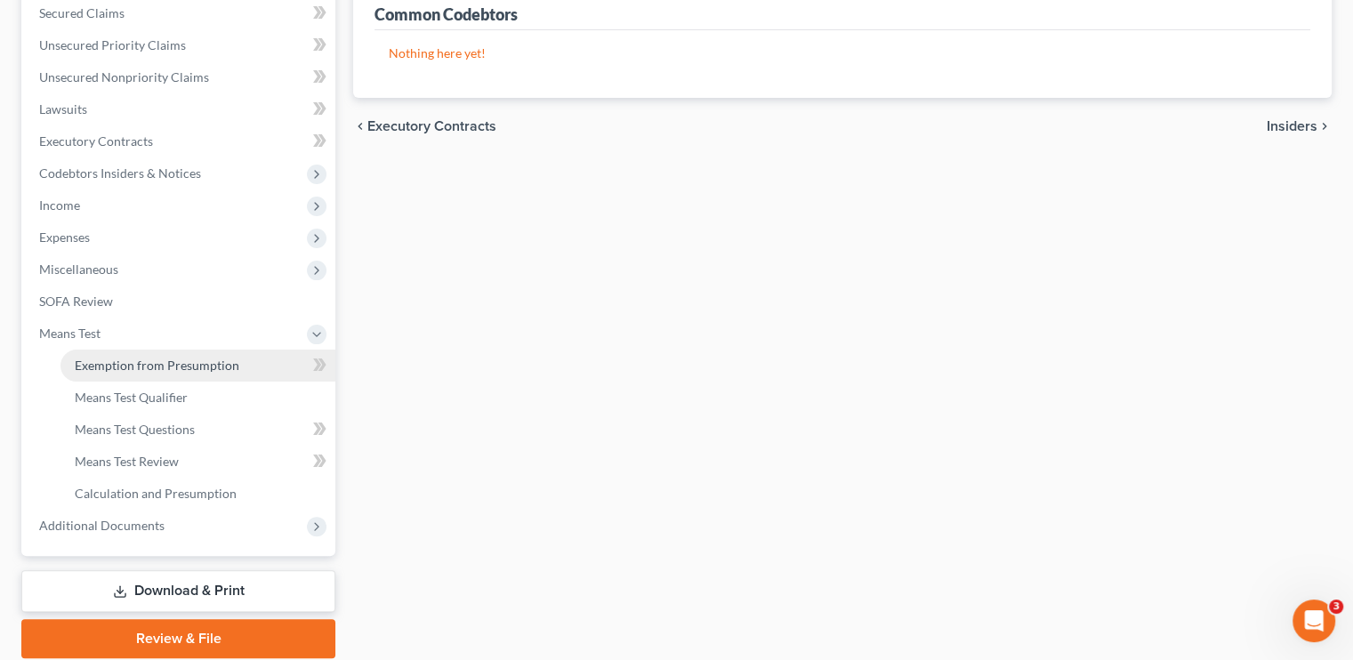
click at [215, 367] on span "Exemption from Presumption" at bounding box center [157, 365] width 165 height 15
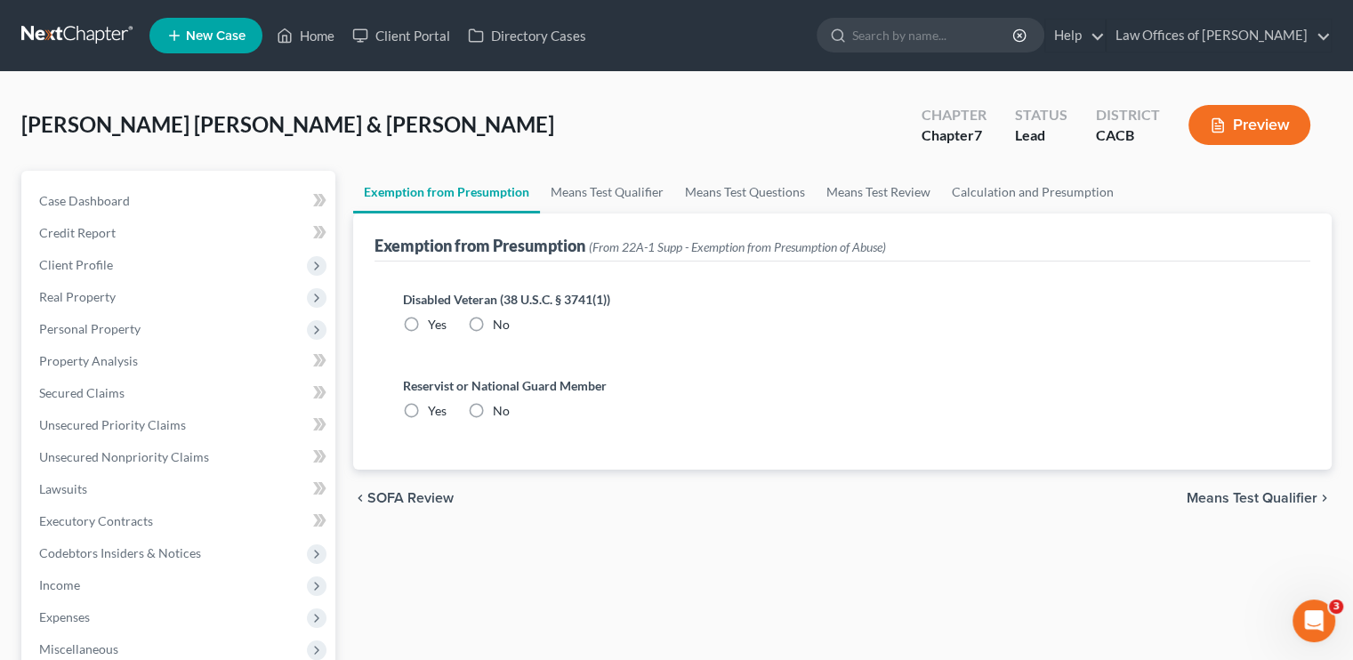
click at [493, 323] on label "No" at bounding box center [501, 325] width 17 height 18
click at [500, 323] on input "No" at bounding box center [506, 322] width 12 height 12
radio input "true"
click at [493, 411] on label "No" at bounding box center [501, 411] width 17 height 18
click at [500, 411] on input "No" at bounding box center [506, 408] width 12 height 12
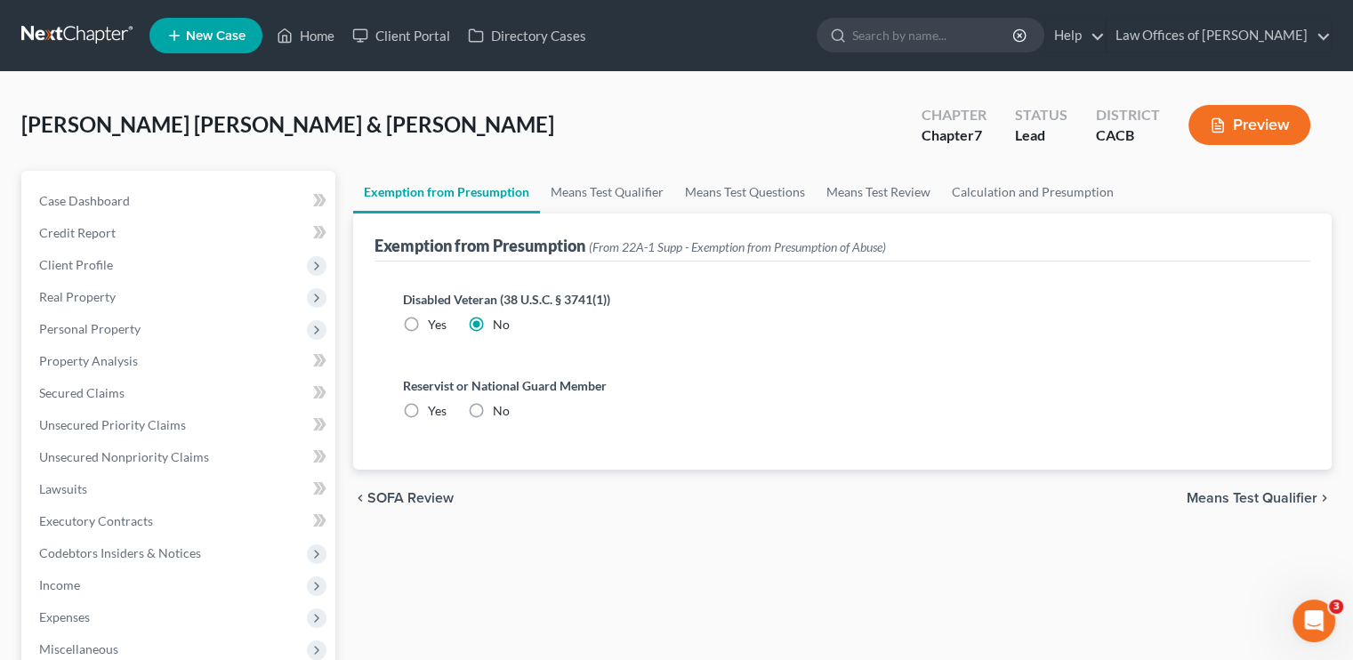
radio input "true"
click at [619, 192] on link "Means Test Qualifier" at bounding box center [607, 192] width 134 height 43
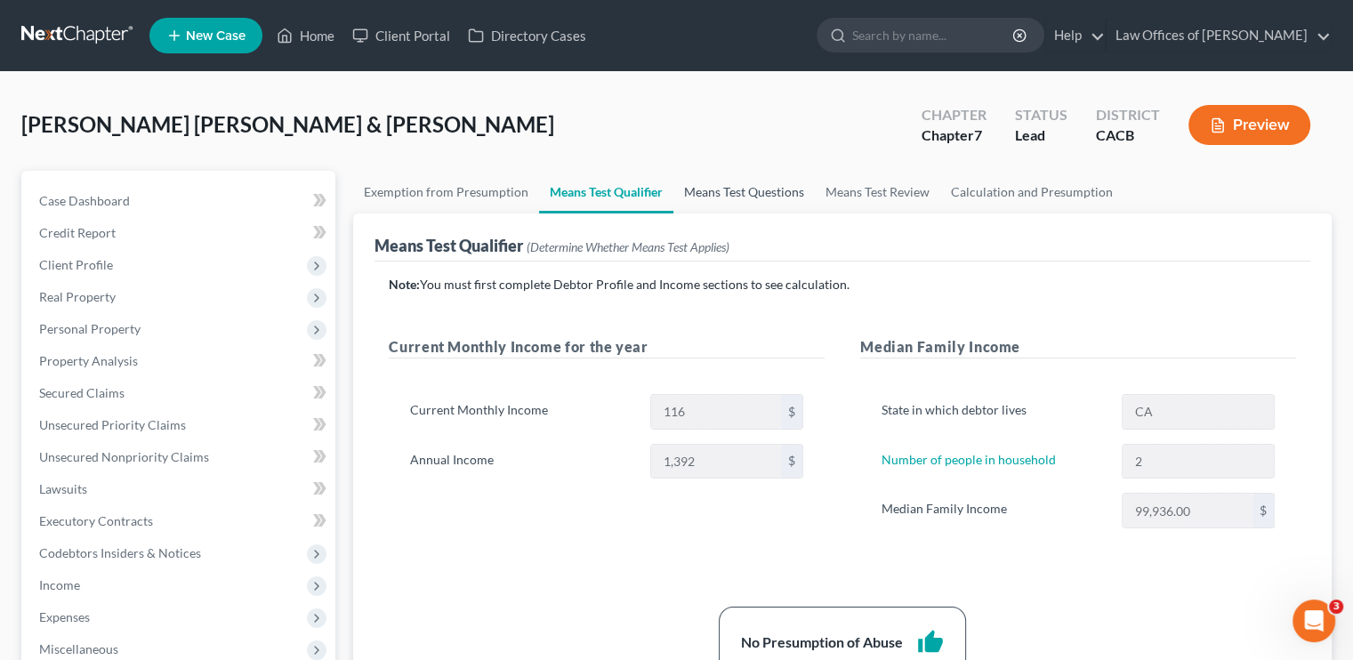
click at [769, 188] on link "Means Test Questions" at bounding box center [743, 192] width 141 height 43
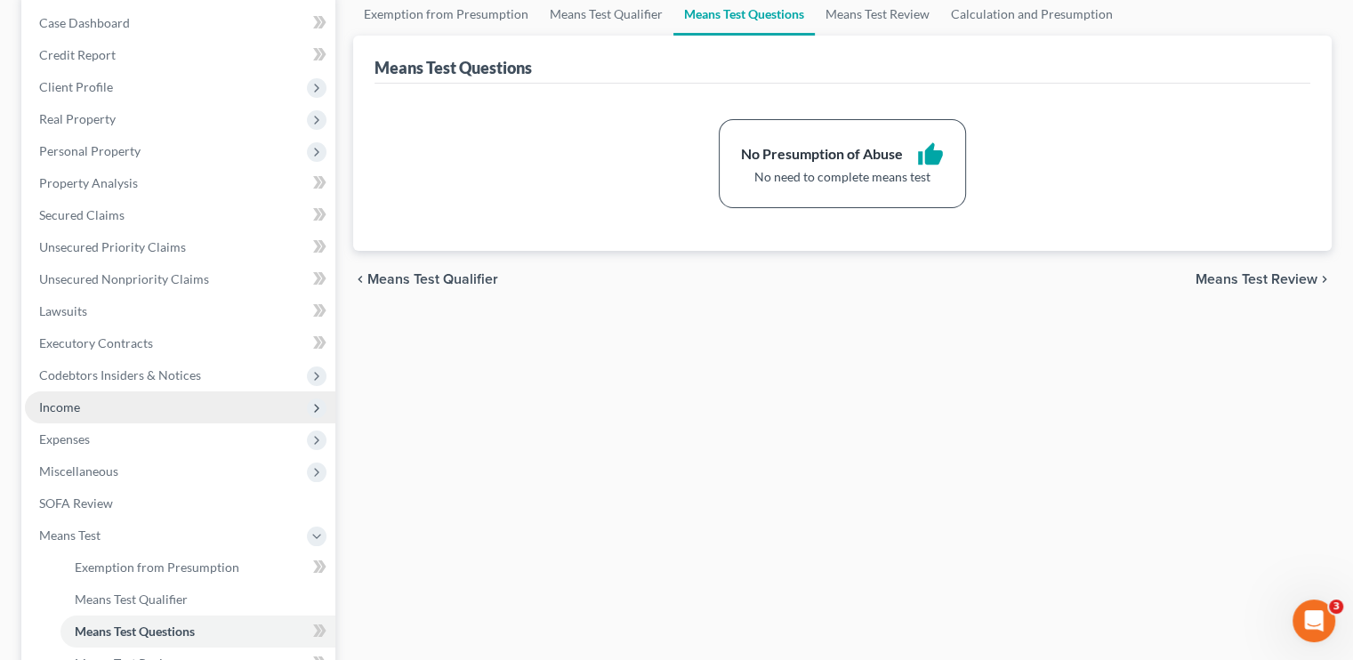
scroll to position [89, 0]
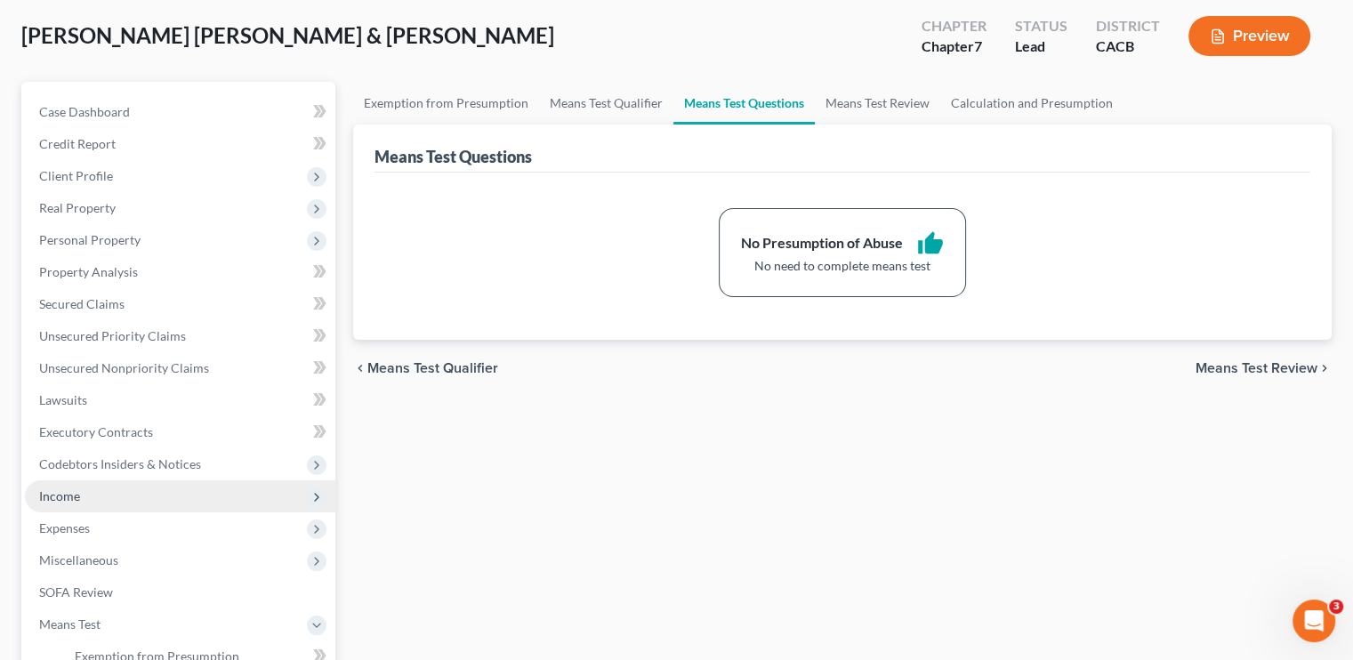
click at [57, 499] on span "Income" at bounding box center [59, 495] width 41 height 15
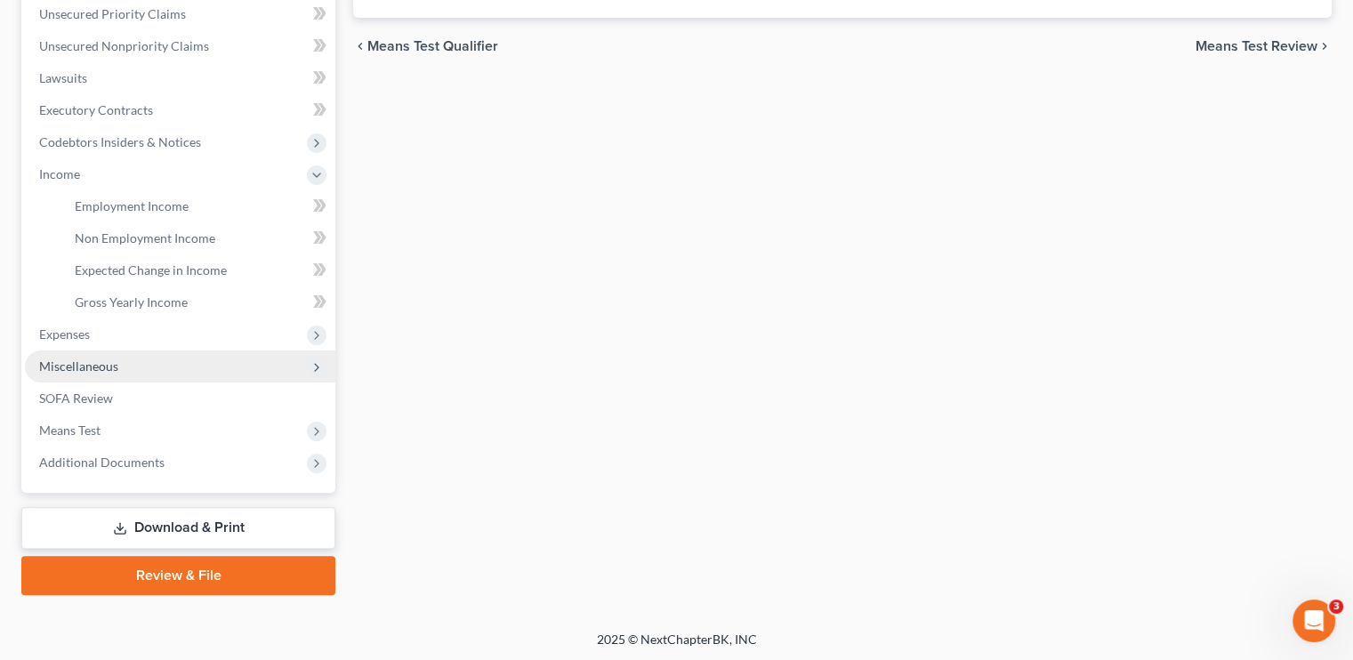
scroll to position [412, 0]
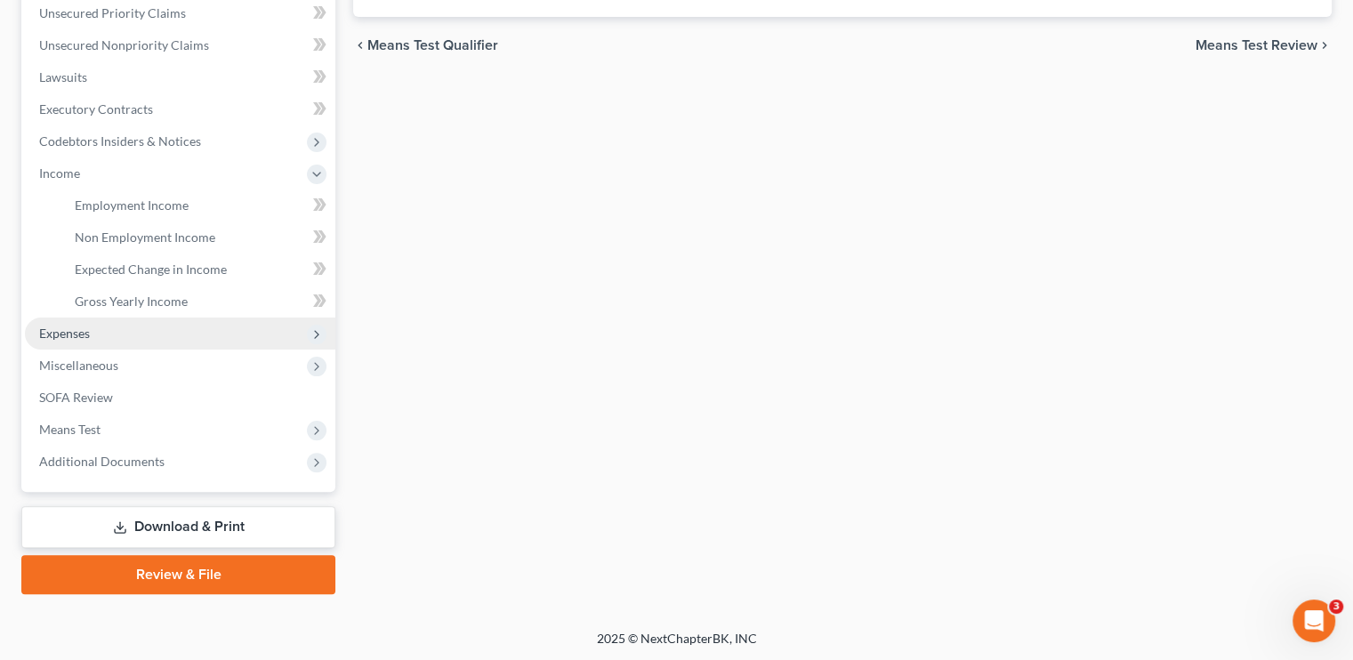
click at [69, 329] on span "Expenses" at bounding box center [64, 332] width 51 height 15
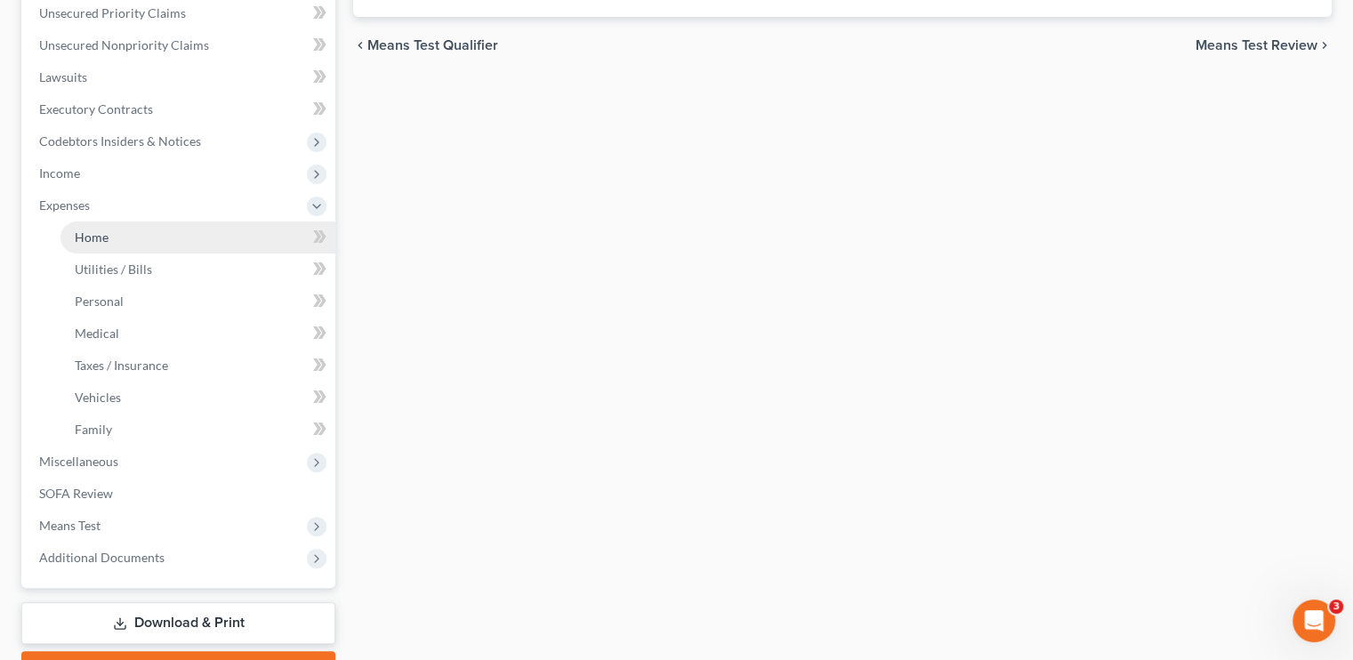
click at [141, 242] on link "Home" at bounding box center [197, 237] width 275 height 32
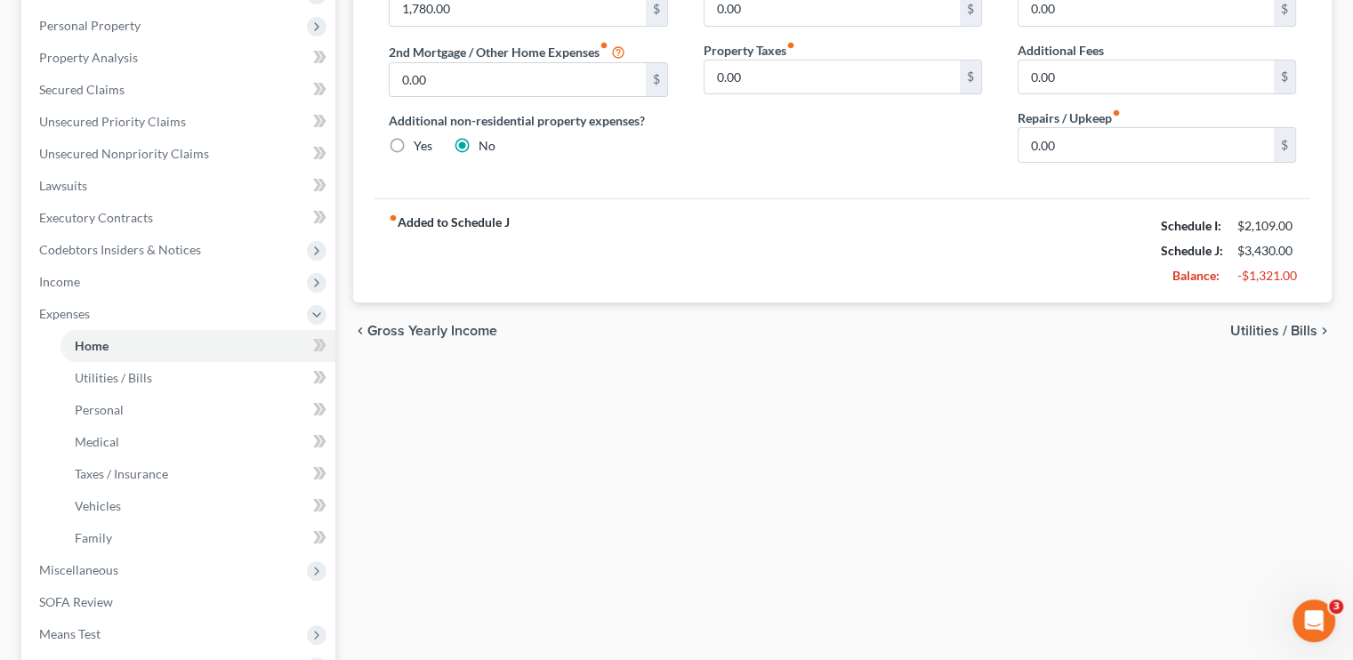
scroll to position [356, 0]
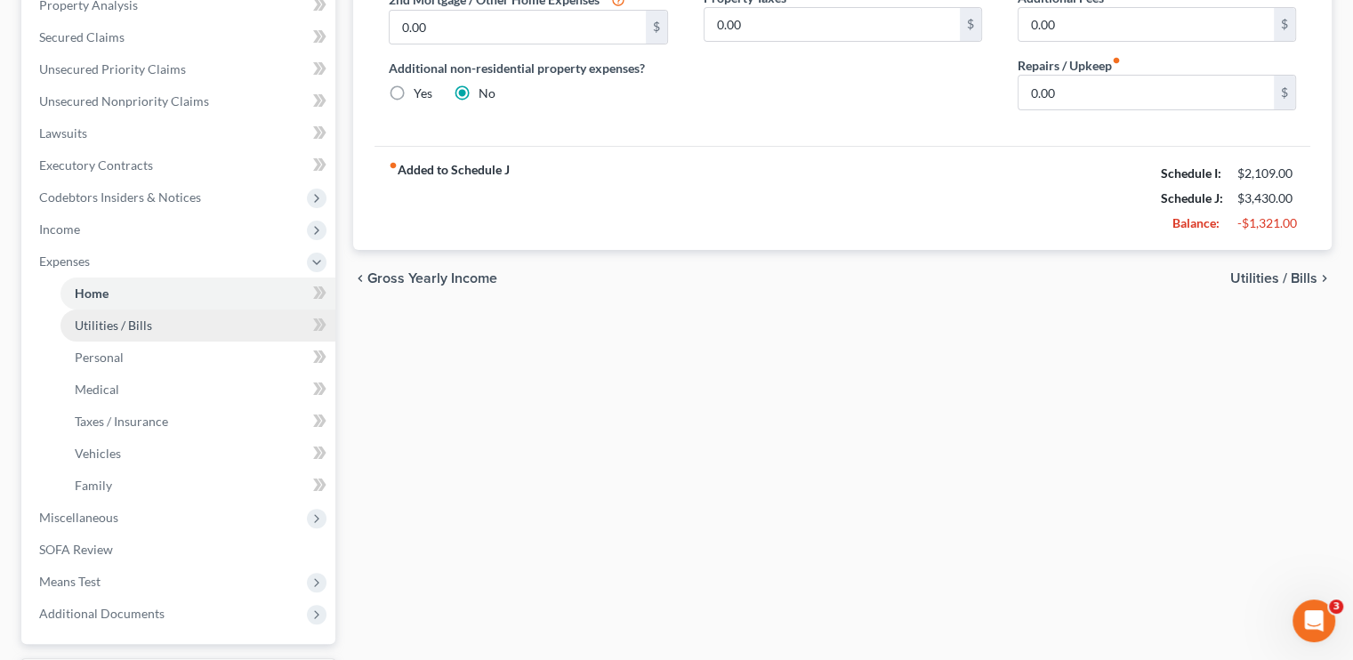
click at [160, 323] on link "Utilities / Bills" at bounding box center [197, 325] width 275 height 32
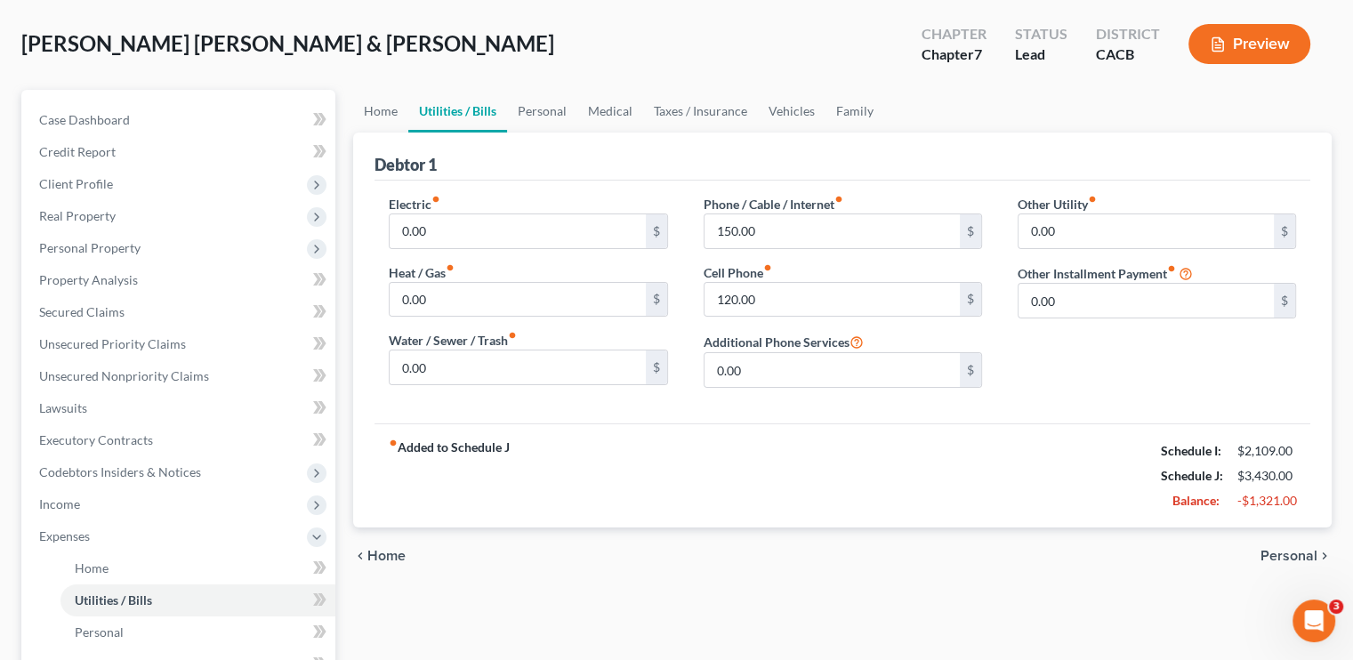
scroll to position [178, 0]
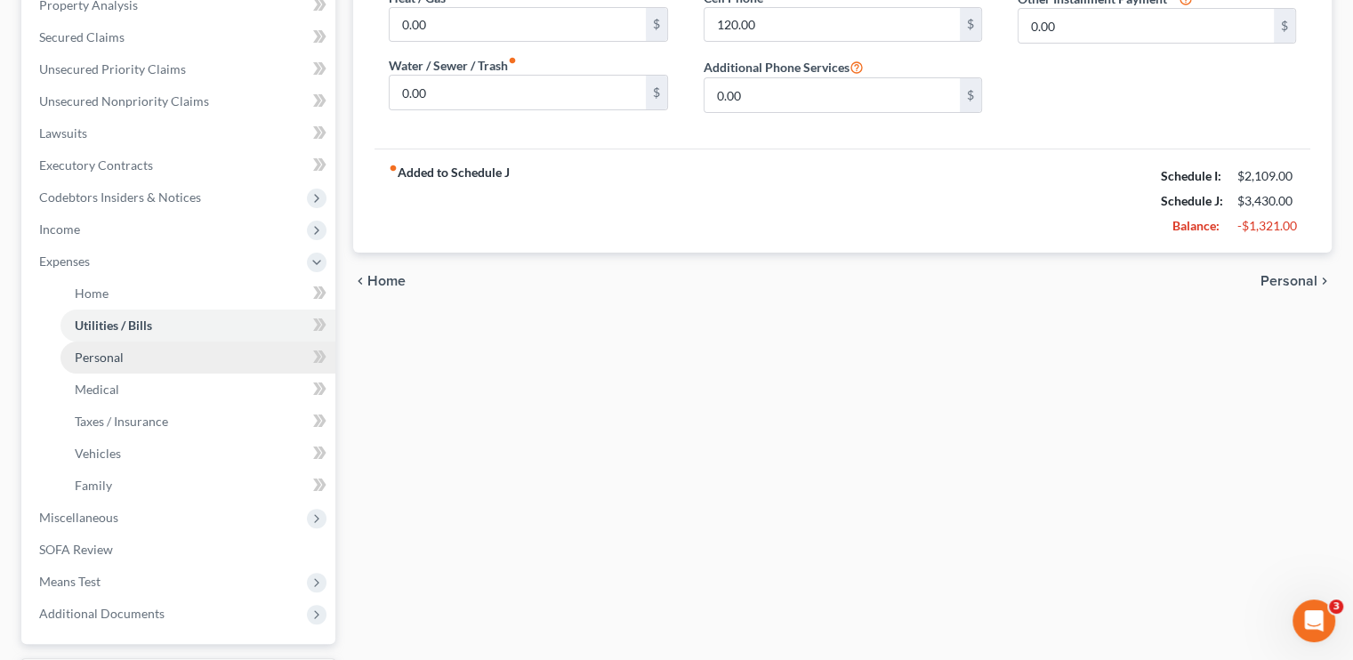
click at [92, 352] on span "Personal" at bounding box center [99, 357] width 49 height 15
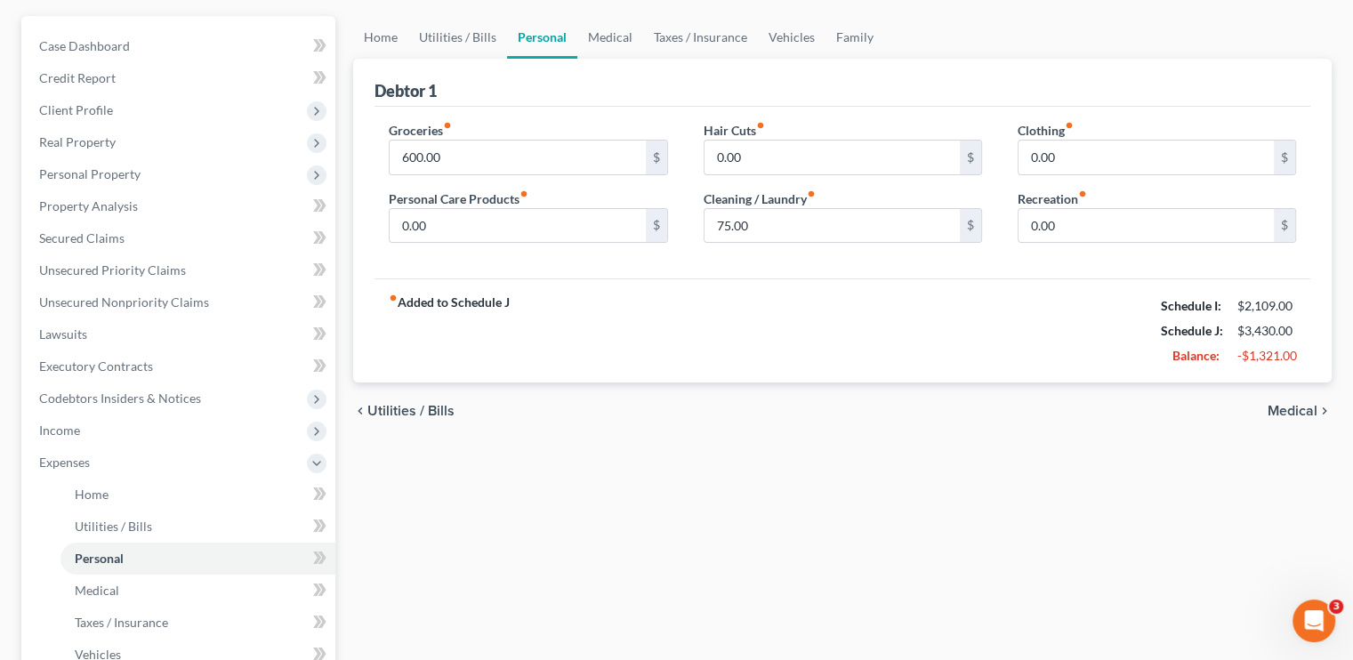
scroll to position [178, 0]
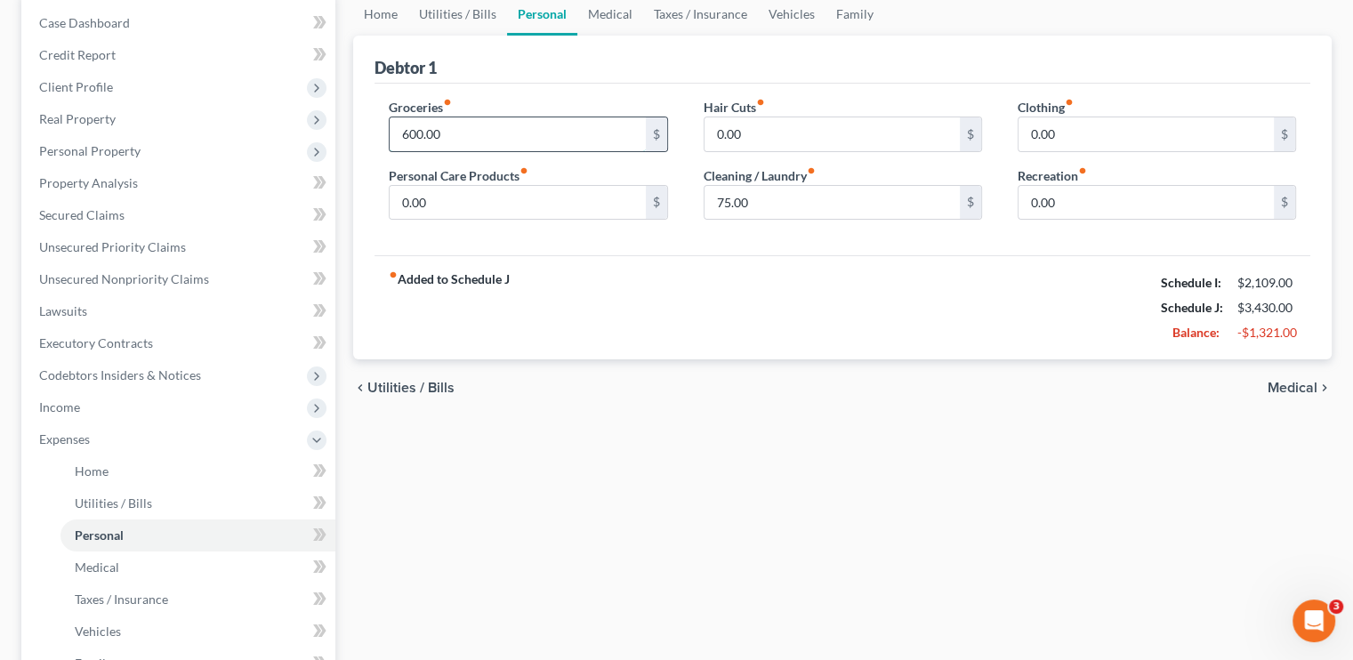
click at [446, 139] on input "600.00" at bounding box center [517, 134] width 255 height 34
click at [446, 138] on input "600.00" at bounding box center [517, 134] width 255 height 34
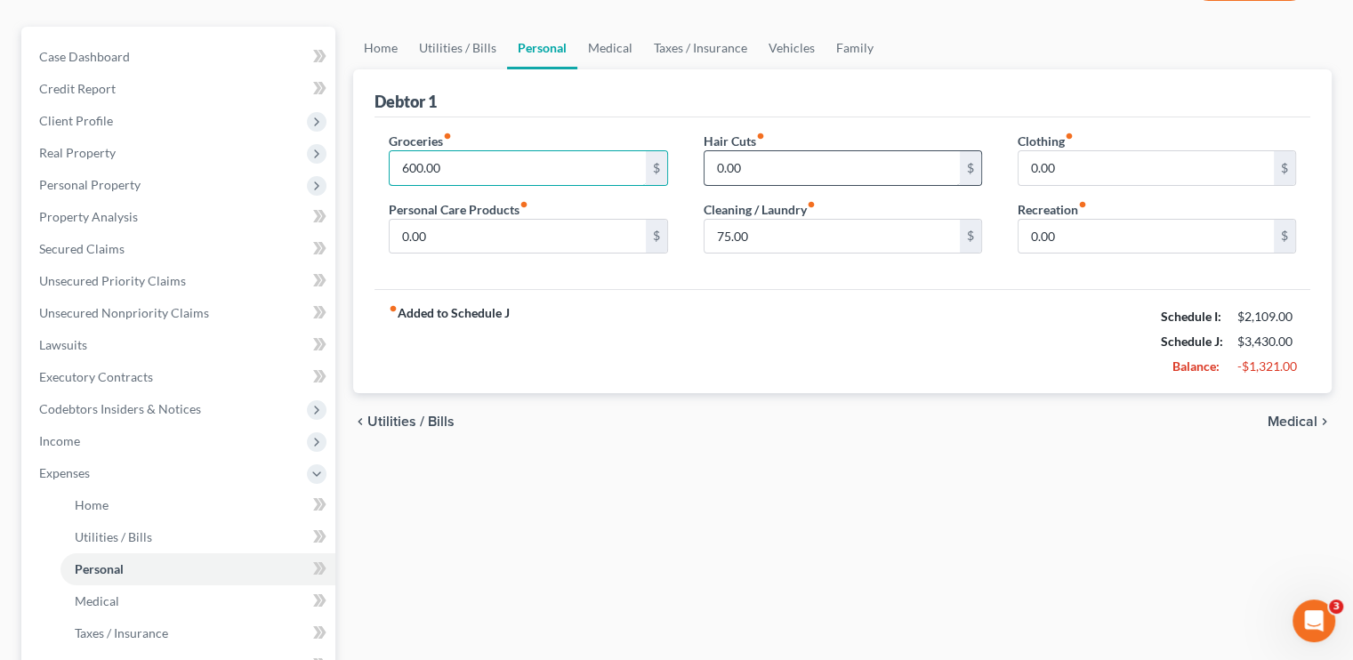
scroll to position [89, 0]
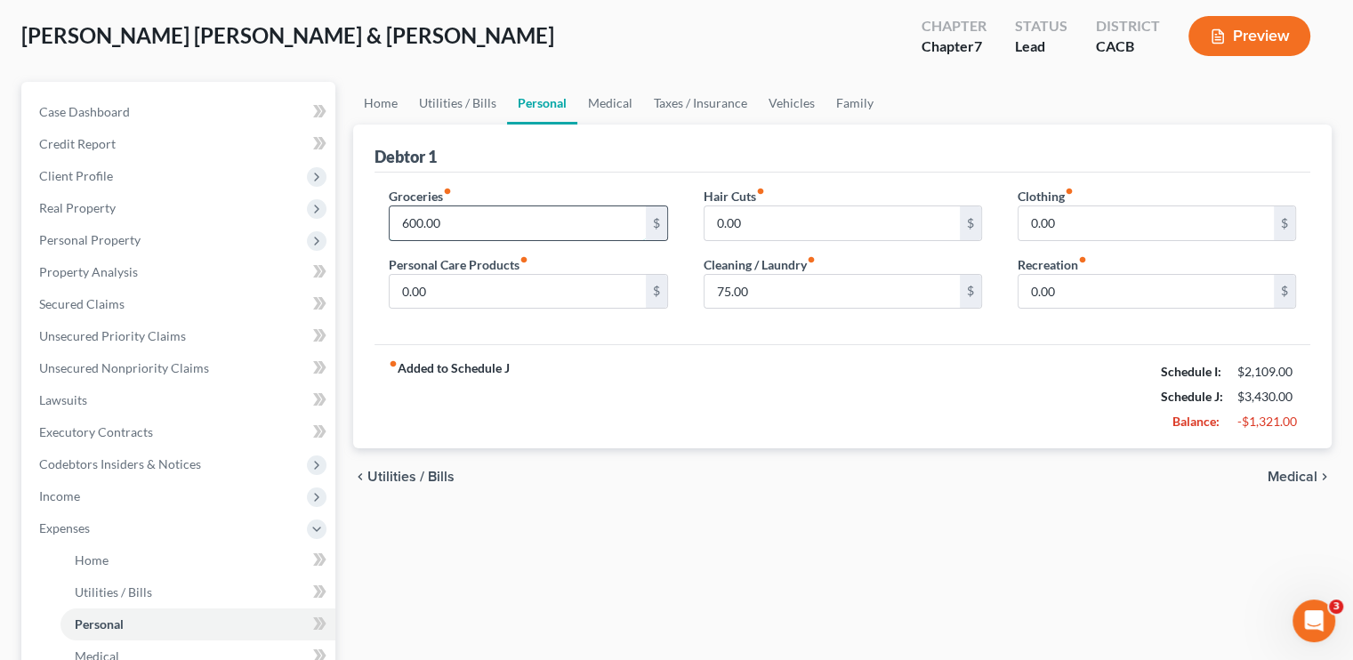
click at [446, 220] on input "600.00" at bounding box center [517, 223] width 255 height 34
click at [417, 228] on input "600.00" at bounding box center [517, 223] width 255 height 34
drag, startPoint x: 462, startPoint y: 213, endPoint x: 378, endPoint y: 215, distance: 84.5
click at [389, 216] on div "600.00 $" at bounding box center [528, 223] width 278 height 36
type input "7"
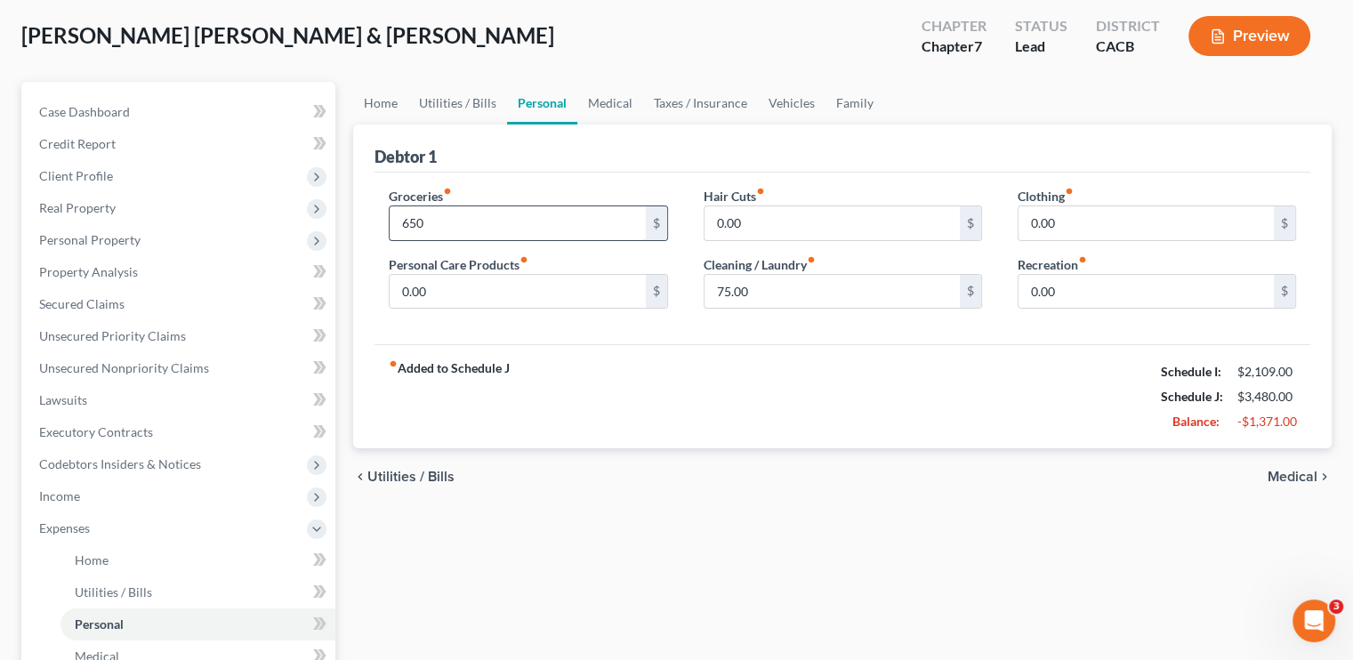
drag, startPoint x: 502, startPoint y: 226, endPoint x: 509, endPoint y: 237, distance: 13.1
click at [502, 227] on input "650" at bounding box center [517, 223] width 255 height 34
type input "650"
click at [751, 237] on input "0.00" at bounding box center [831, 223] width 255 height 34
click at [775, 288] on input "75.00" at bounding box center [831, 292] width 255 height 34
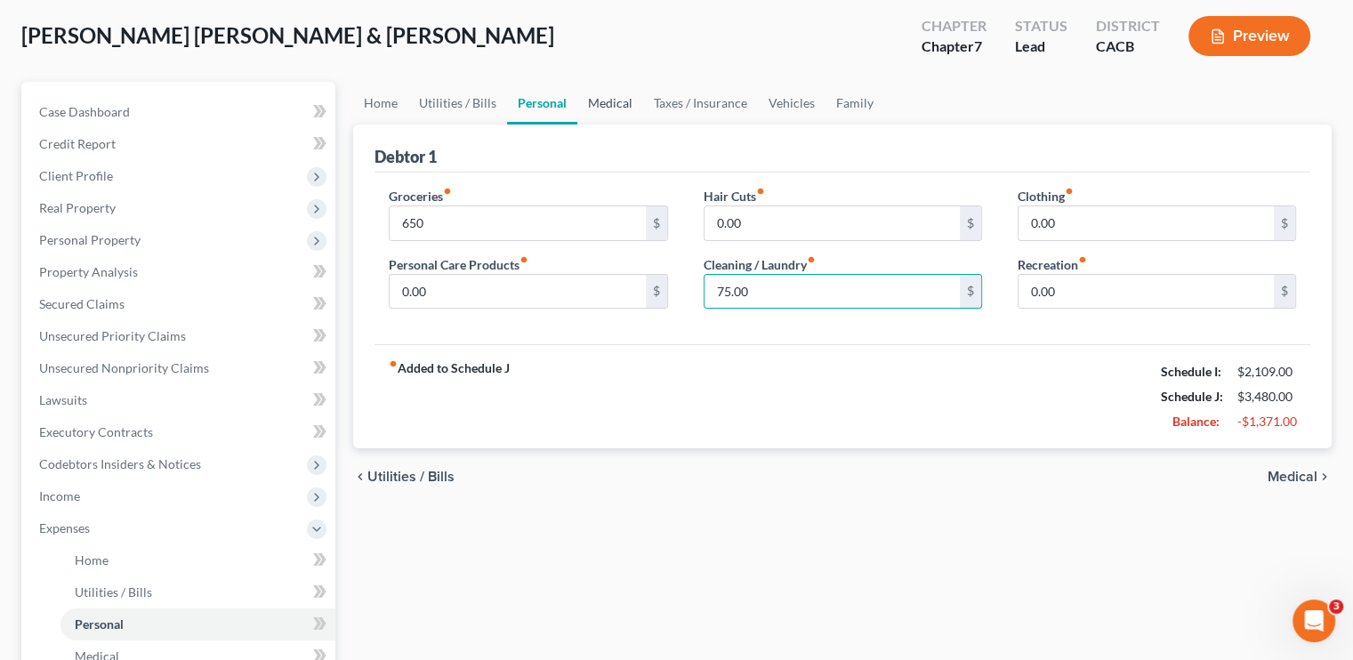
click at [630, 99] on link "Medical" at bounding box center [610, 103] width 66 height 43
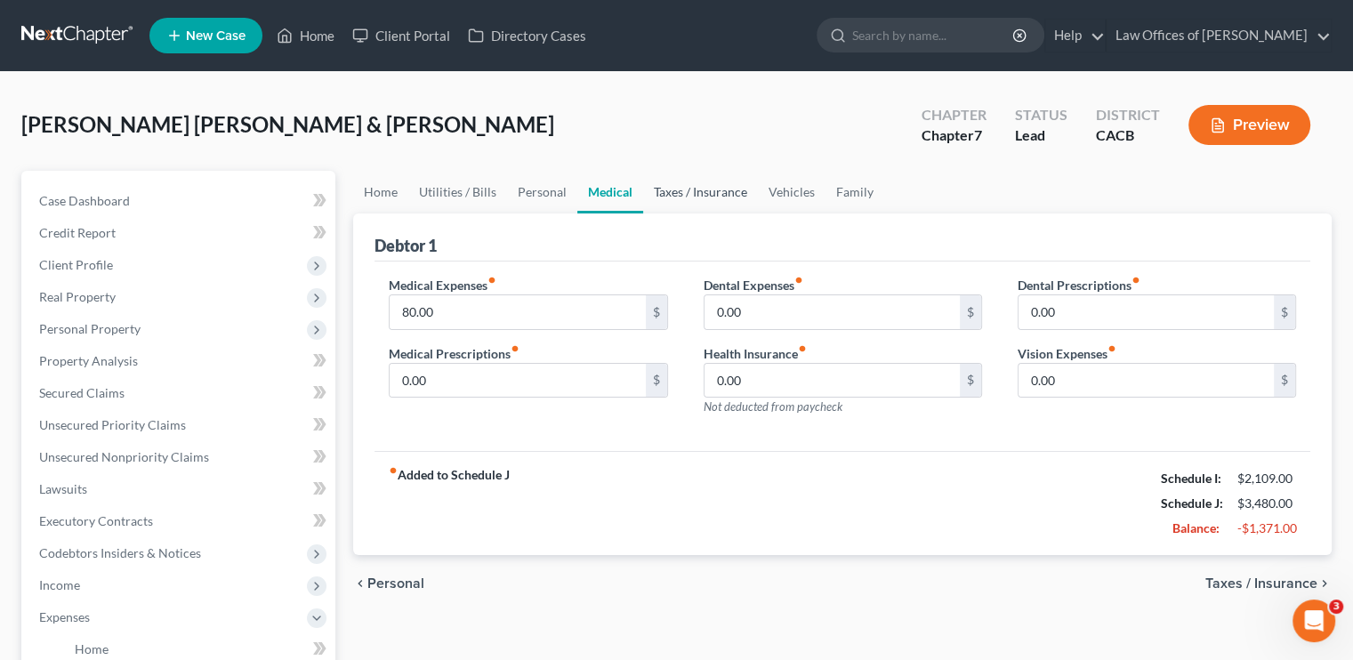
click at [714, 181] on link "Taxes / Insurance" at bounding box center [700, 192] width 115 height 43
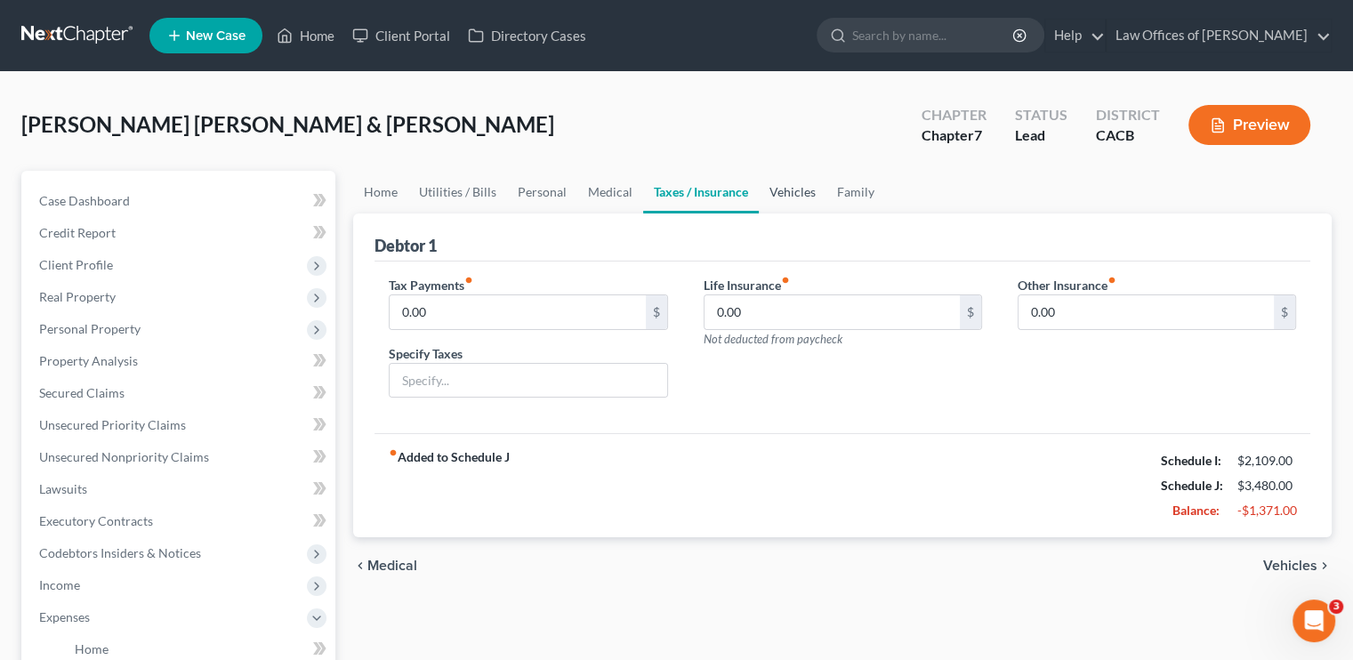
click at [791, 194] on link "Vehicles" at bounding box center [793, 192] width 68 height 43
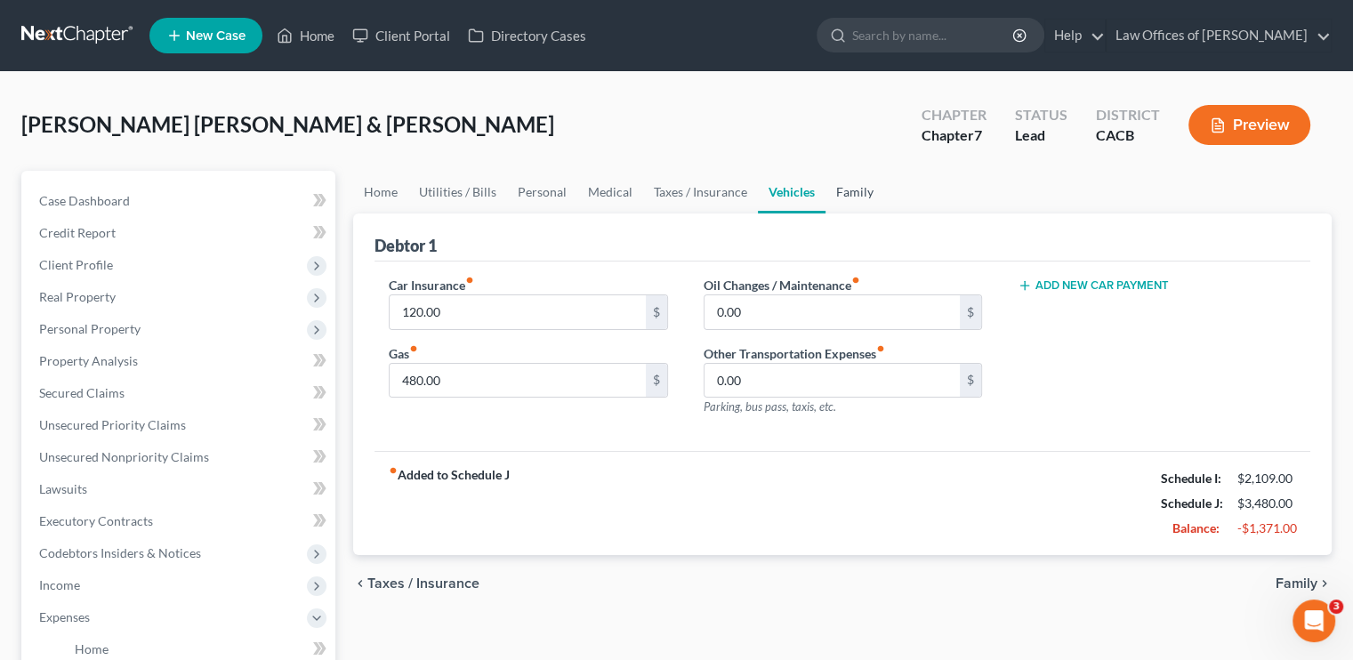
click at [847, 193] on link "Family" at bounding box center [854, 192] width 59 height 43
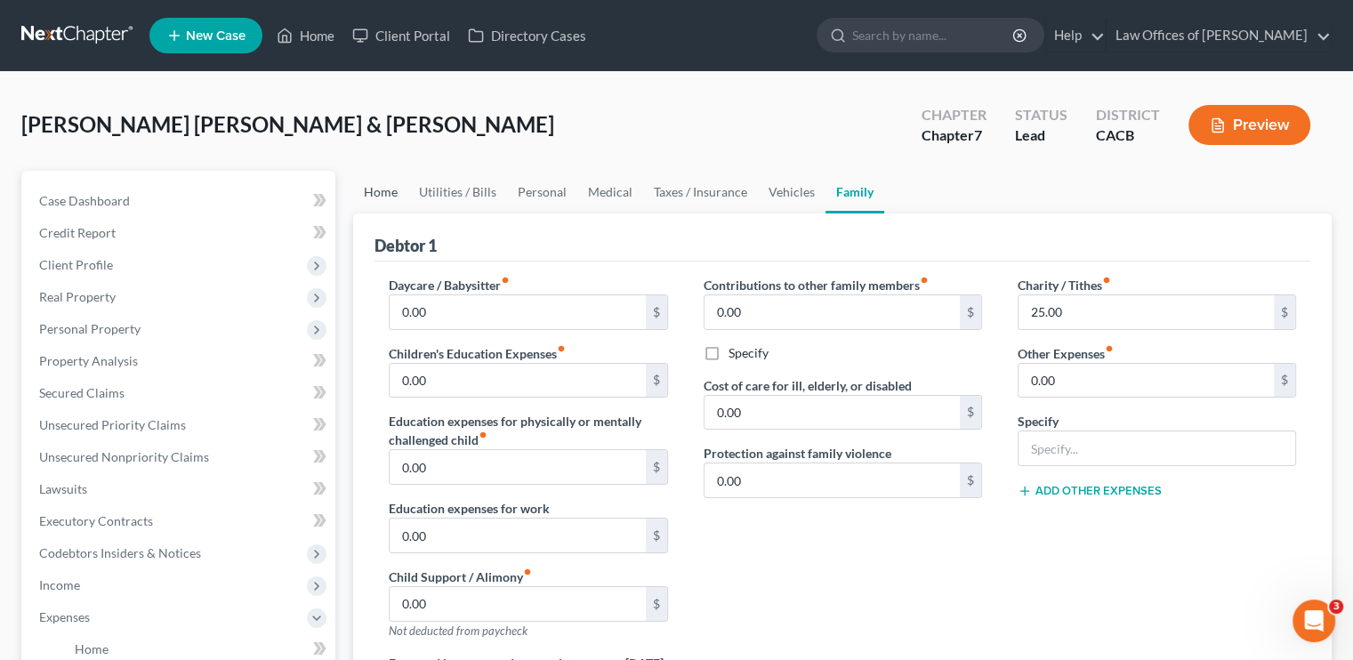
click at [388, 186] on link "Home" at bounding box center [380, 192] width 55 height 43
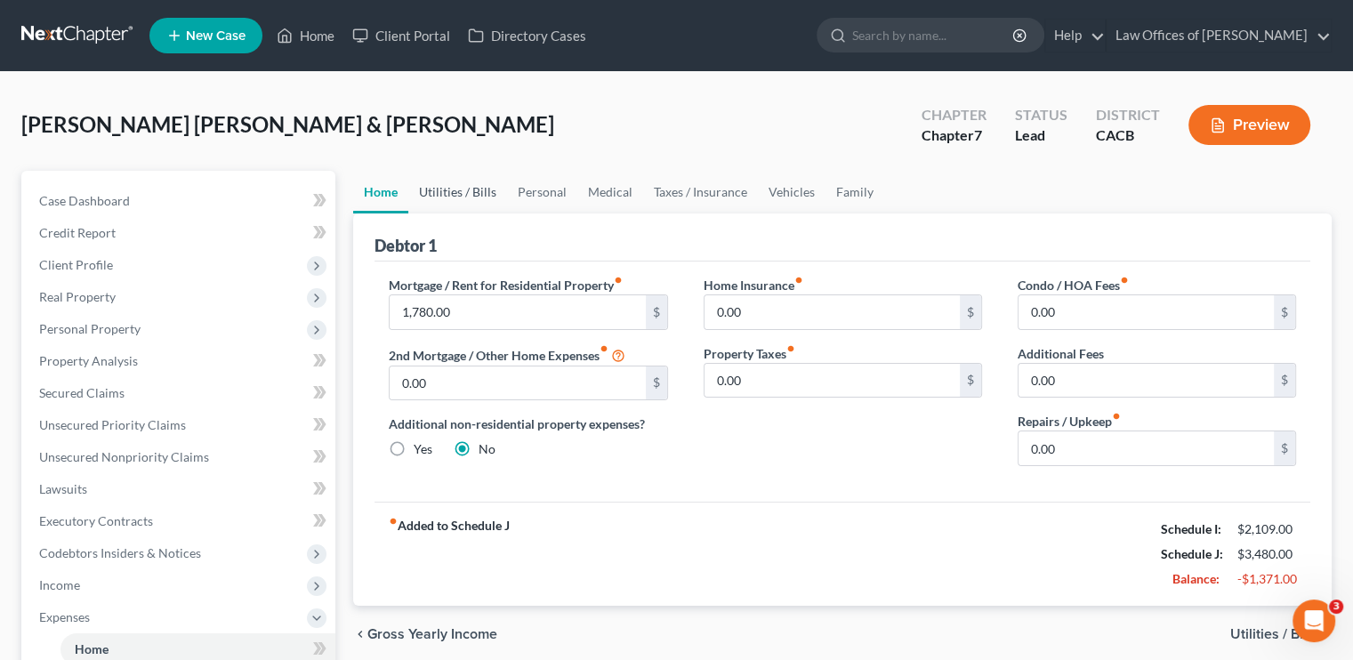
click at [438, 191] on link "Utilities / Bills" at bounding box center [457, 192] width 99 height 43
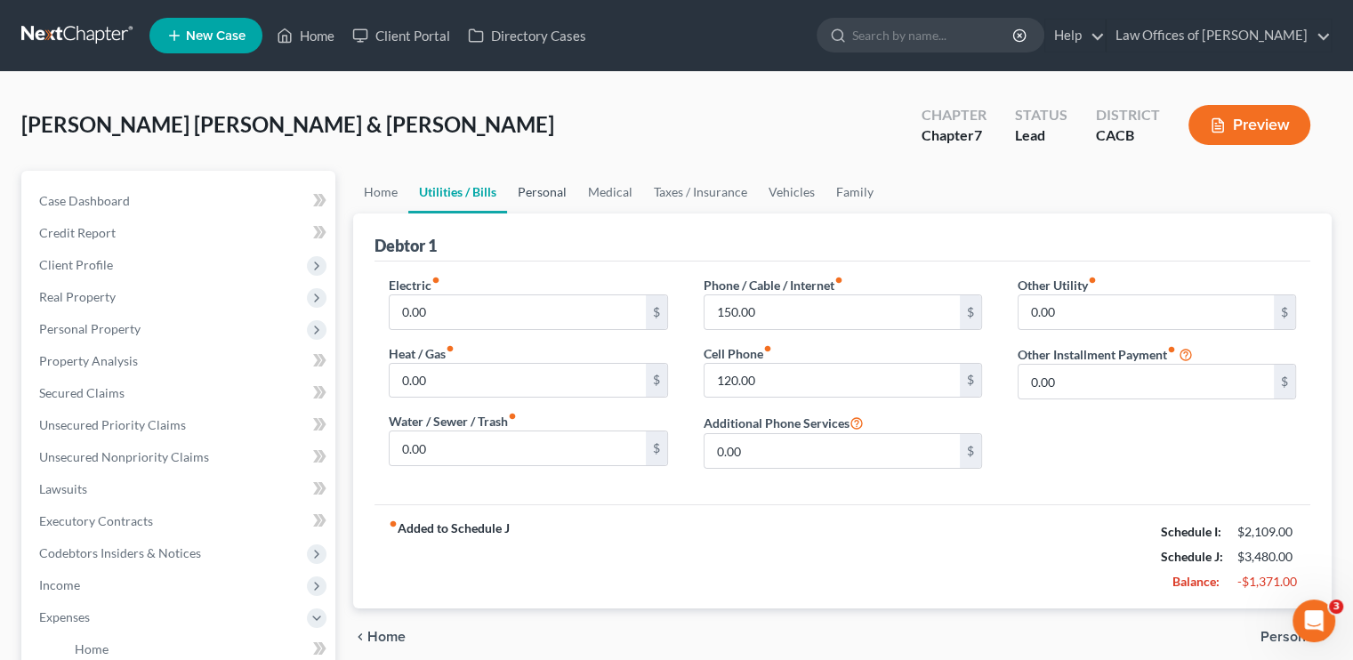
click at [562, 197] on link "Personal" at bounding box center [542, 192] width 70 height 43
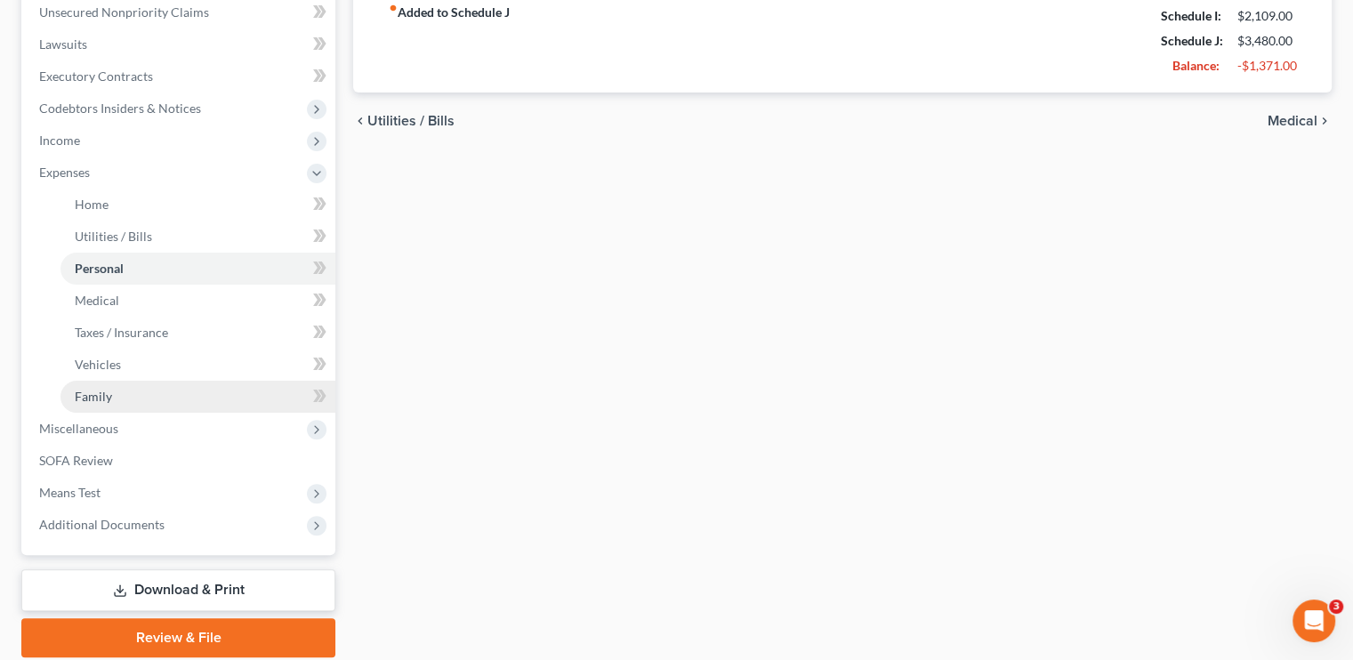
scroll to position [508, 0]
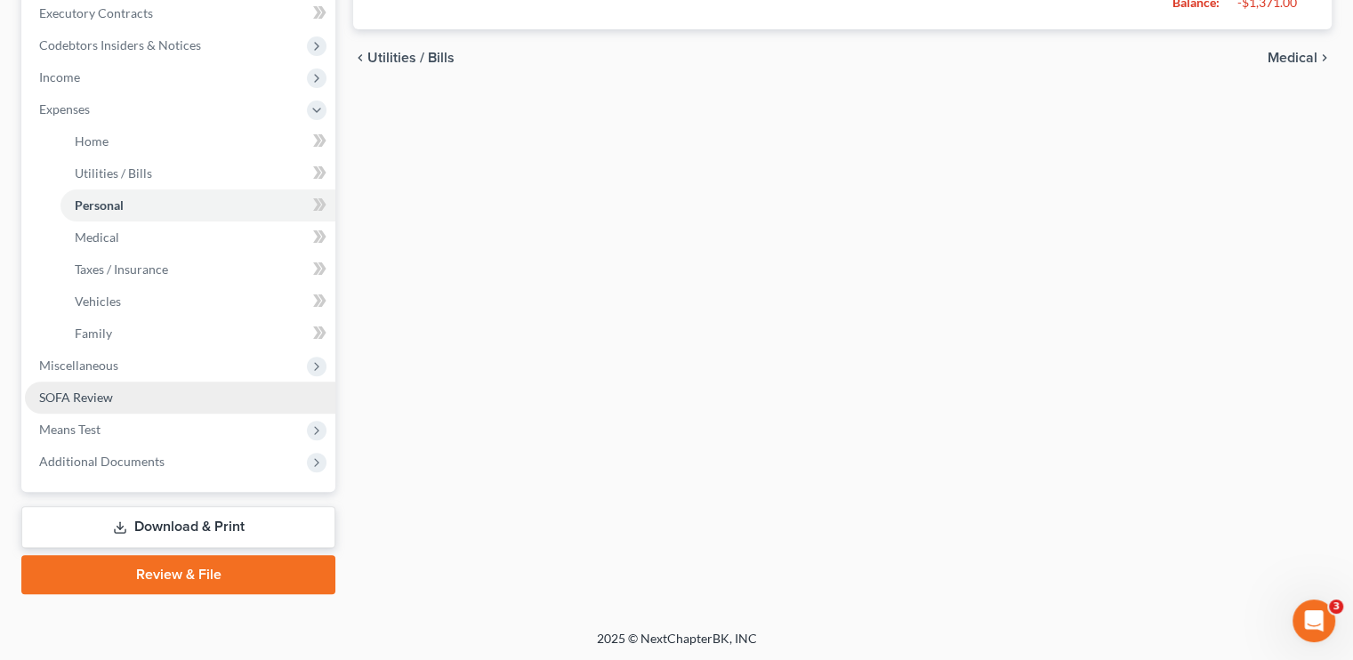
click at [84, 394] on span "SOFA Review" at bounding box center [76, 397] width 74 height 15
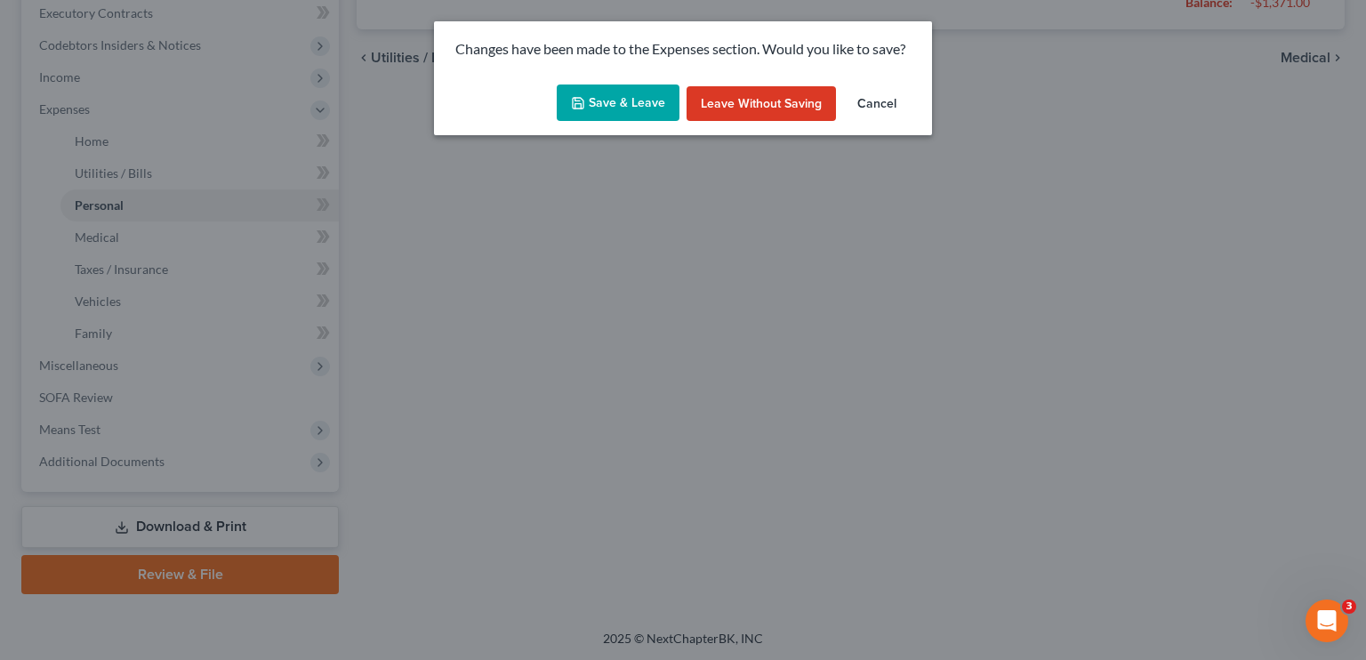
click at [603, 108] on button "Save & Leave" at bounding box center [618, 102] width 123 height 37
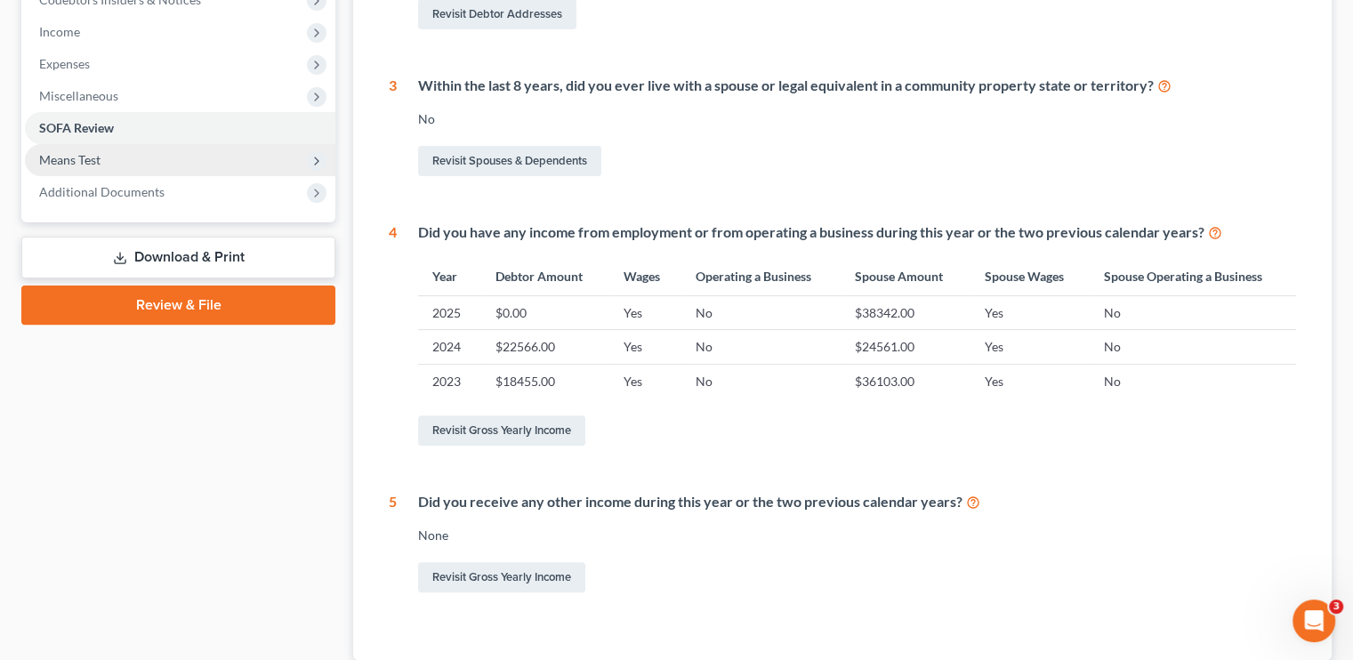
scroll to position [445, 0]
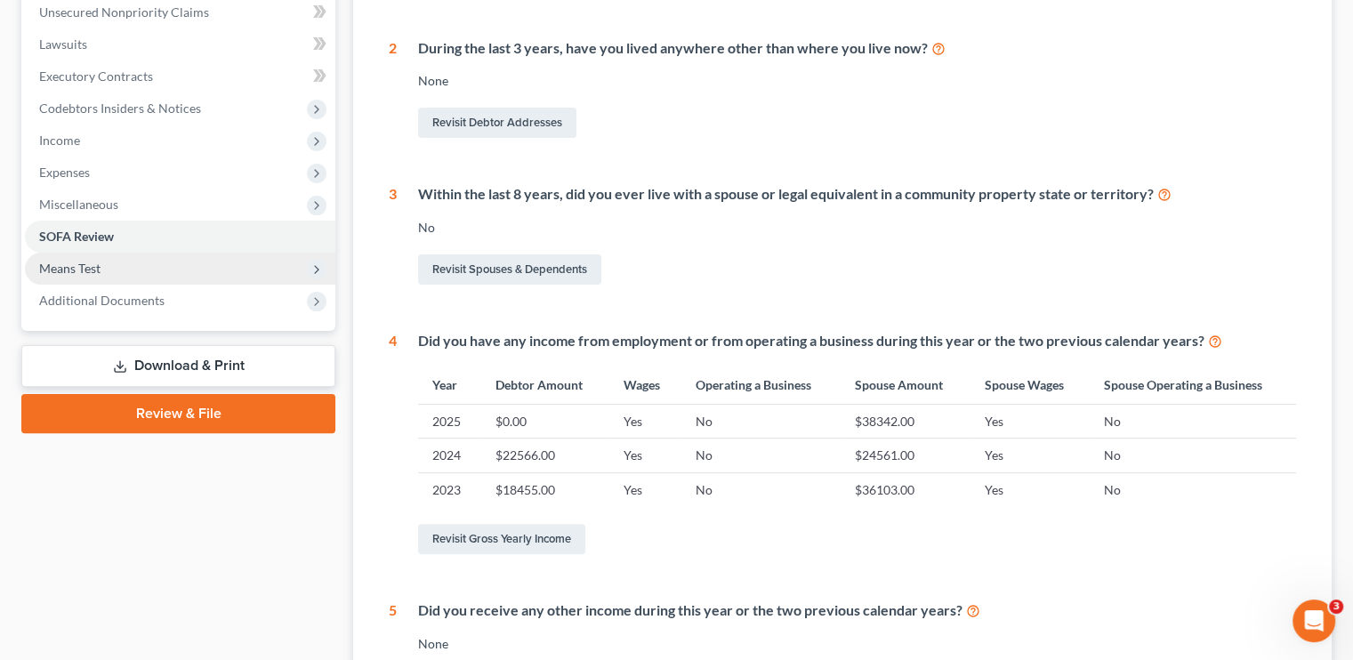
click at [94, 267] on span "Means Test" at bounding box center [69, 268] width 61 height 15
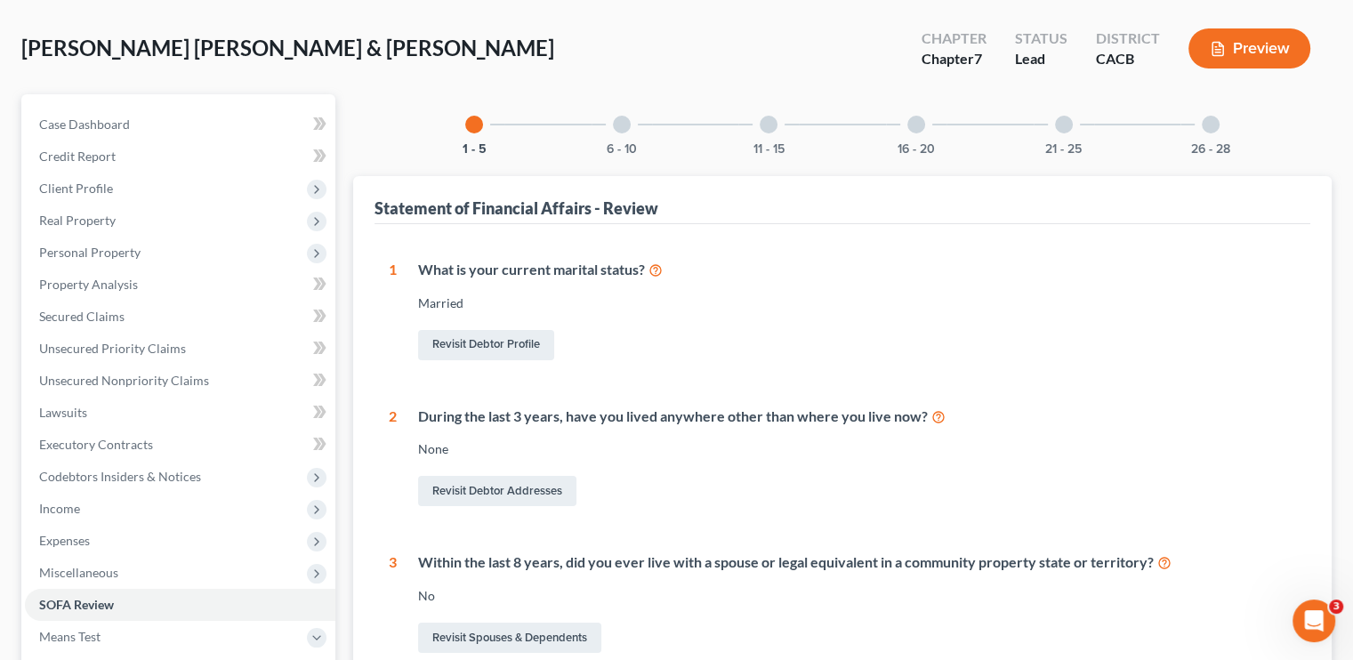
scroll to position [0, 0]
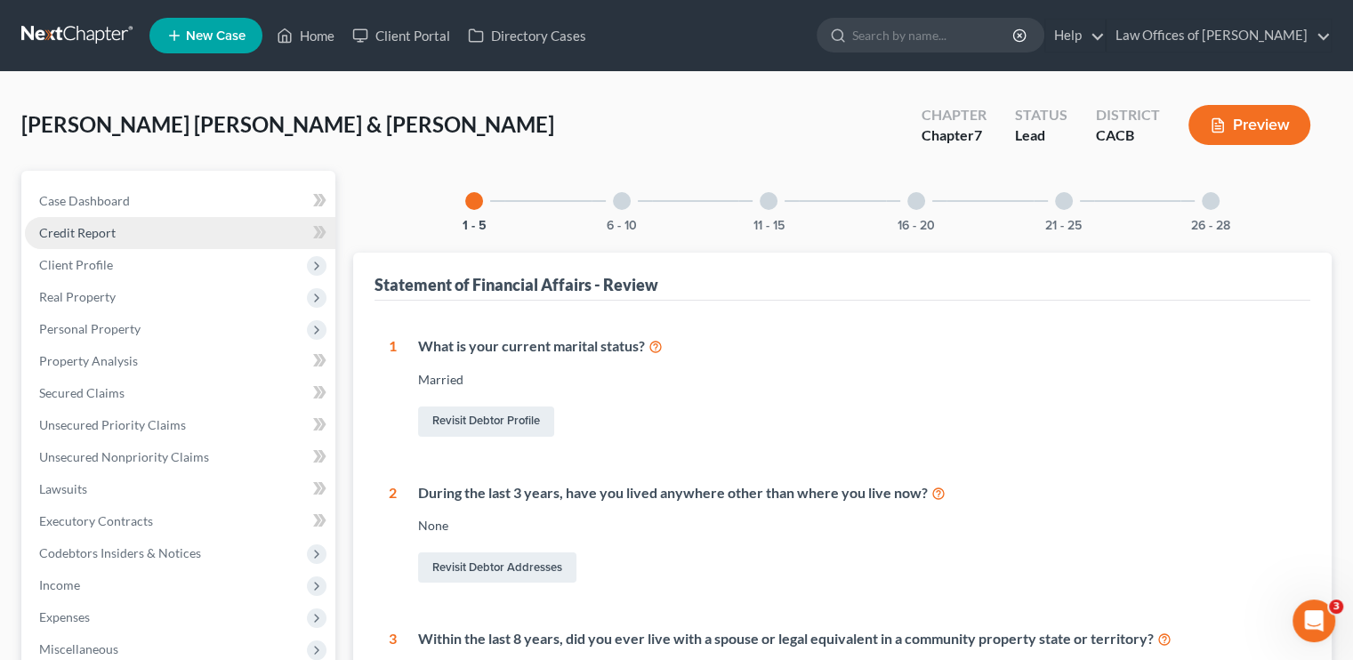
click at [93, 227] on span "Credit Report" at bounding box center [77, 232] width 76 height 15
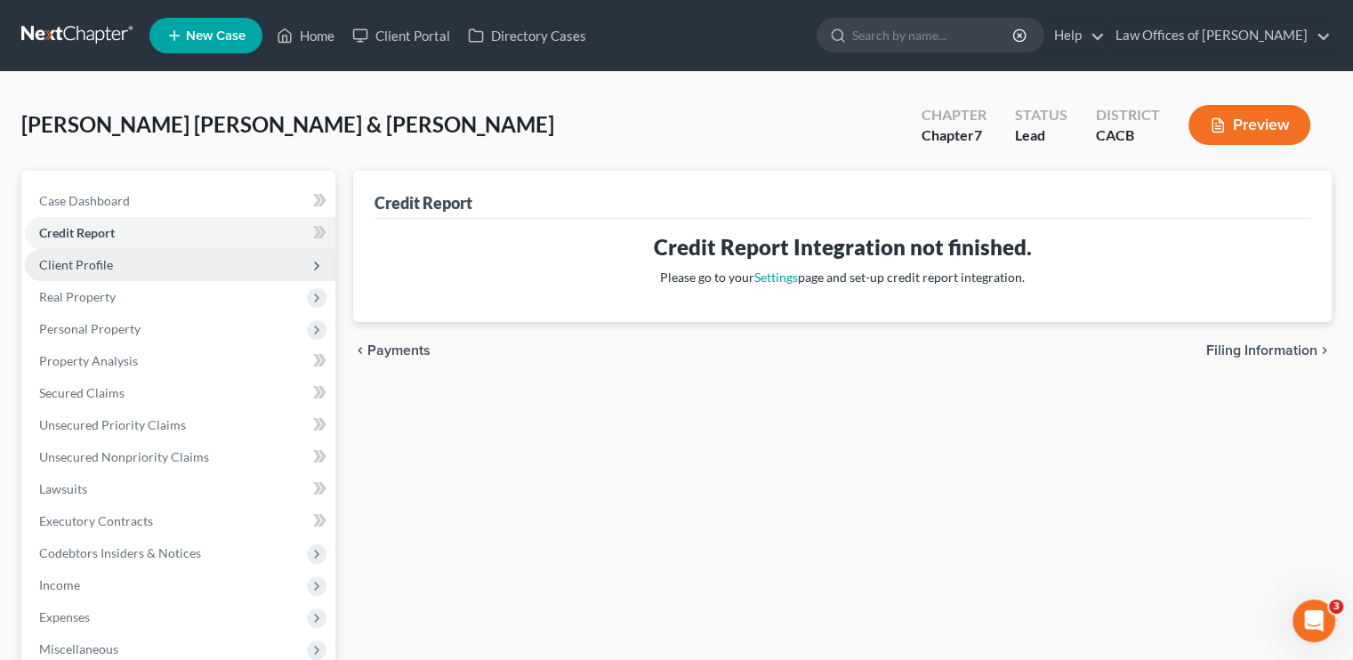
click at [100, 259] on span "Client Profile" at bounding box center [76, 264] width 74 height 15
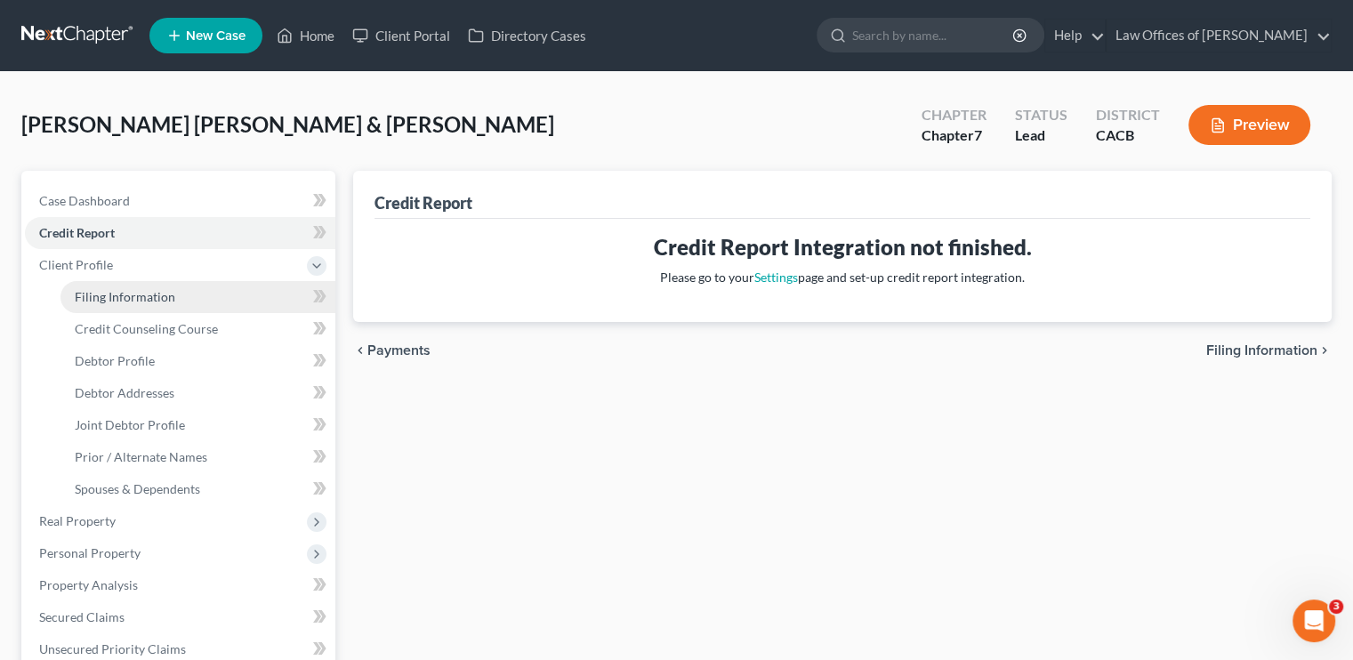
click at [140, 301] on span "Filing Information" at bounding box center [125, 296] width 100 height 15
select select "1"
select select "0"
select select "7"
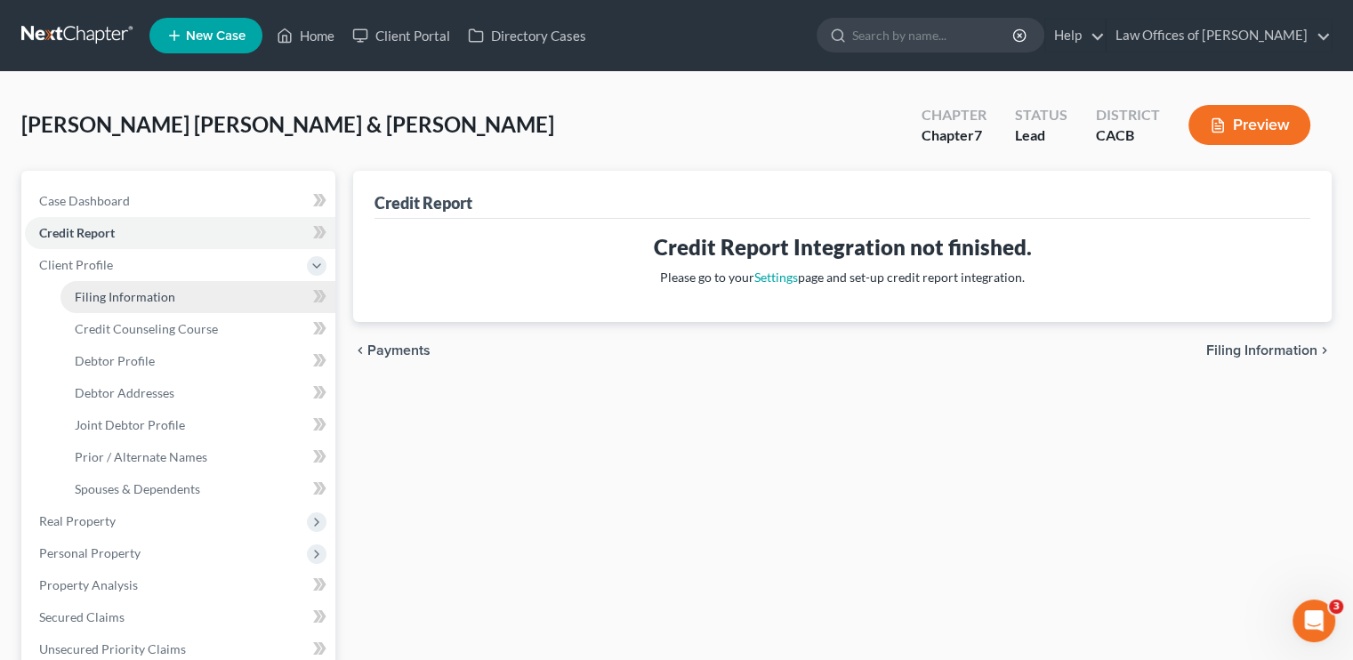
select select "0"
select select "4"
select select "0"
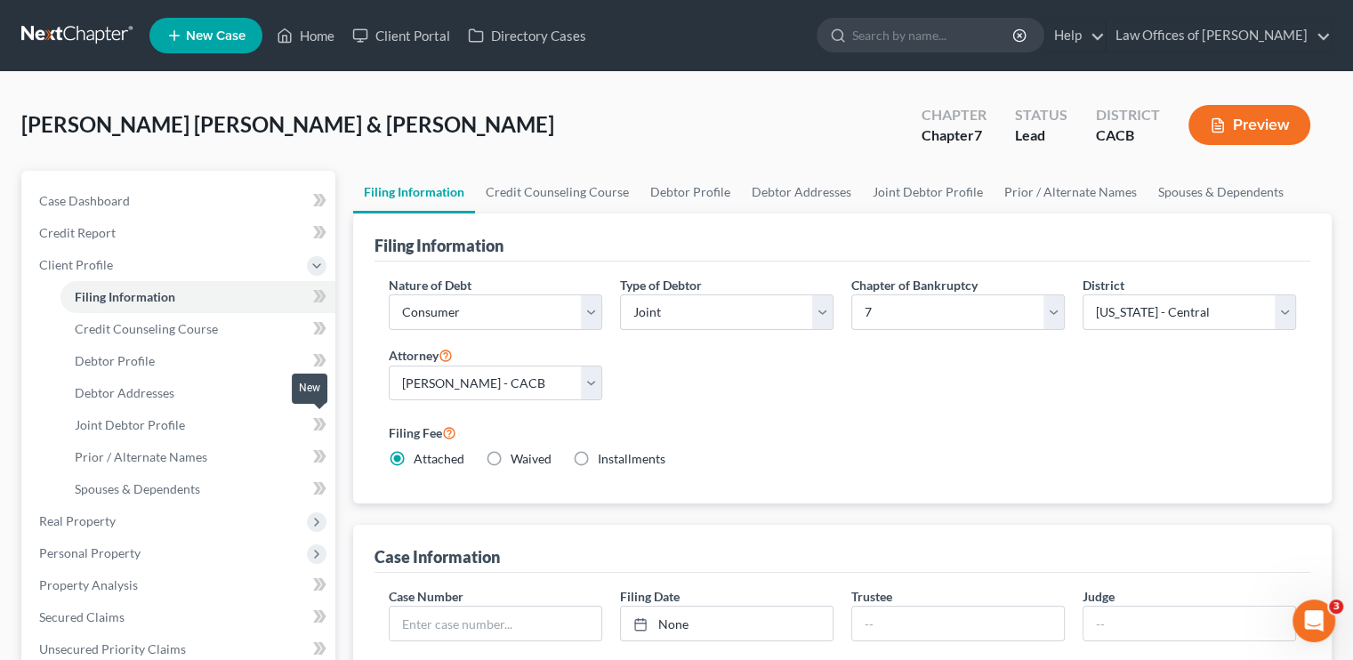
scroll to position [178, 0]
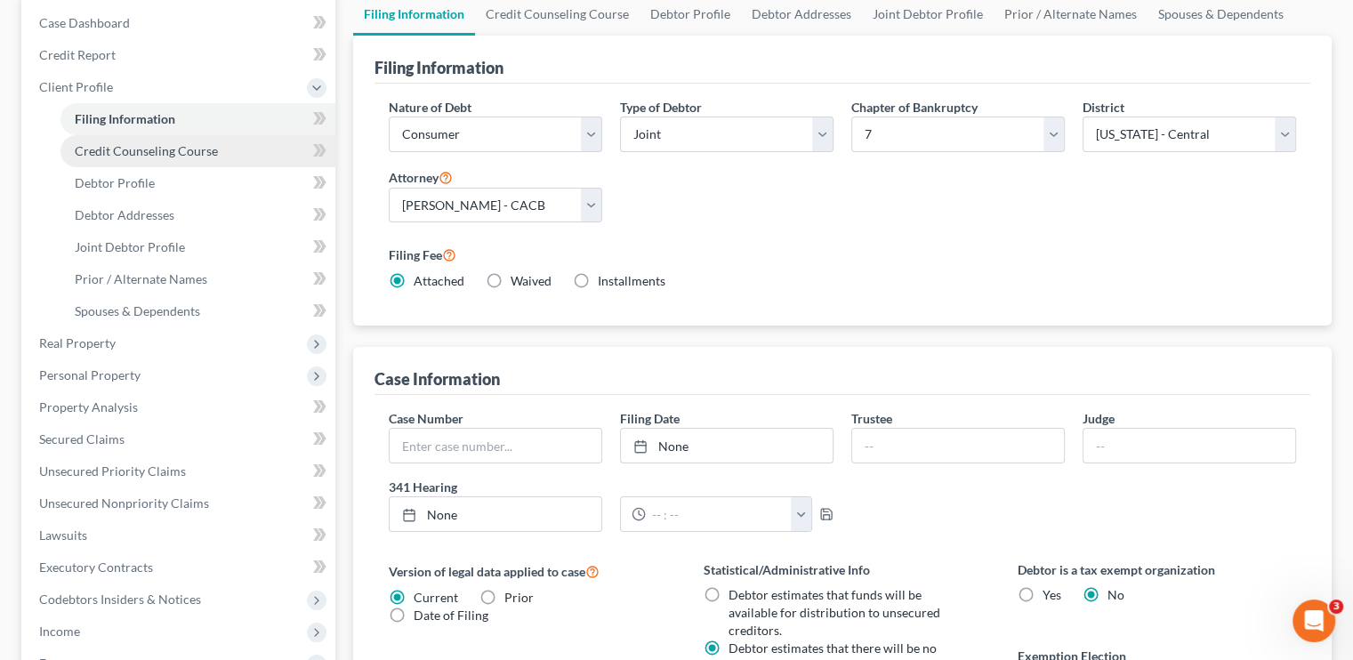
click at [140, 145] on span "Credit Counseling Course" at bounding box center [146, 150] width 143 height 15
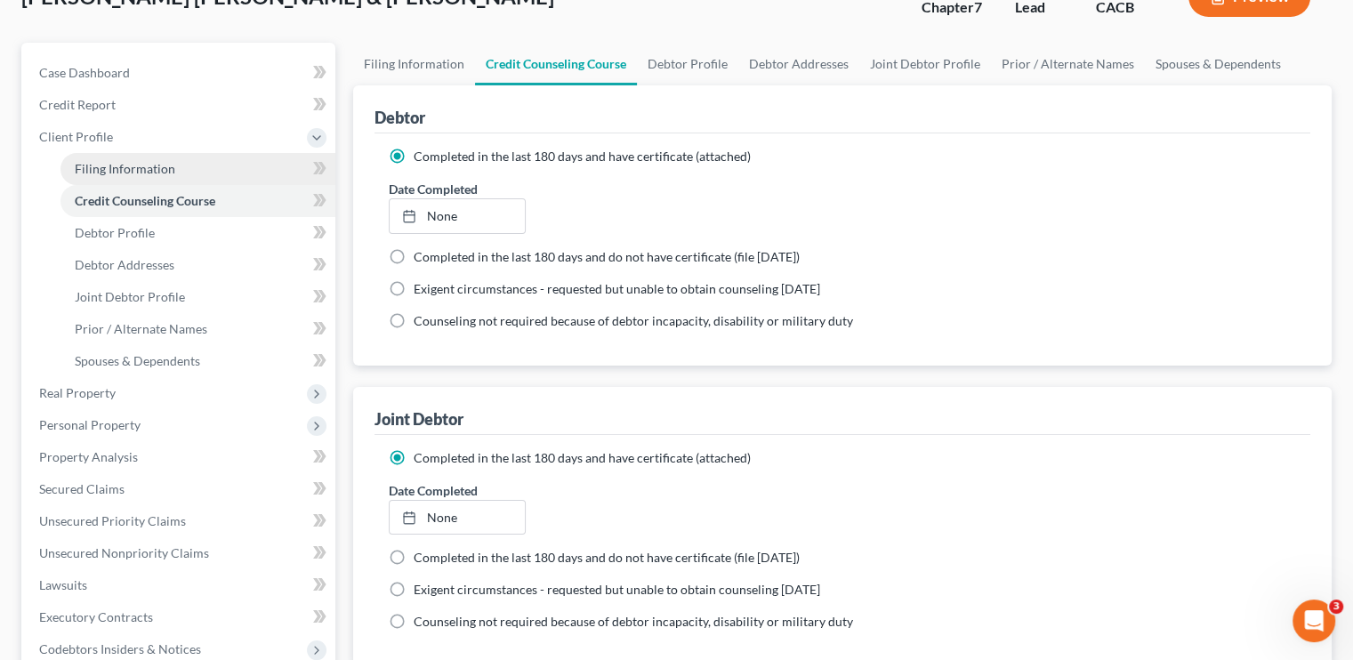
scroll to position [178, 0]
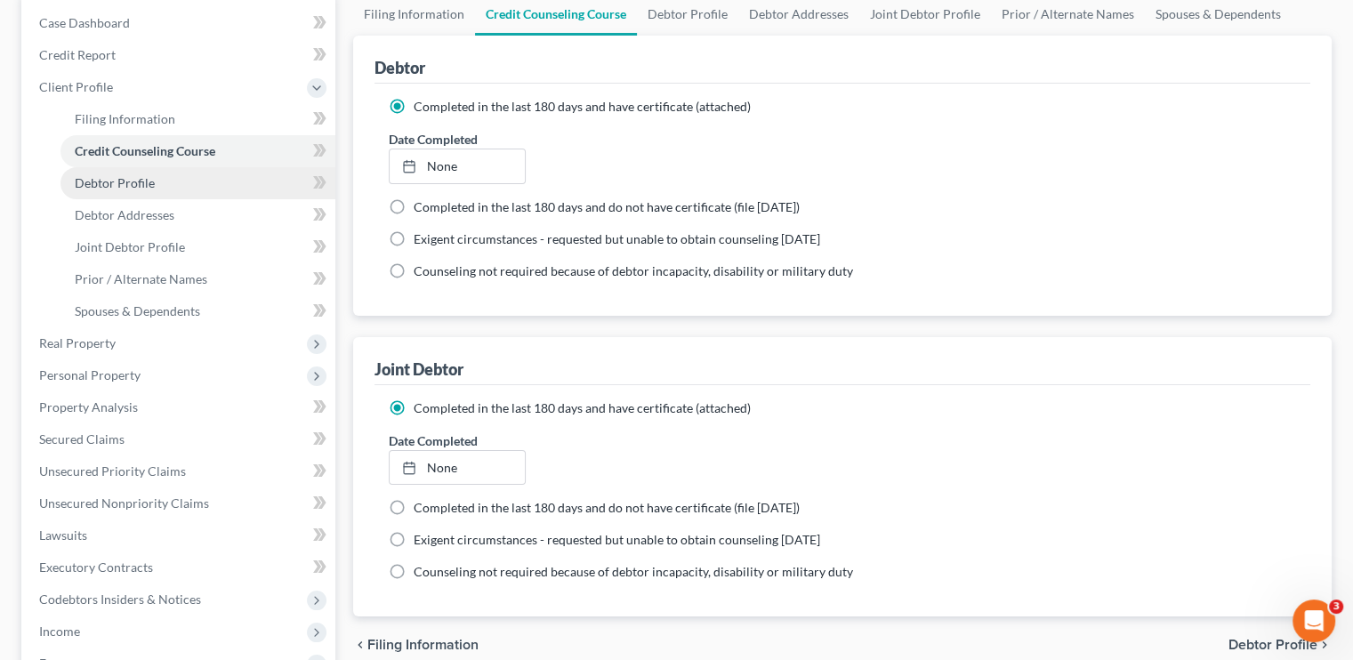
click at [112, 185] on span "Debtor Profile" at bounding box center [115, 182] width 80 height 15
select select "1"
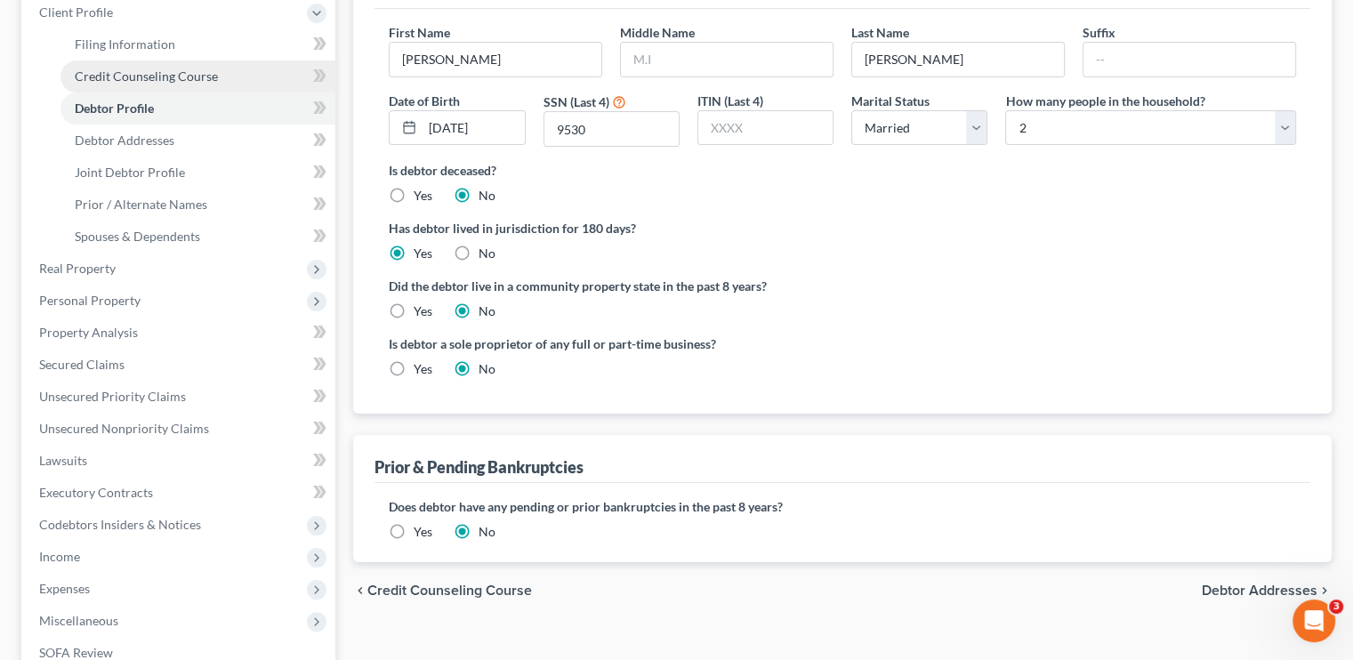
scroll to position [267, 0]
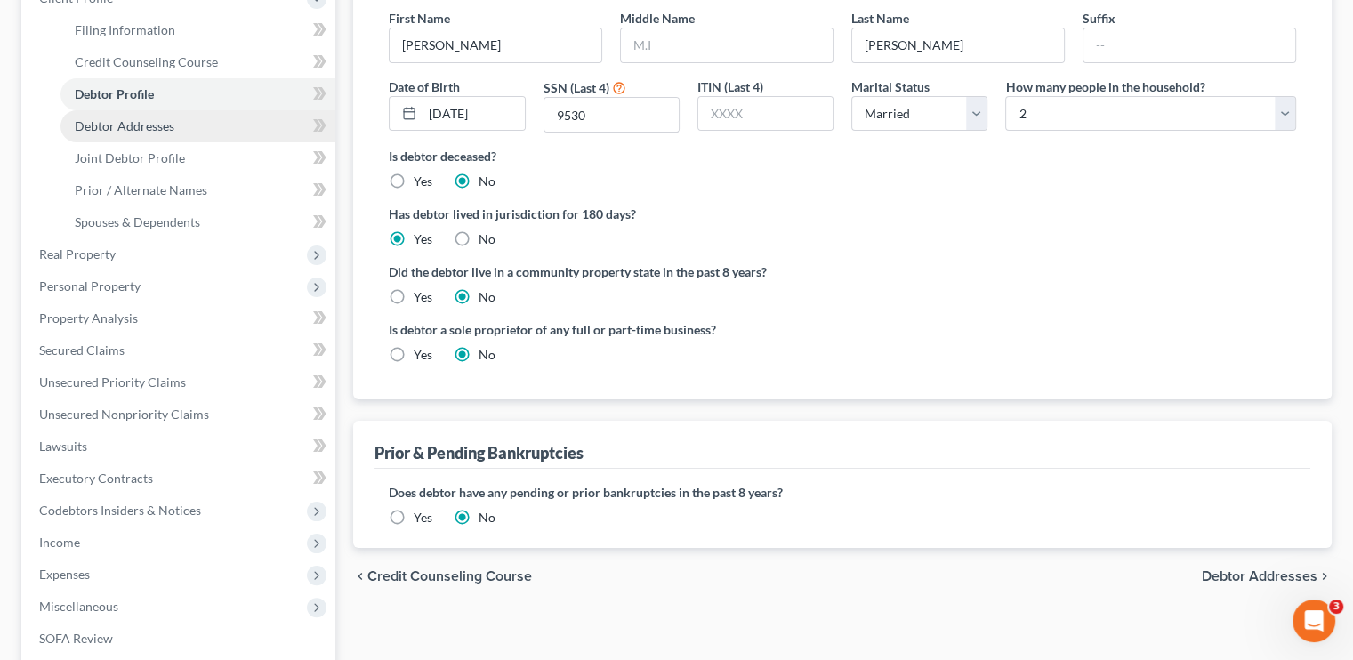
click at [131, 123] on span "Debtor Addresses" at bounding box center [125, 125] width 100 height 15
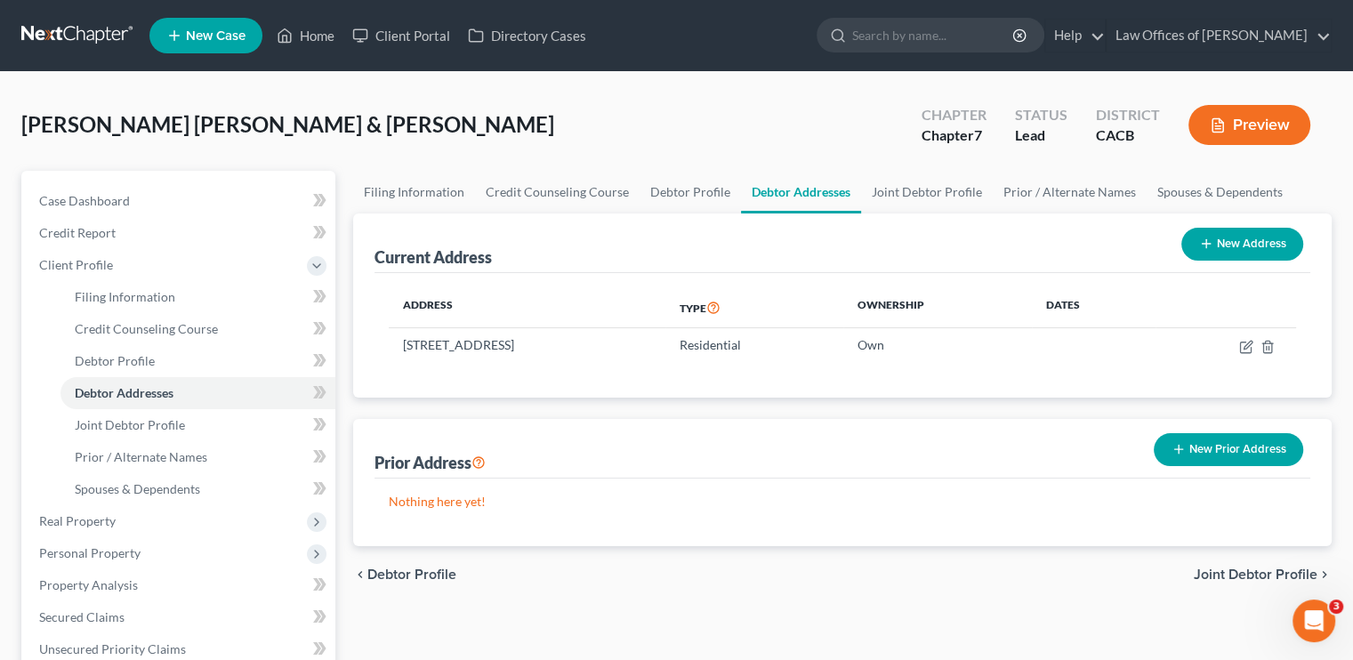
click at [1259, 132] on button "Preview" at bounding box center [1249, 125] width 122 height 40
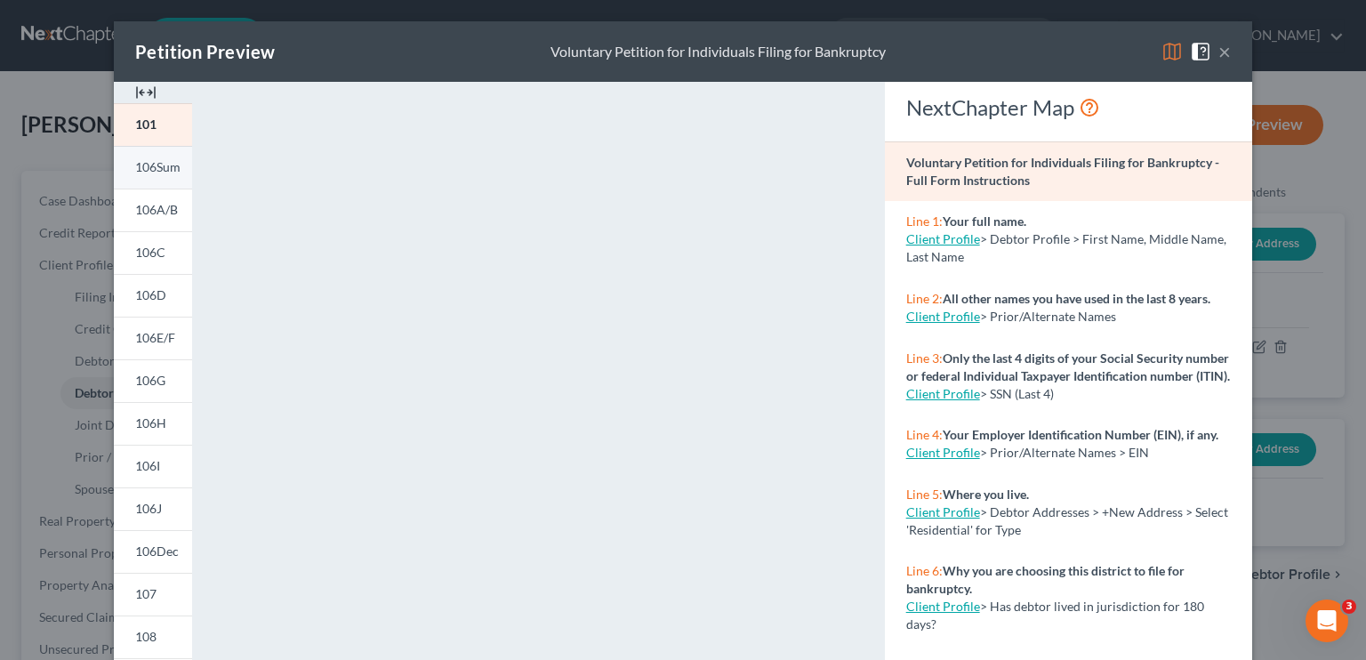
click at [164, 166] on span "106Sum" at bounding box center [157, 166] width 45 height 15
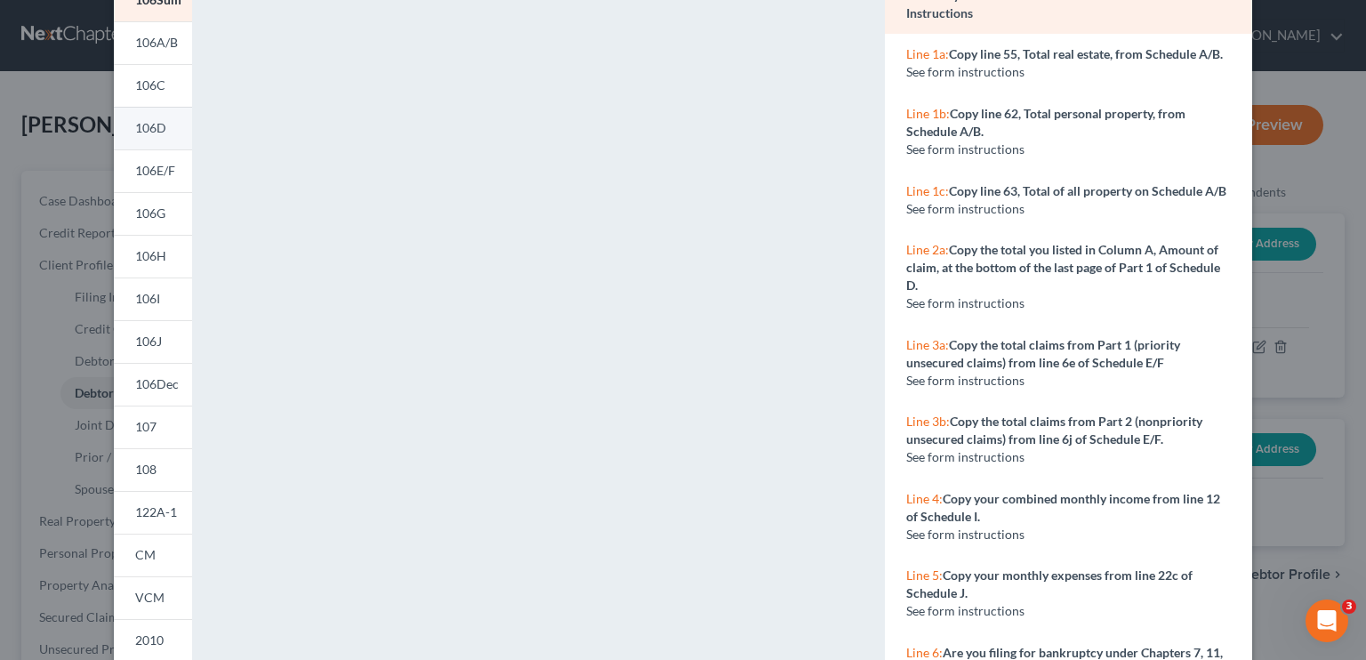
scroll to position [165, 0]
click at [156, 47] on span "106A/B" at bounding box center [156, 44] width 43 height 15
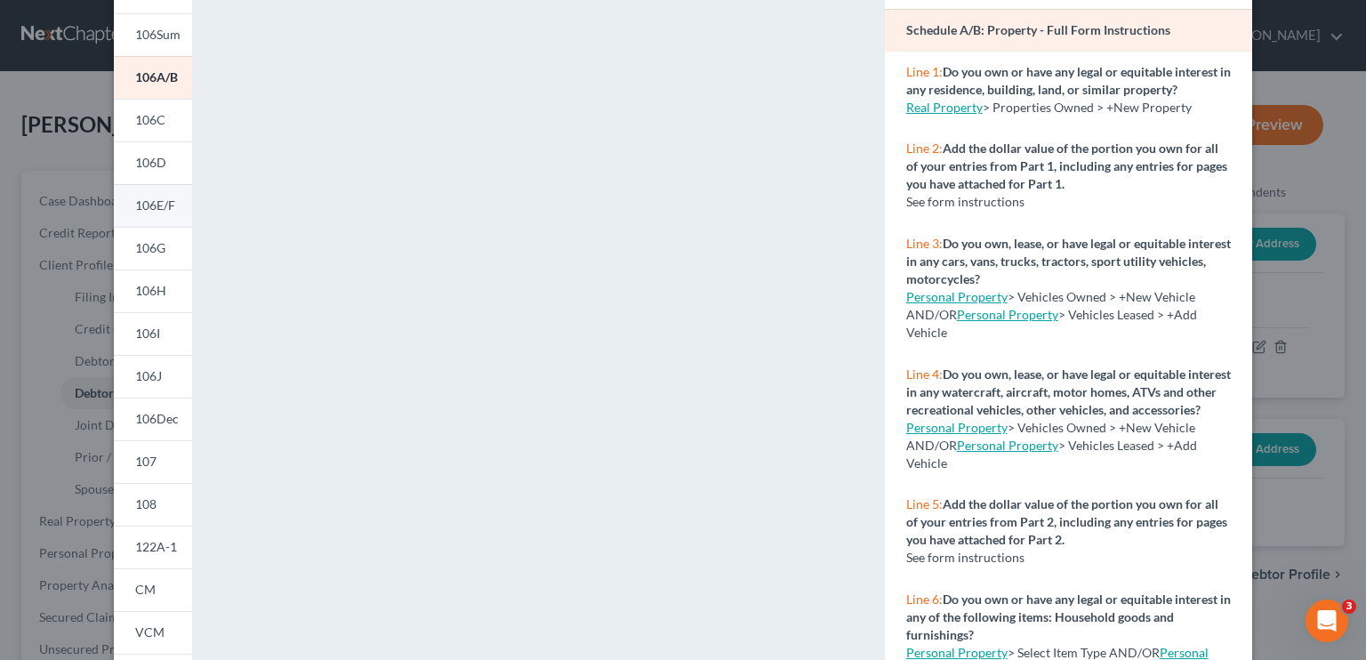
scroll to position [76, 0]
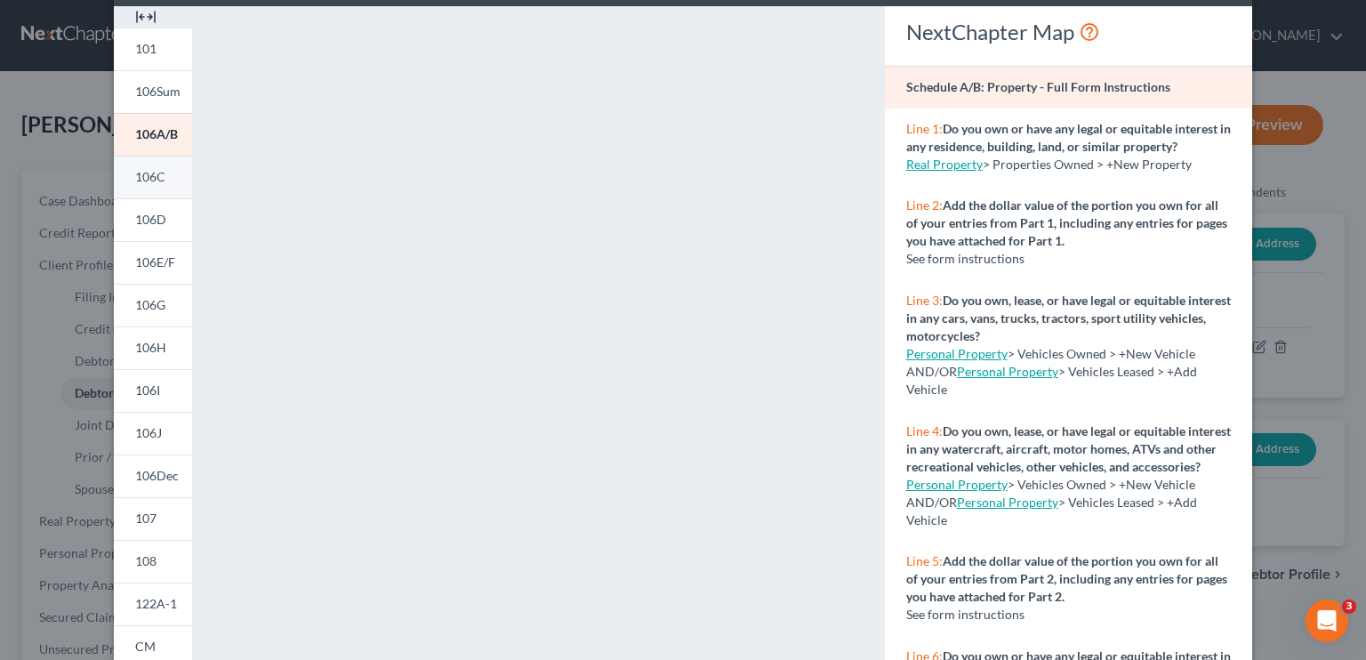
click at [164, 177] on link "106C" at bounding box center [153, 177] width 78 height 43
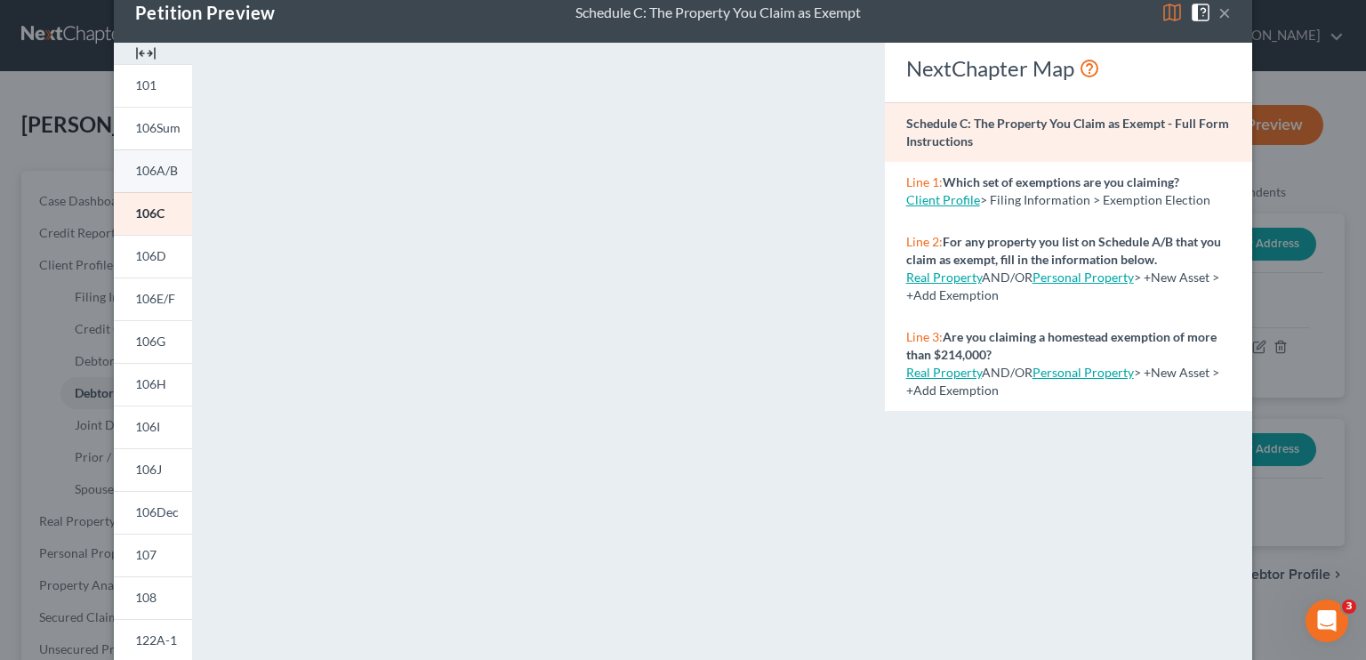
scroll to position [0, 0]
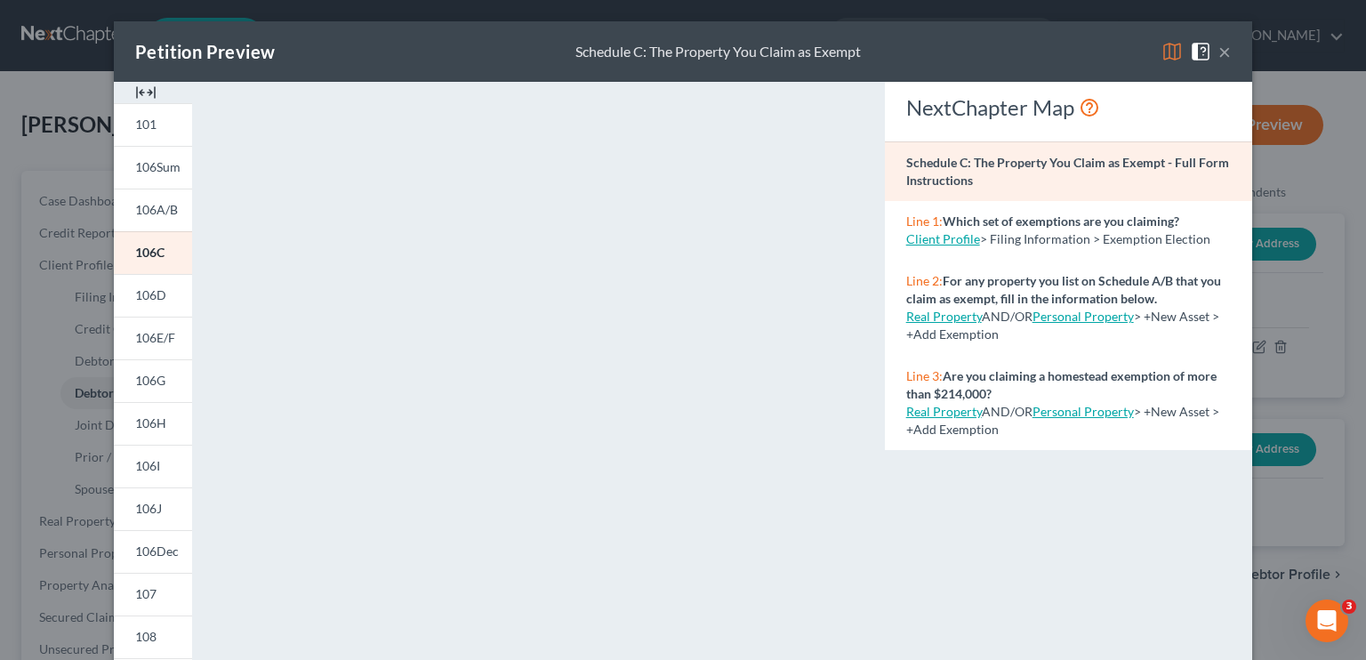
click at [157, 292] on span "106D" at bounding box center [150, 294] width 31 height 15
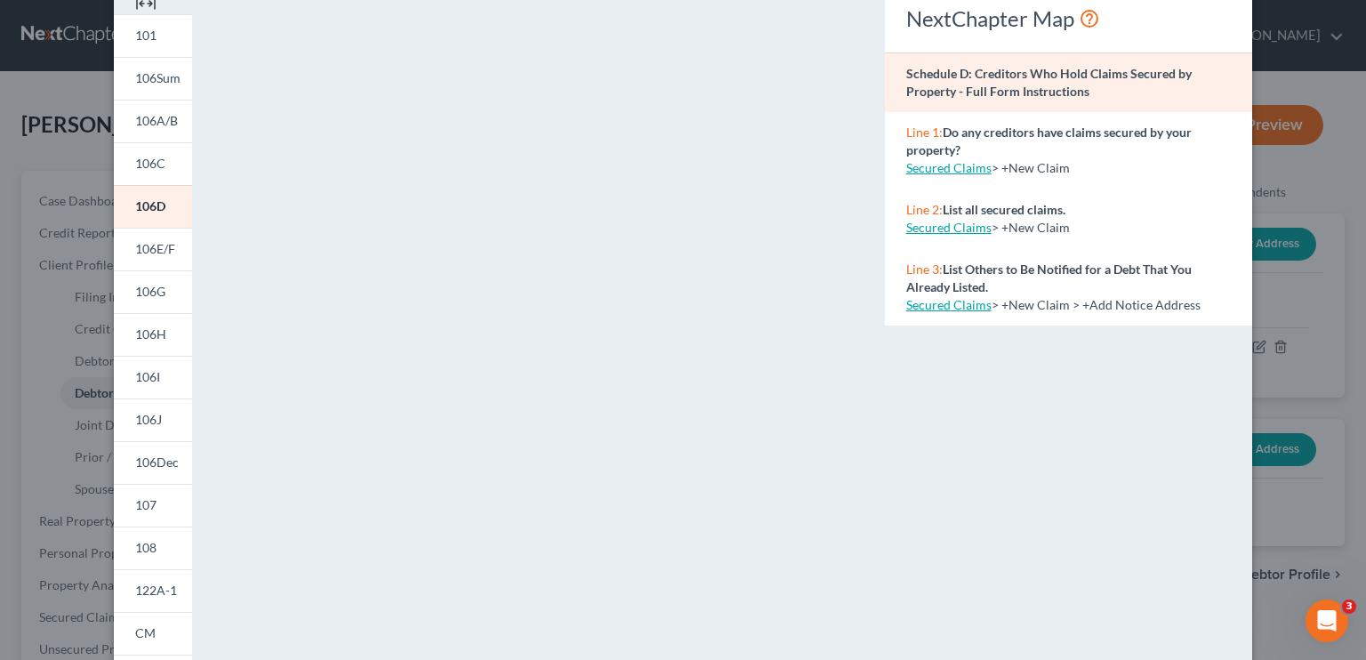
scroll to position [178, 0]
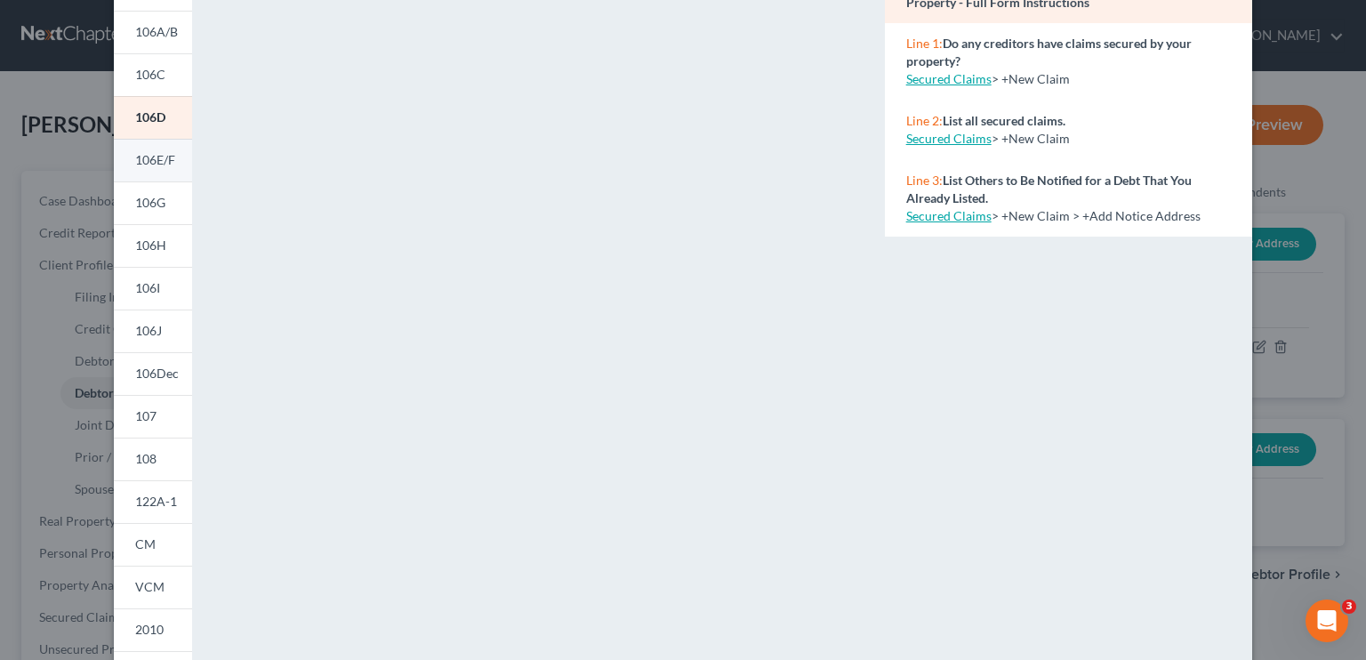
click at [144, 165] on span "106E/F" at bounding box center [155, 159] width 40 height 15
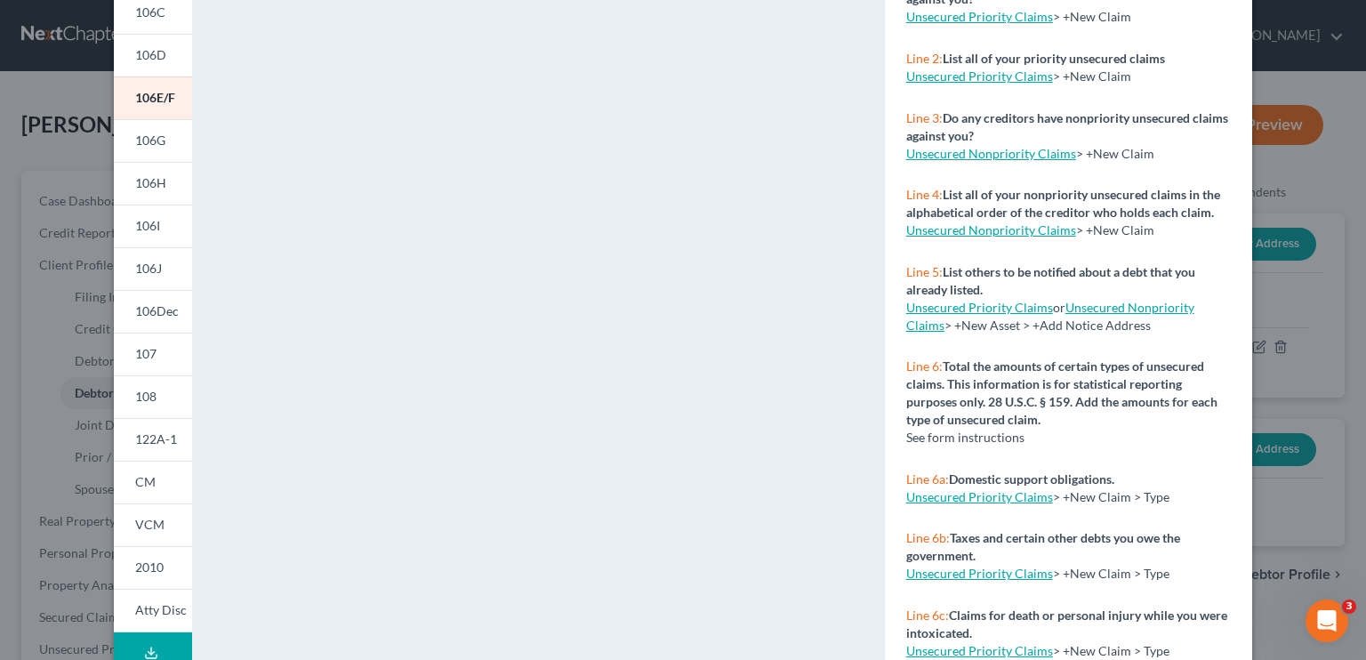
scroll to position [267, 0]
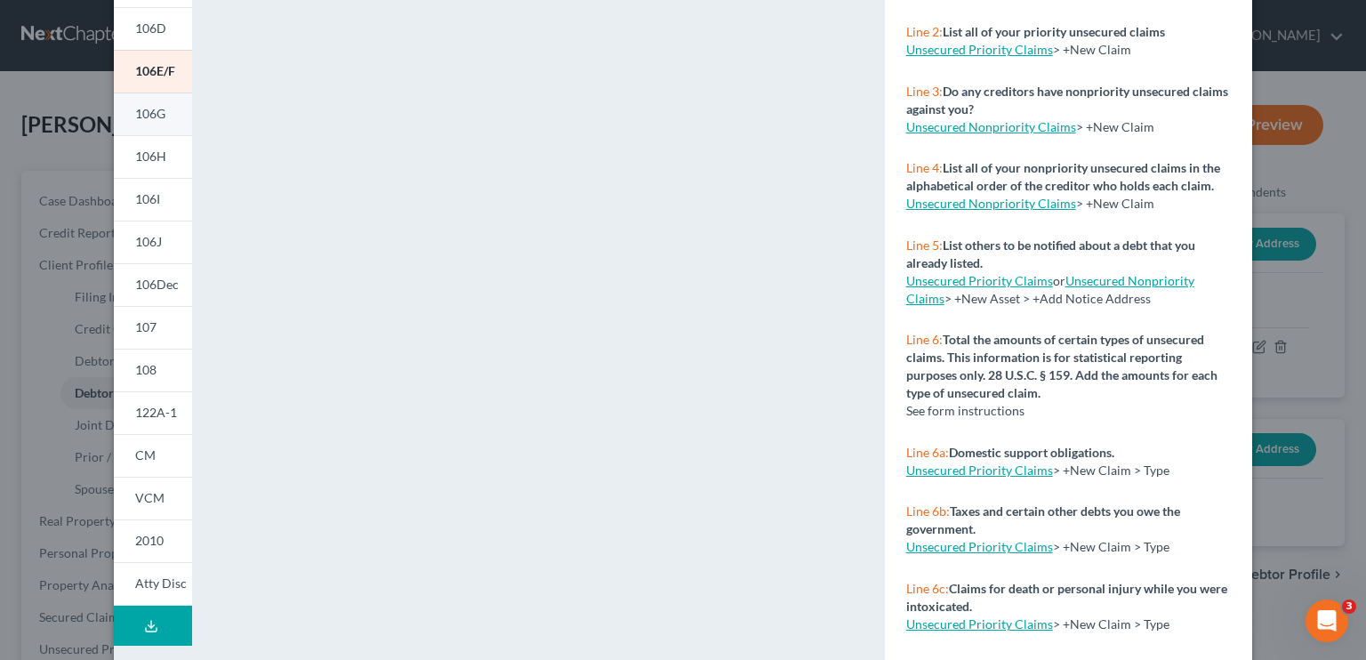
click at [135, 117] on span "106G" at bounding box center [150, 113] width 30 height 15
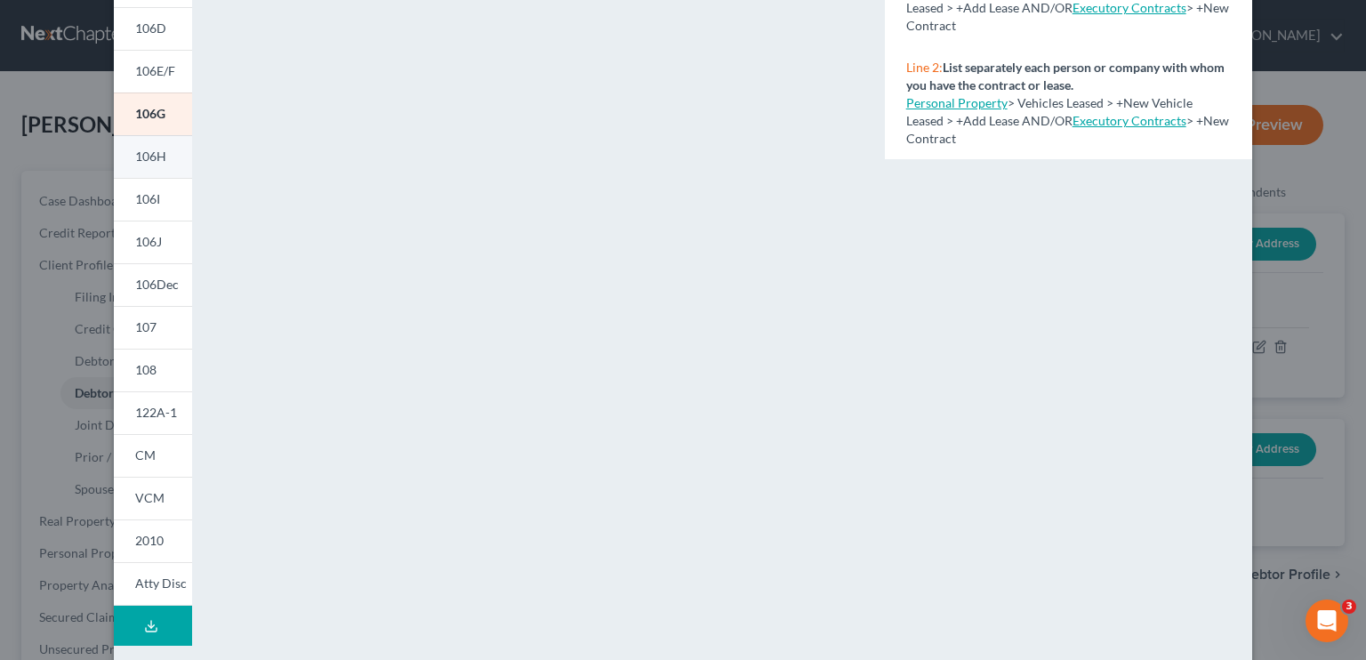
click at [127, 156] on link "106H" at bounding box center [153, 156] width 78 height 43
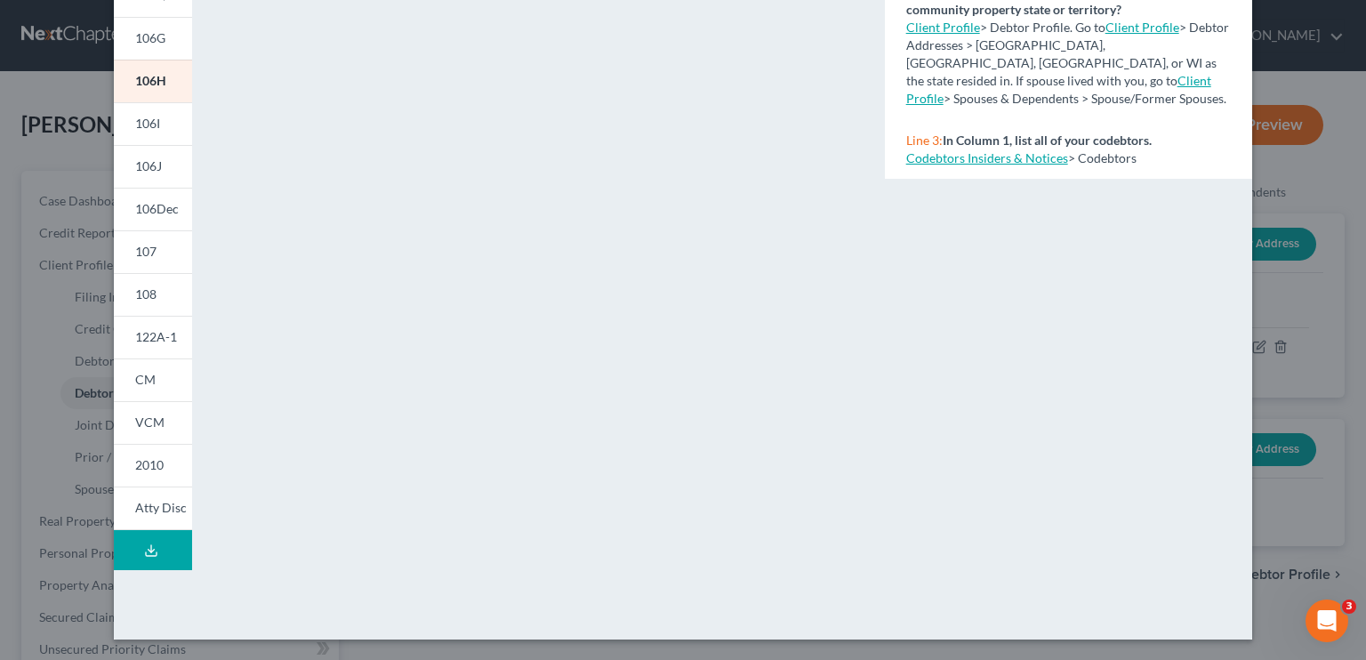
scroll to position [253, 0]
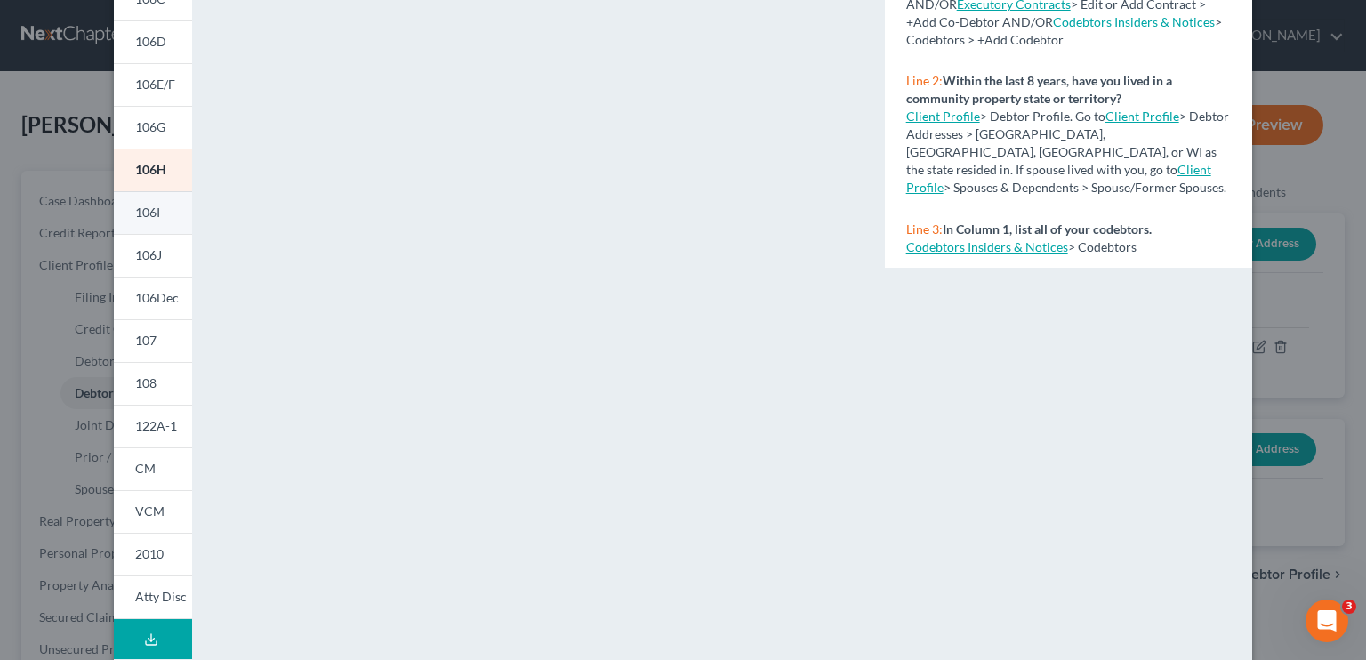
click at [148, 211] on span "106I" at bounding box center [147, 212] width 25 height 15
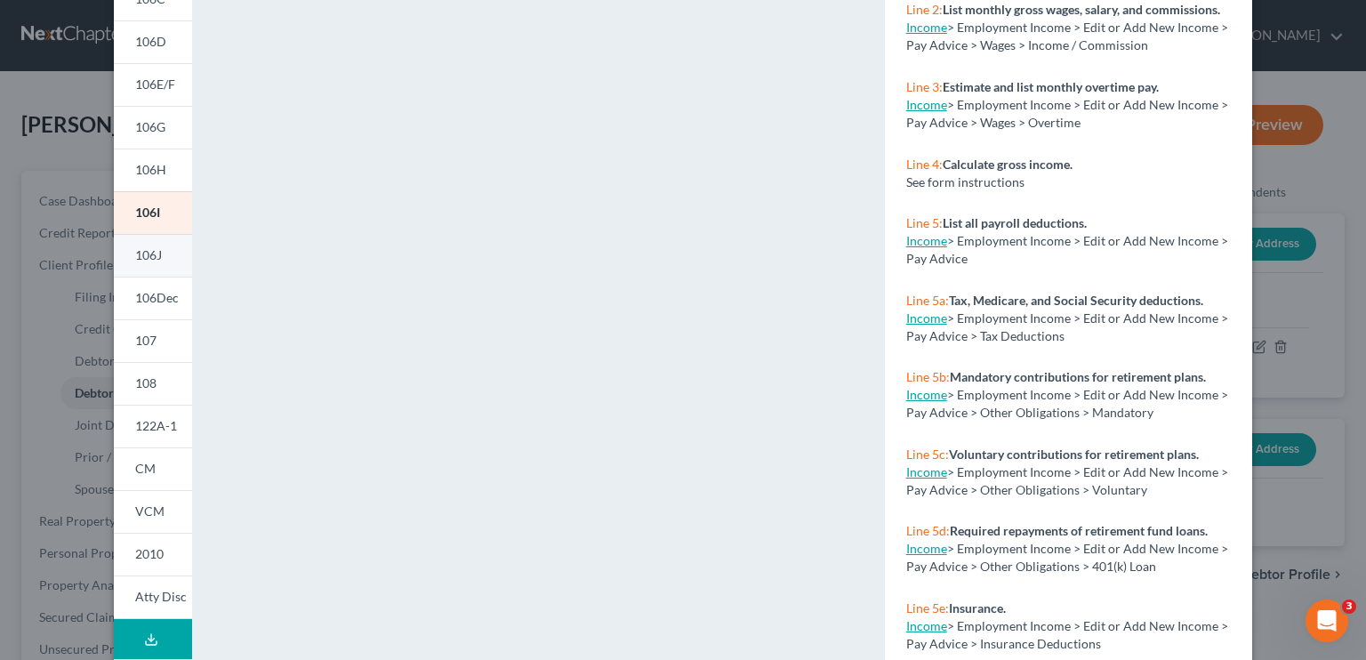
click at [149, 248] on span "106J" at bounding box center [148, 254] width 27 height 15
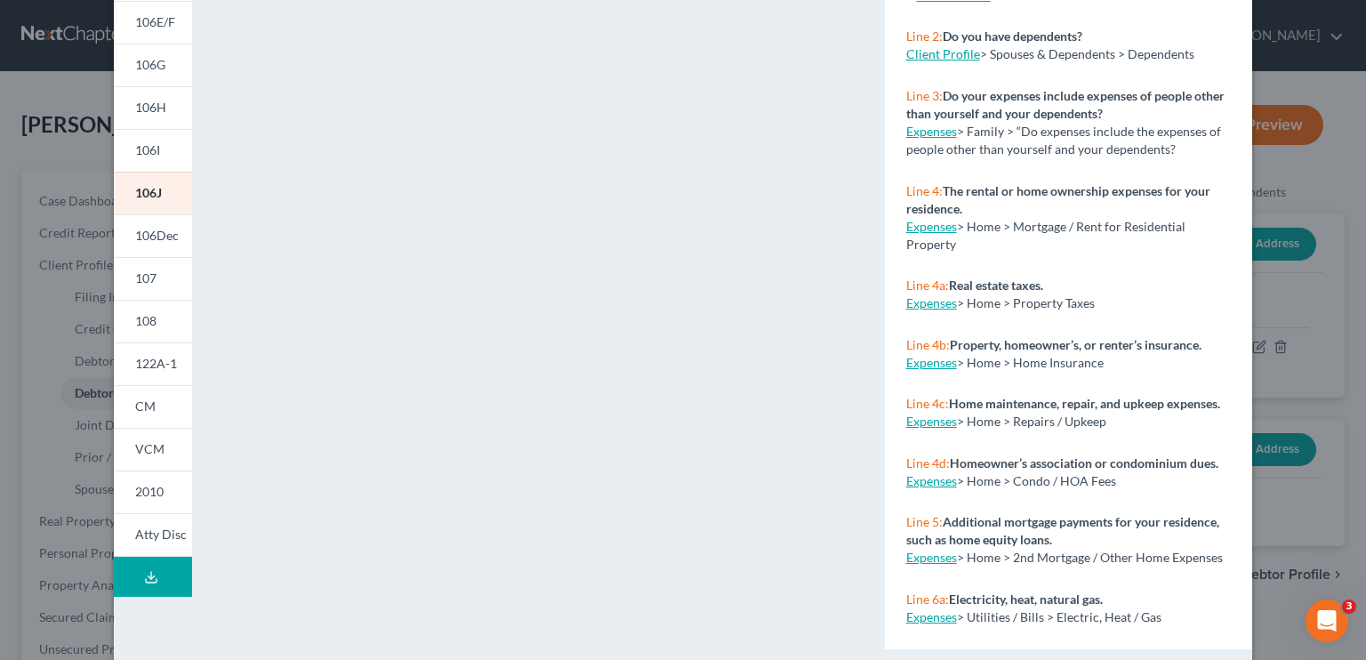
scroll to position [342, 0]
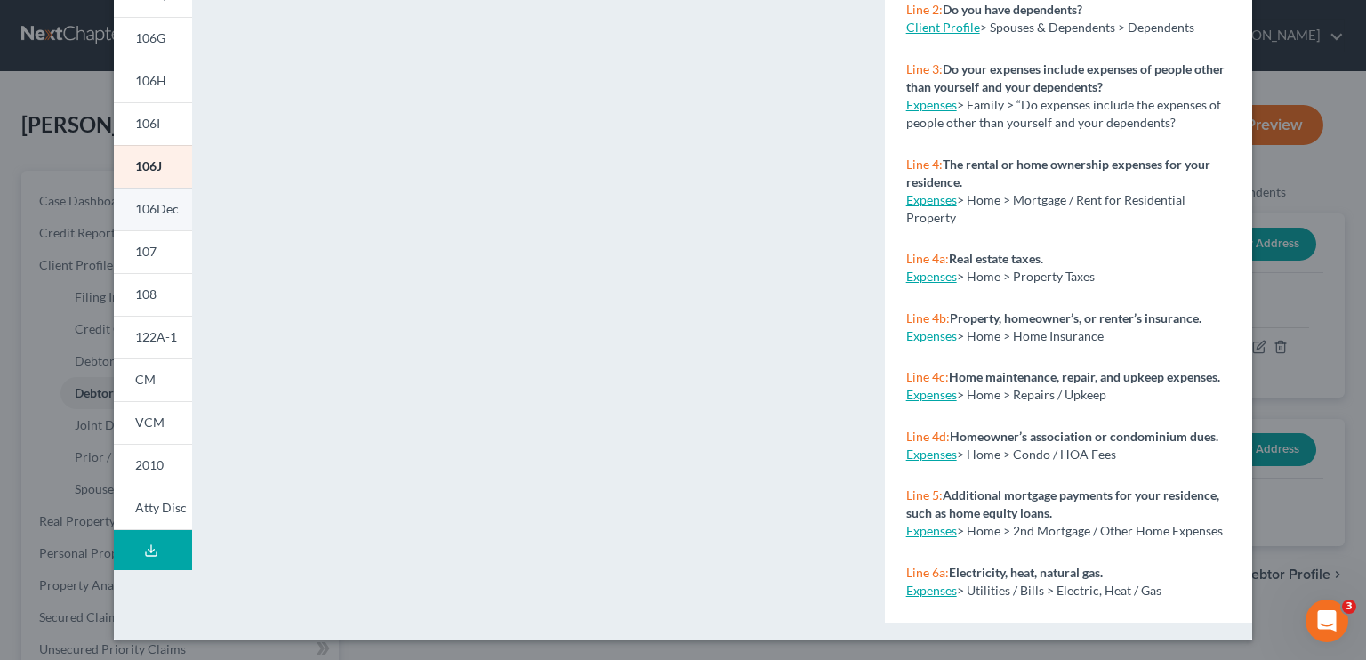
click at [143, 208] on span "106Dec" at bounding box center [157, 208] width 44 height 15
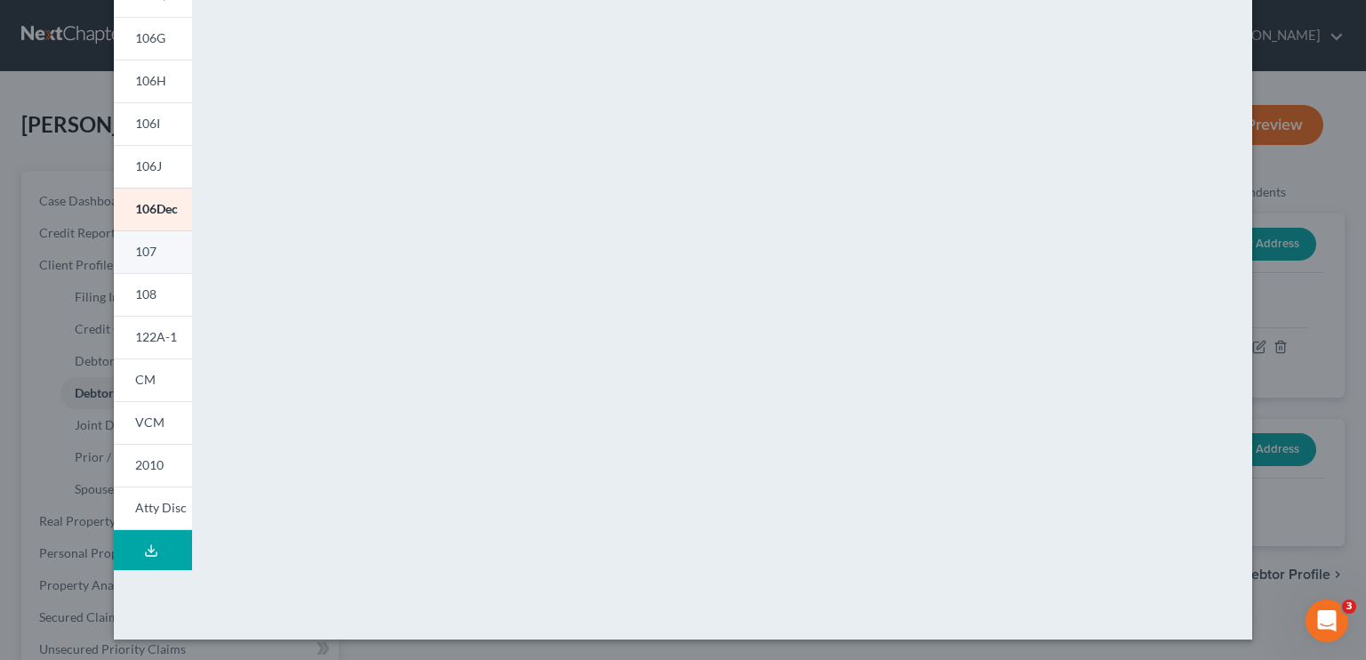
click at [146, 239] on link "107" at bounding box center [153, 251] width 78 height 43
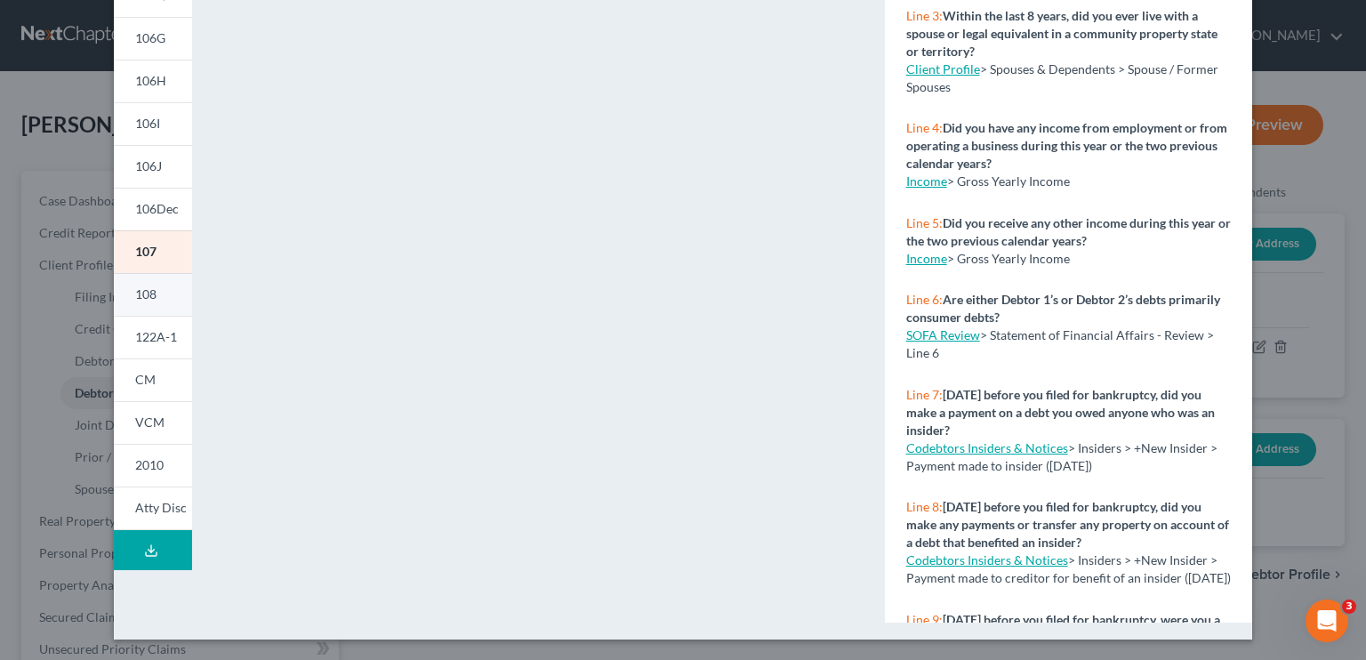
click at [139, 288] on span "108" at bounding box center [145, 293] width 21 height 15
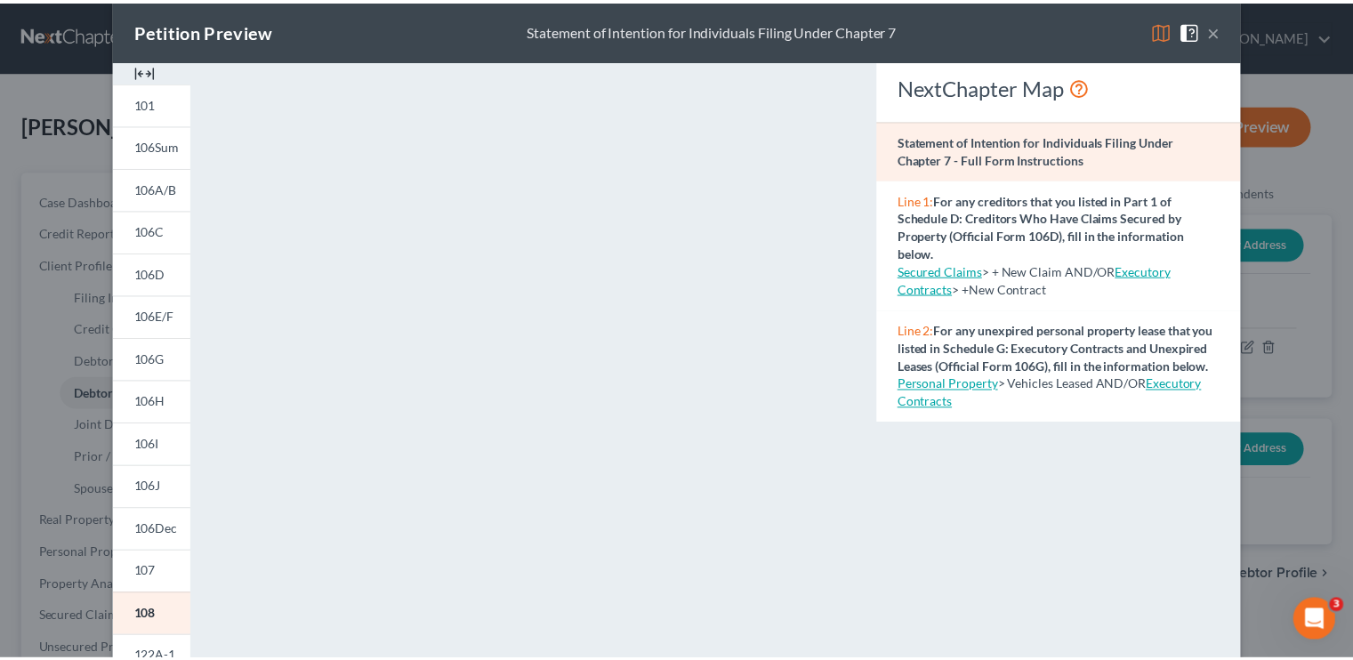
scroll to position [0, 0]
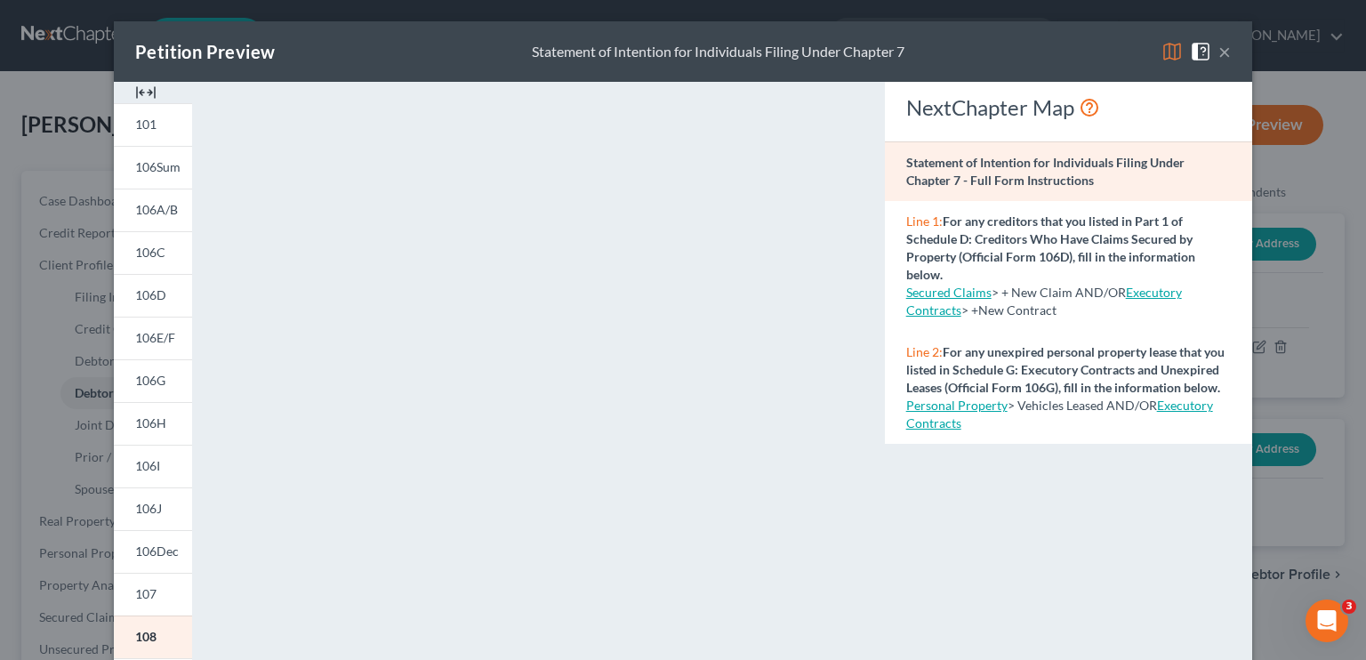
click at [1219, 56] on button "×" at bounding box center [1224, 51] width 12 height 21
